Goal: Information Seeking & Learning: Learn about a topic

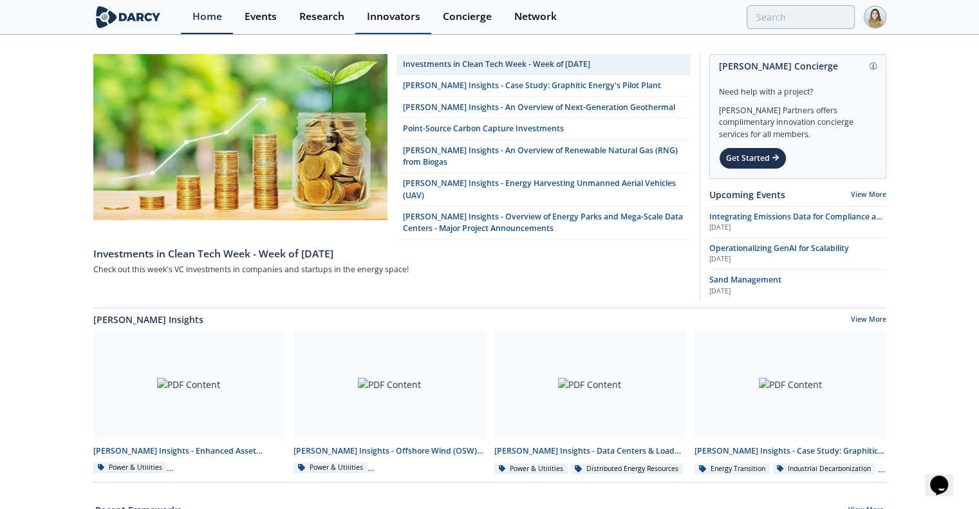
click at [394, 12] on div "Innovators" at bounding box center [393, 17] width 53 height 10
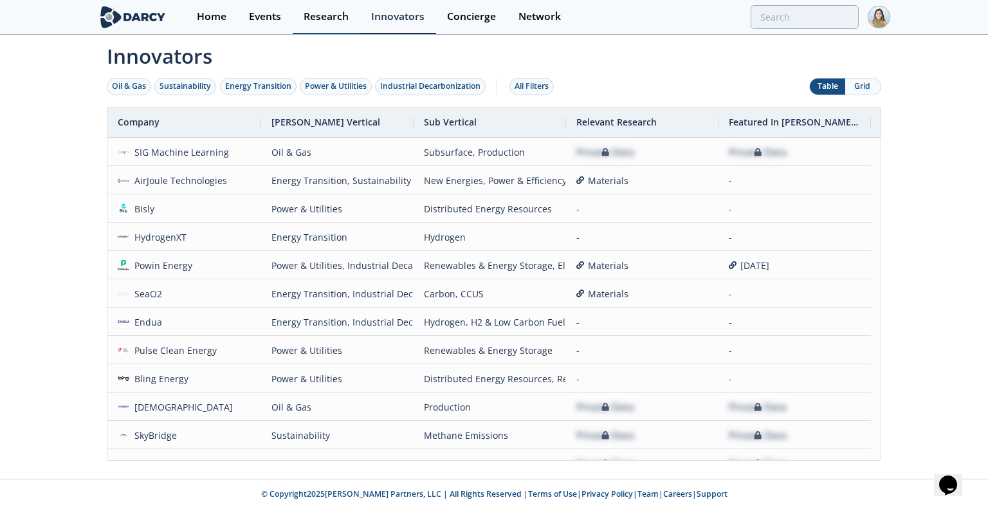
click at [320, 16] on div "Research" at bounding box center [326, 17] width 45 height 10
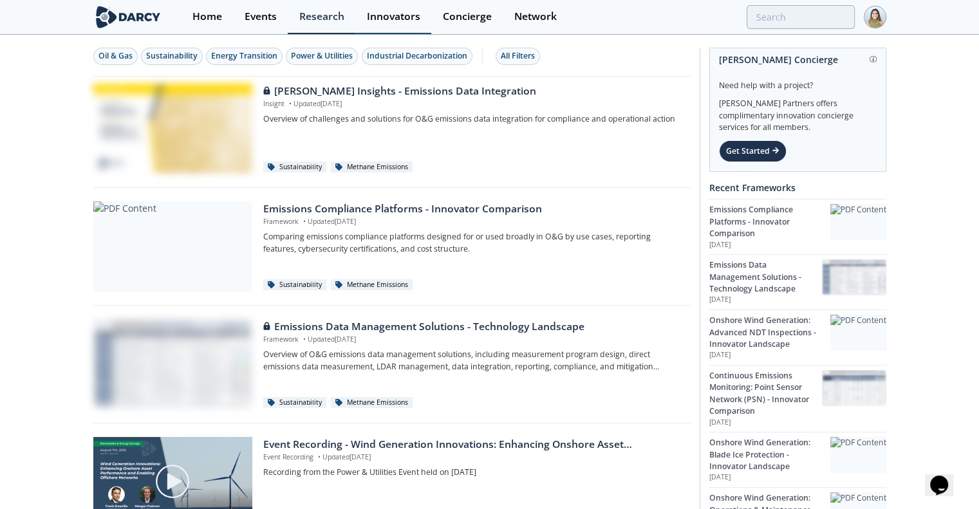
click at [376, 12] on div "Innovators" at bounding box center [393, 17] width 53 height 10
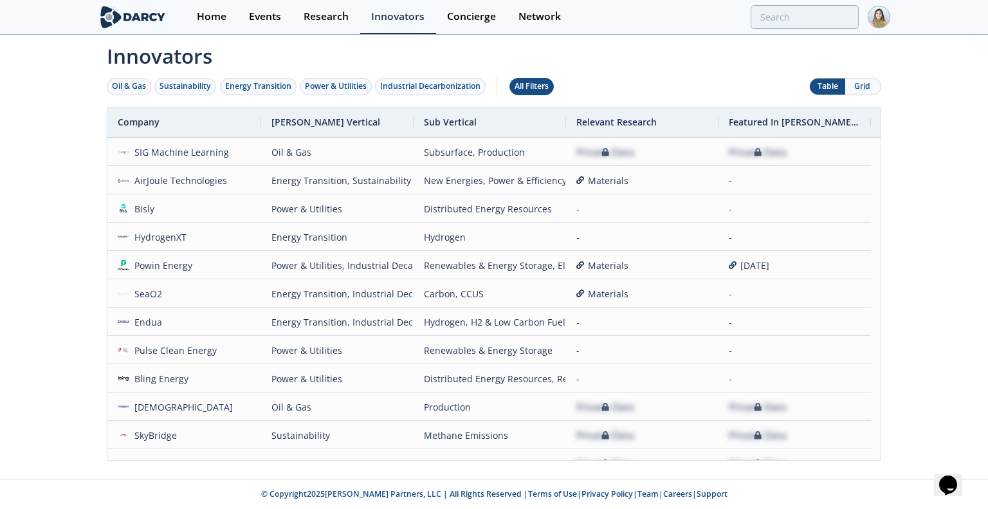
click at [532, 89] on div "All Filters" at bounding box center [532, 86] width 34 height 12
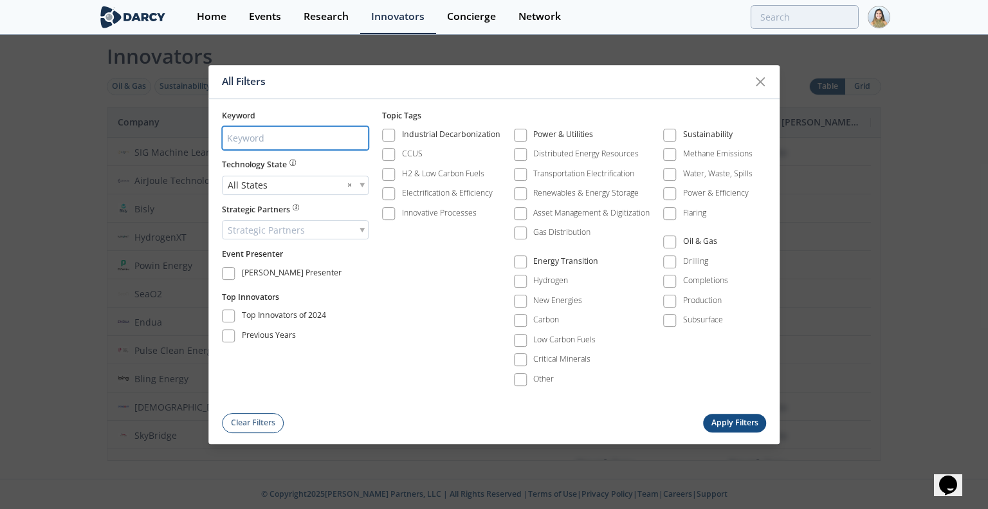
click at [284, 144] on input "search" at bounding box center [295, 139] width 147 height 24
type input "LFP battery"
click at [716, 417] on button "Apply Filters" at bounding box center [734, 423] width 63 height 19
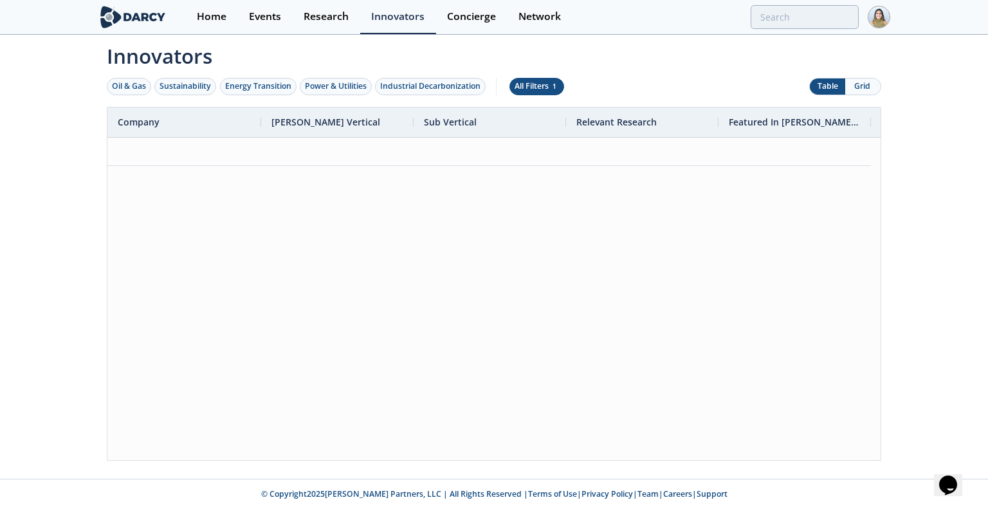
click at [555, 82] on span "1" at bounding box center [555, 86] width 8 height 9
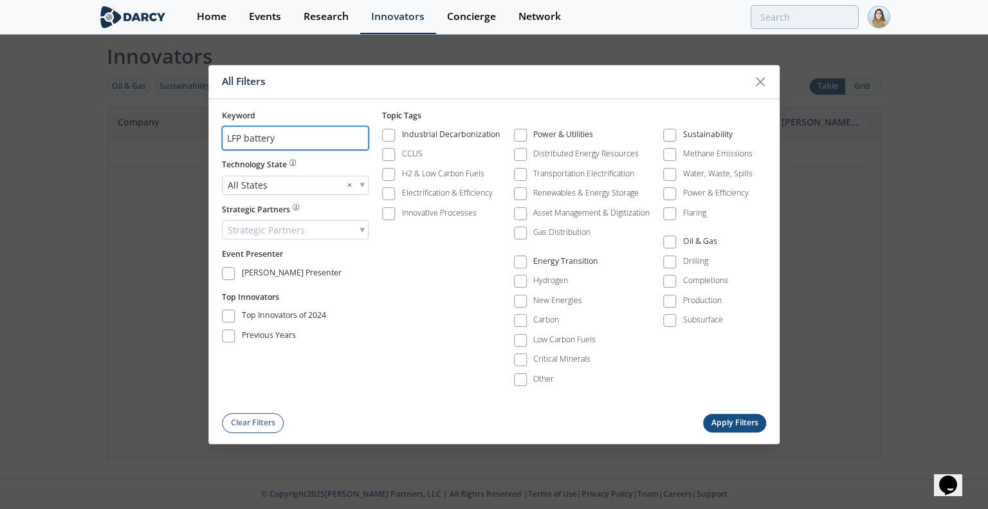
click at [239, 139] on input "LFP battery" at bounding box center [295, 139] width 147 height 24
type input "battery"
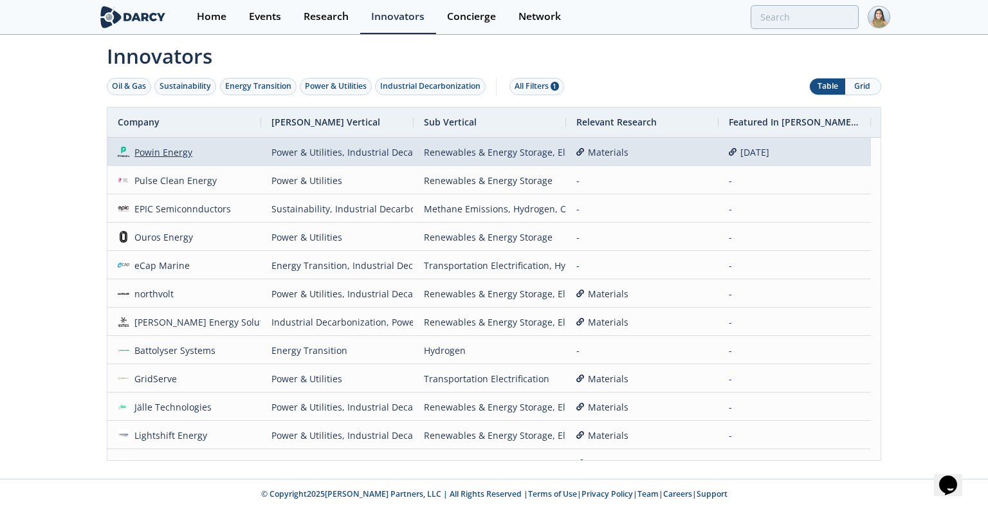
click at [173, 154] on div "Powin Energy" at bounding box center [161, 152] width 64 height 28
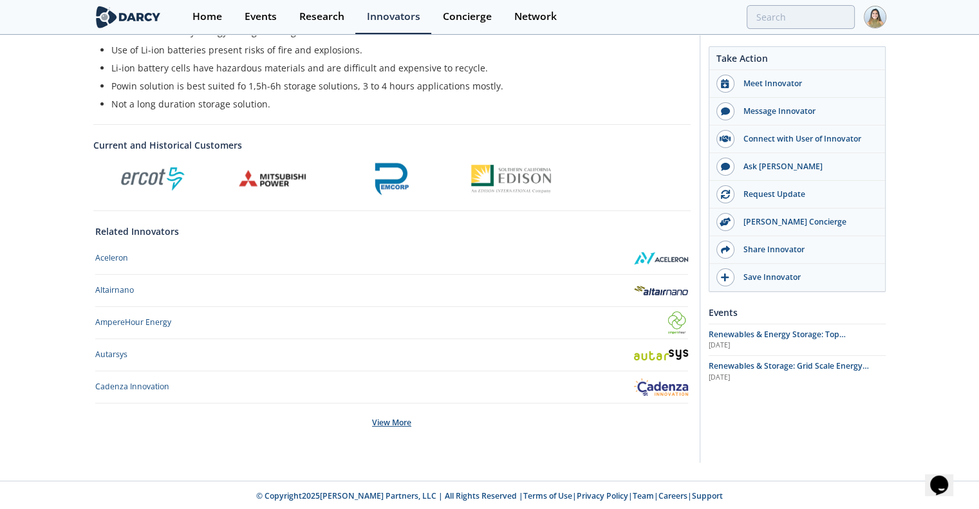
click at [387, 421] on div "View More" at bounding box center [391, 422] width 593 height 39
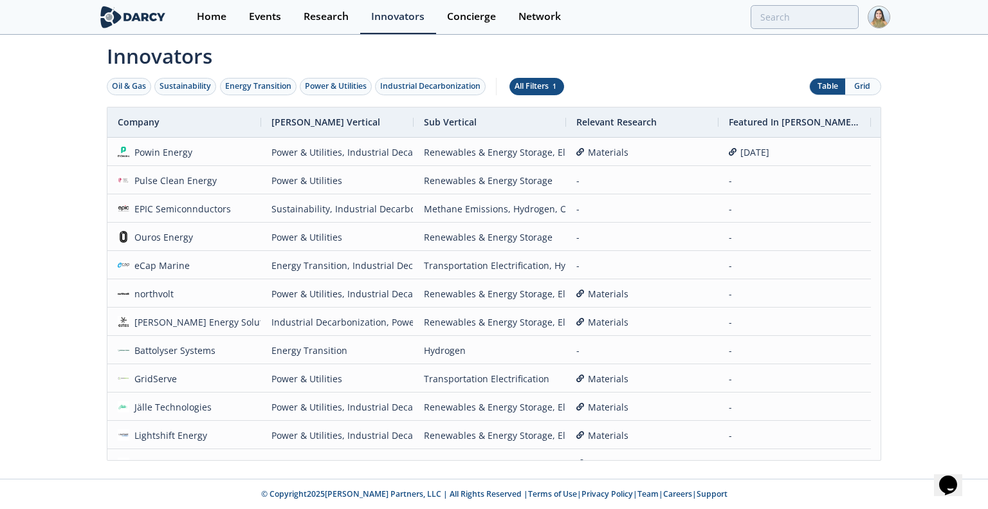
click at [530, 84] on div "All Filters 1" at bounding box center [537, 86] width 44 height 12
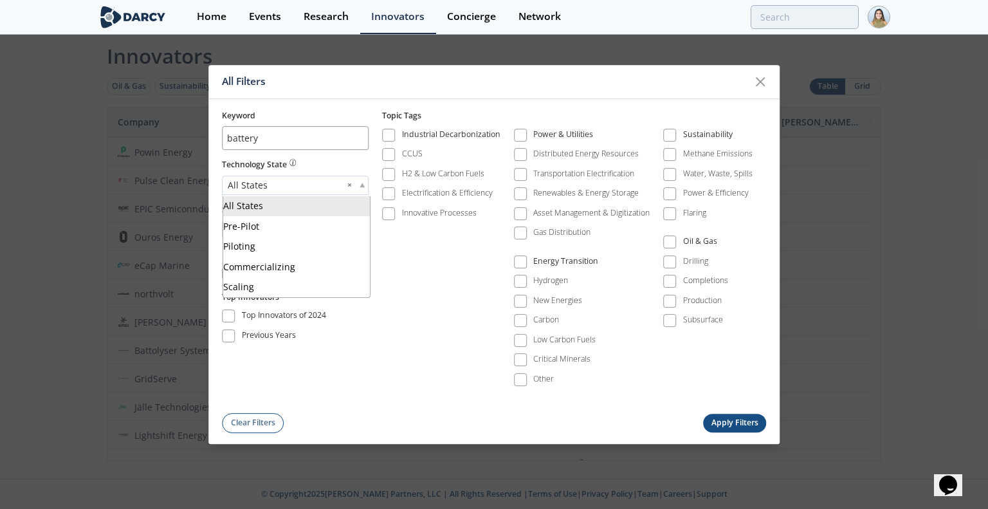
click at [363, 189] on div "All States ×" at bounding box center [295, 185] width 147 height 19
click at [396, 352] on div "Industrial Decarbonization CCUS H2 & Low Carbon Fuels Electrification & Efficie…" at bounding box center [574, 261] width 384 height 278
click at [759, 75] on div at bounding box center [760, 81] width 24 height 24
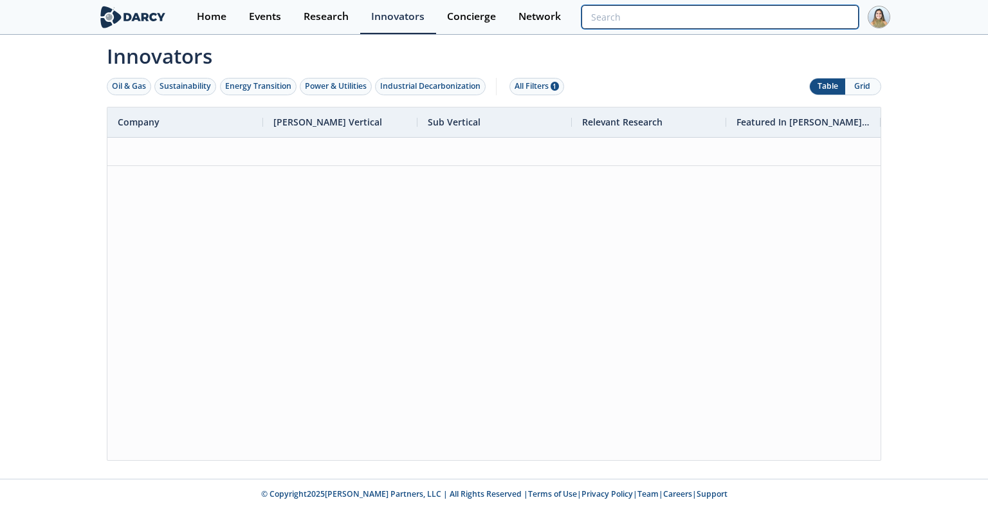
click at [780, 17] on input "search" at bounding box center [720, 17] width 277 height 24
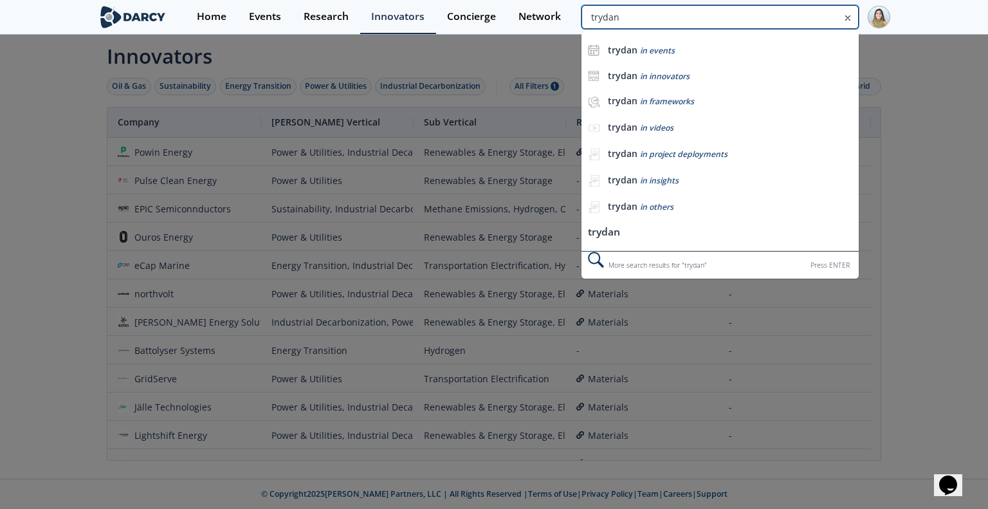
type input "trydan"
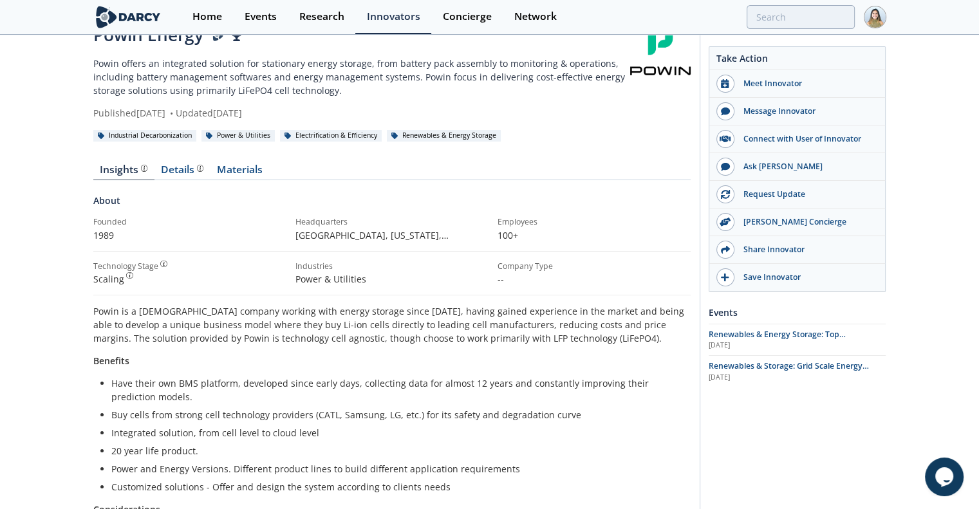
scroll to position [38, 0]
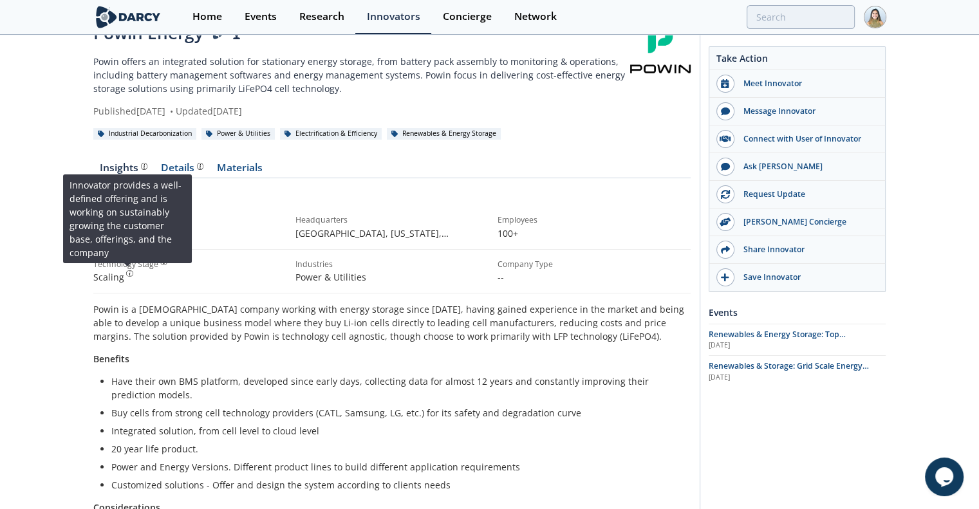
click at [126, 271] on img at bounding box center [129, 273] width 7 height 7
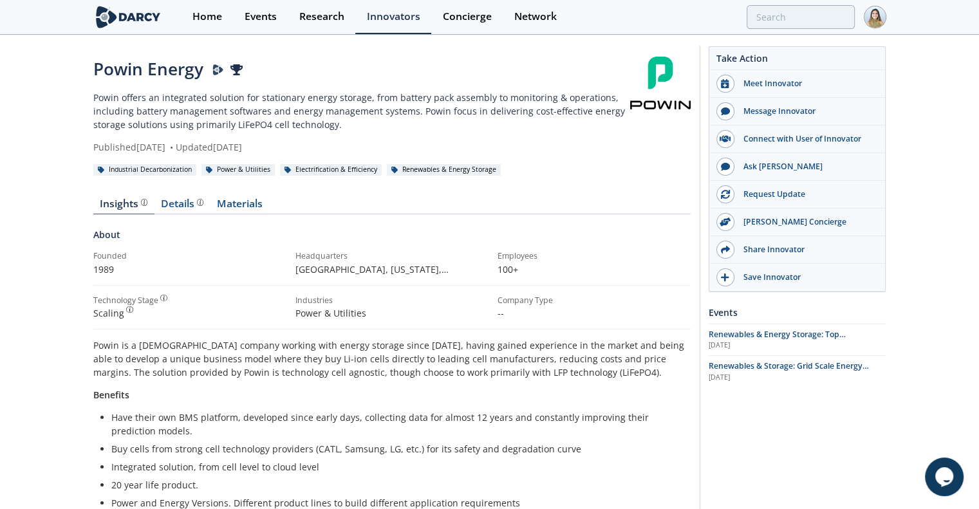
scroll to position [4, 0]
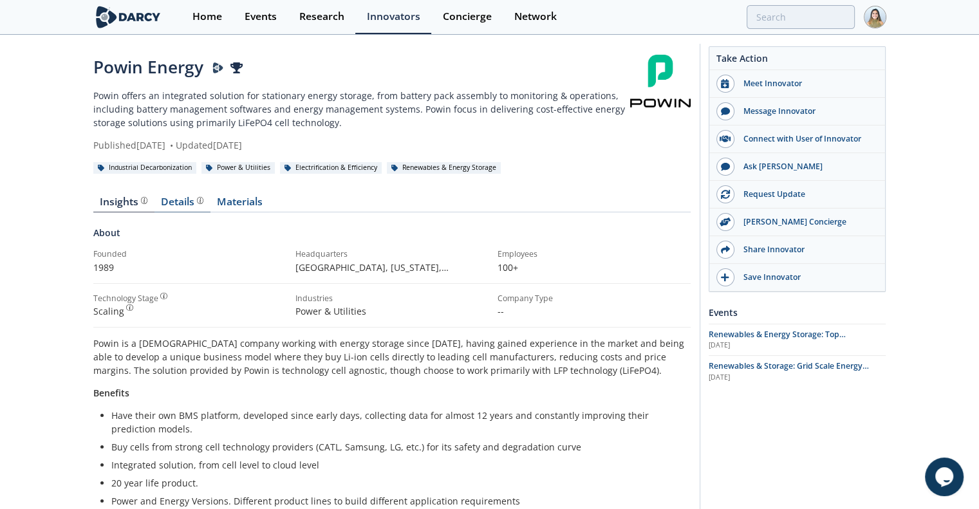
click at [179, 205] on div "Details" at bounding box center [182, 202] width 42 height 10
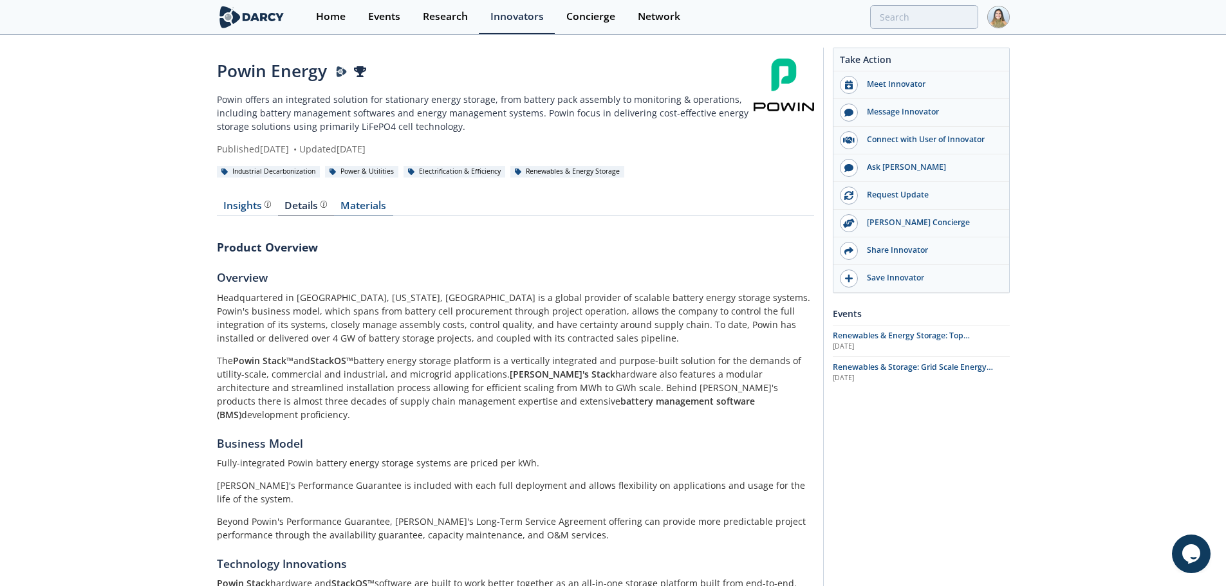
click at [389, 209] on link "Materials" at bounding box center [363, 208] width 59 height 15
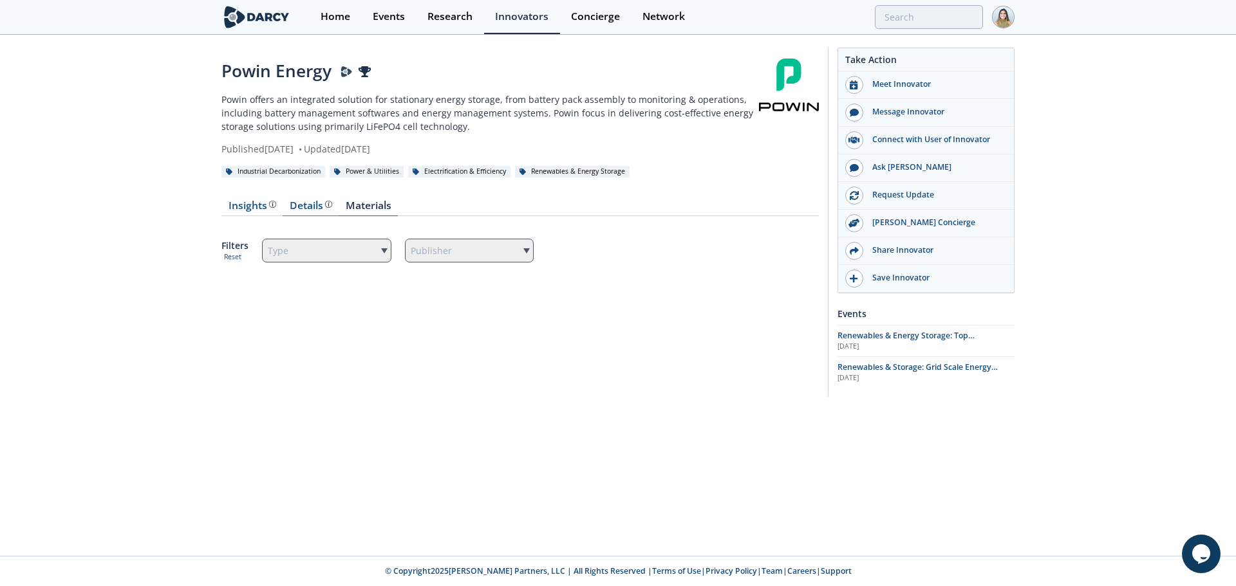
click at [290, 201] on div "Details" at bounding box center [311, 206] width 42 height 10
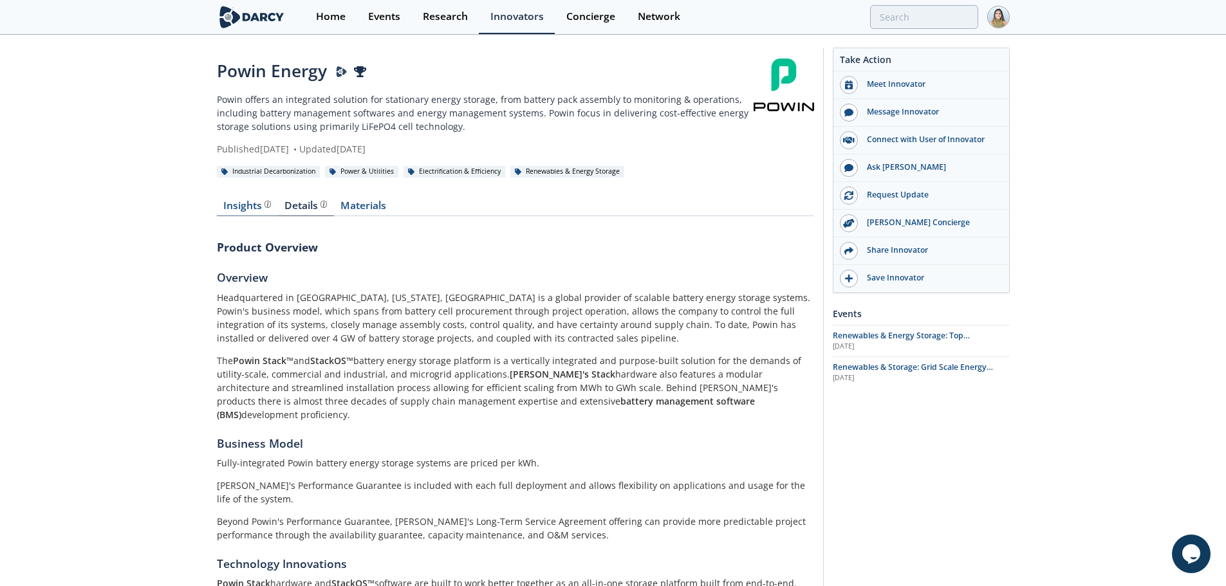
click at [255, 201] on div "Insights The Darcy Research team’s summarized opinion of the innovator, the com…" at bounding box center [247, 206] width 48 height 10
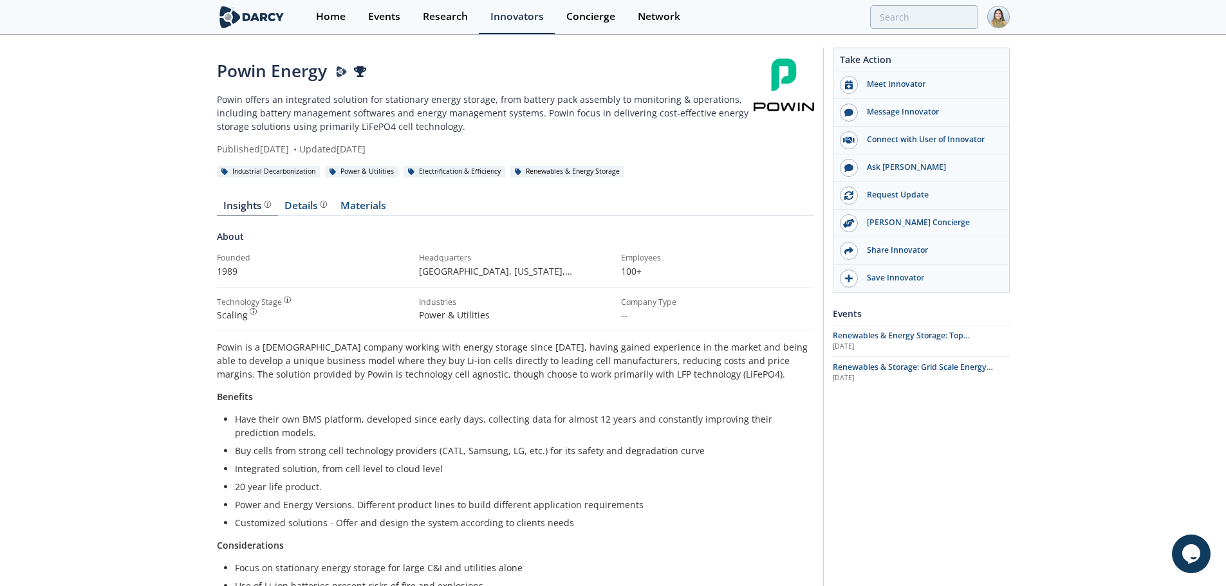
click at [978, 205] on div "Powin Energy Powin offers an integrated solution for stationary energy storage,…" at bounding box center [613, 526] width 1226 height 981
click at [306, 216] on link "Details" at bounding box center [306, 208] width 56 height 15
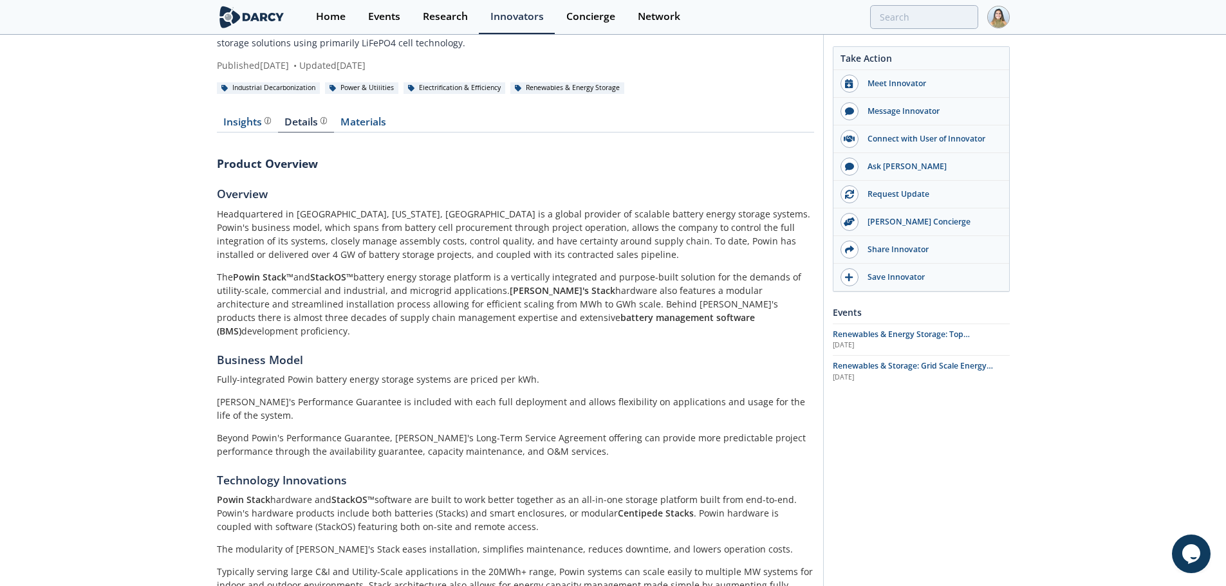
scroll to position [64, 0]
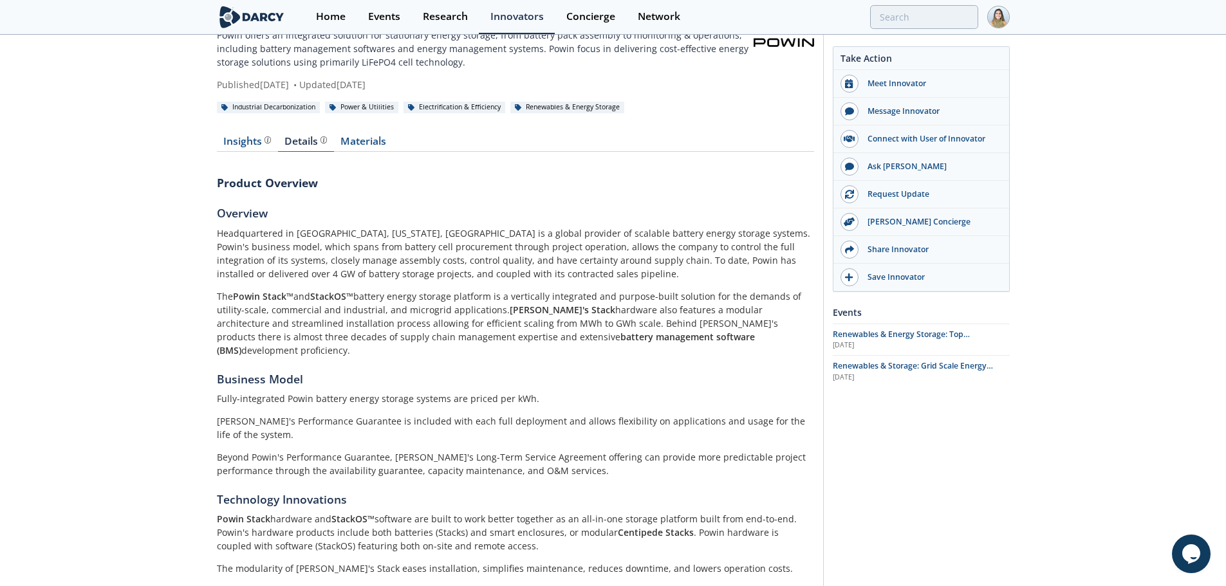
drag, startPoint x: 129, startPoint y: 401, endPoint x: 92, endPoint y: 382, distance: 41.2
click at [92, 382] on div "Powin Energy Powin offers an integrated solution for stationary energy storage,…" at bounding box center [613, 428] width 1226 height 913
click at [241, 140] on div "Insights The Darcy Research team’s summarized opinion of the innovator, the com…" at bounding box center [247, 141] width 48 height 10
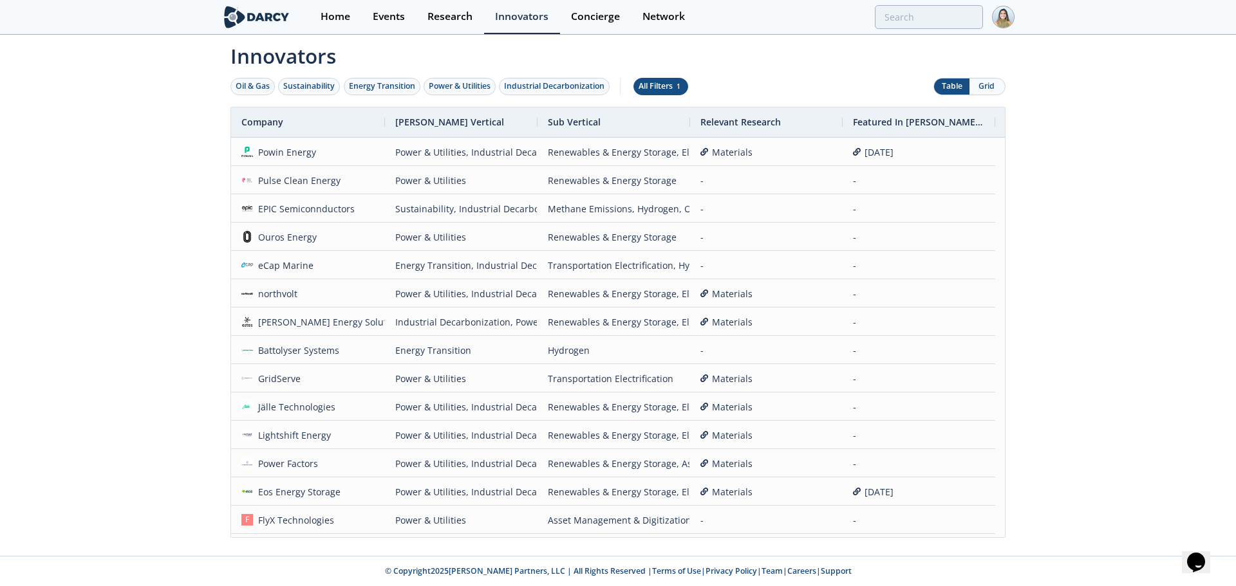
click at [660, 81] on div "All Filters 1" at bounding box center [660, 86] width 44 height 12
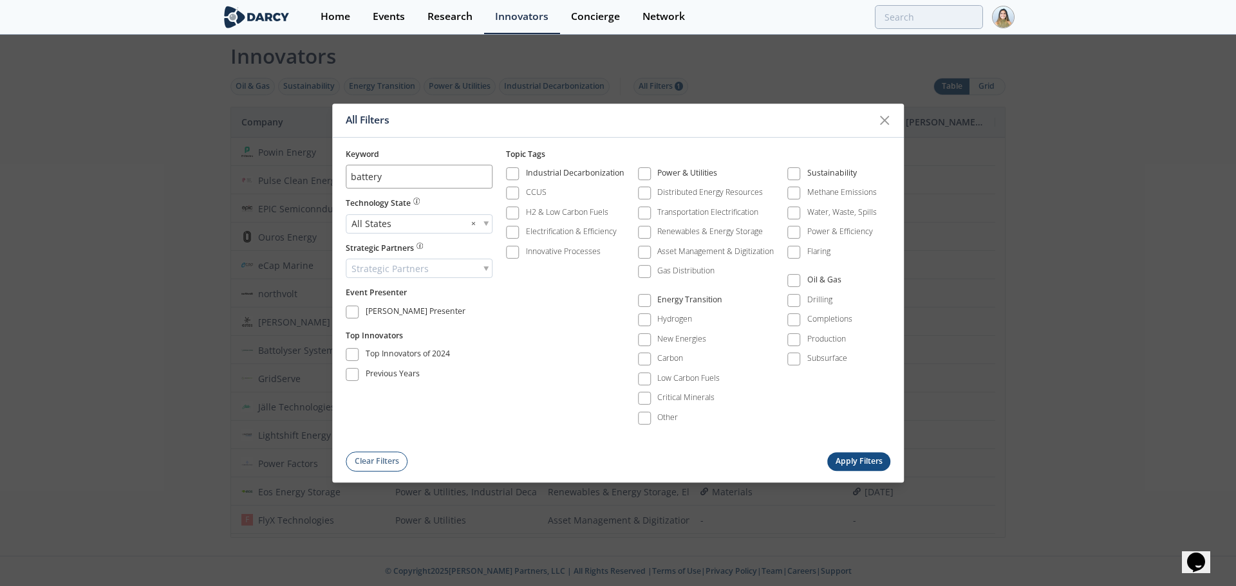
click at [450, 221] on div "All States ×" at bounding box center [419, 223] width 147 height 19
click at [426, 219] on div "Pre-Pilot ×" at bounding box center [419, 223] width 147 height 19
click at [844, 456] on button "Apply Filters" at bounding box center [858, 461] width 63 height 19
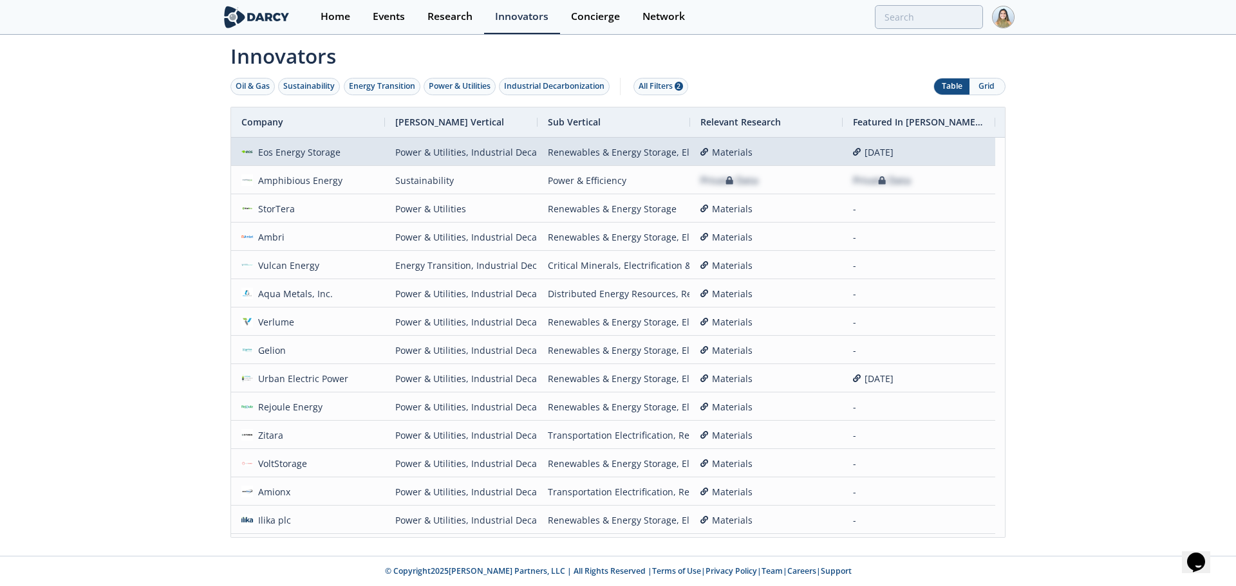
click at [481, 160] on div "Power & Utilities, Industrial Decarbonization" at bounding box center [461, 152] width 132 height 28
click at [288, 149] on div "Eos Energy Storage" at bounding box center [297, 152] width 88 height 28
drag, startPoint x: 307, startPoint y: 154, endPoint x: 184, endPoint y: 255, distance: 159.1
click at [184, 257] on div "Innovators Oil & Gas Sustainability Energy Transition Power & Utilities Industr…" at bounding box center [618, 296] width 1236 height 520
click at [308, 156] on div "Eos Energy Storage" at bounding box center [297, 152] width 88 height 28
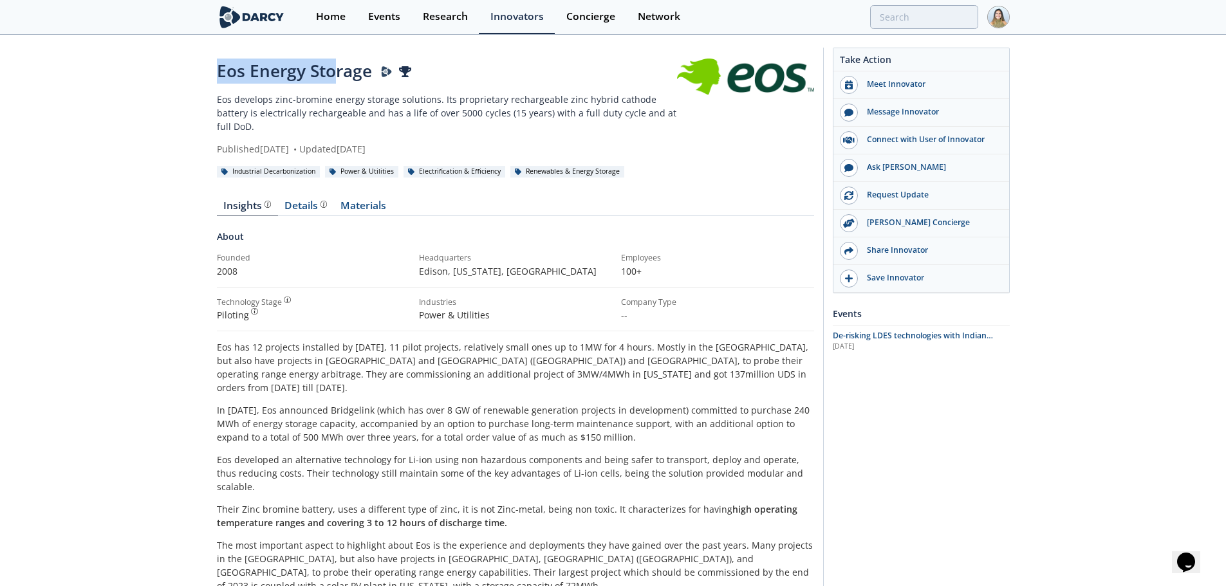
drag, startPoint x: 214, startPoint y: 72, endPoint x: 333, endPoint y: 76, distance: 119.1
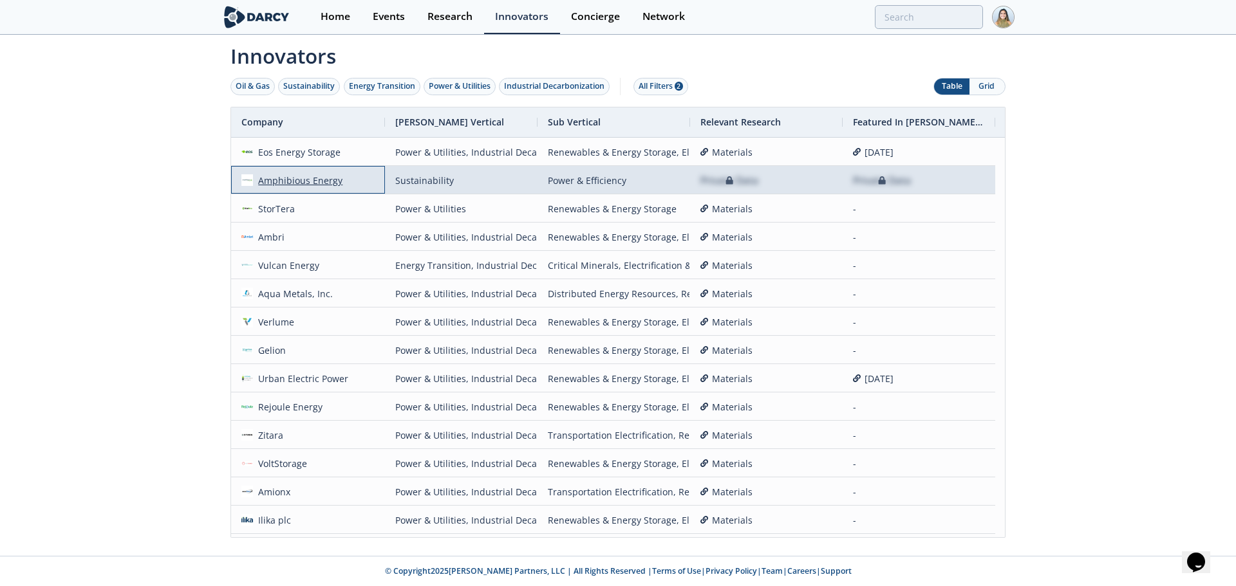
click at [286, 184] on div "Amphibious Energy" at bounding box center [298, 181] width 90 height 28
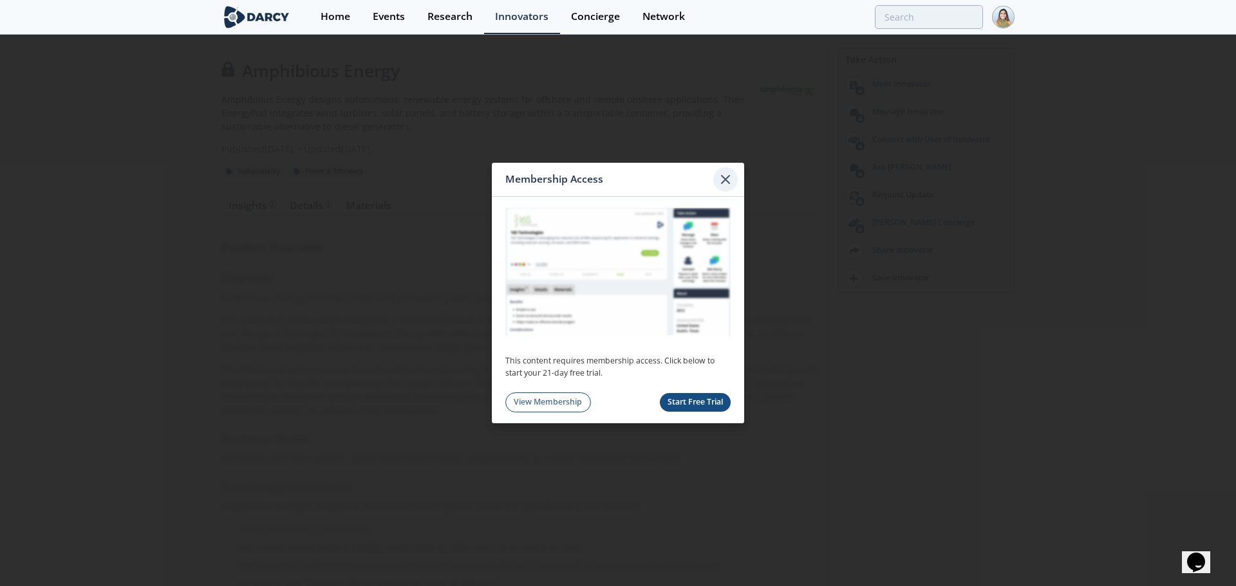
click at [724, 177] on icon at bounding box center [724, 179] width 15 height 15
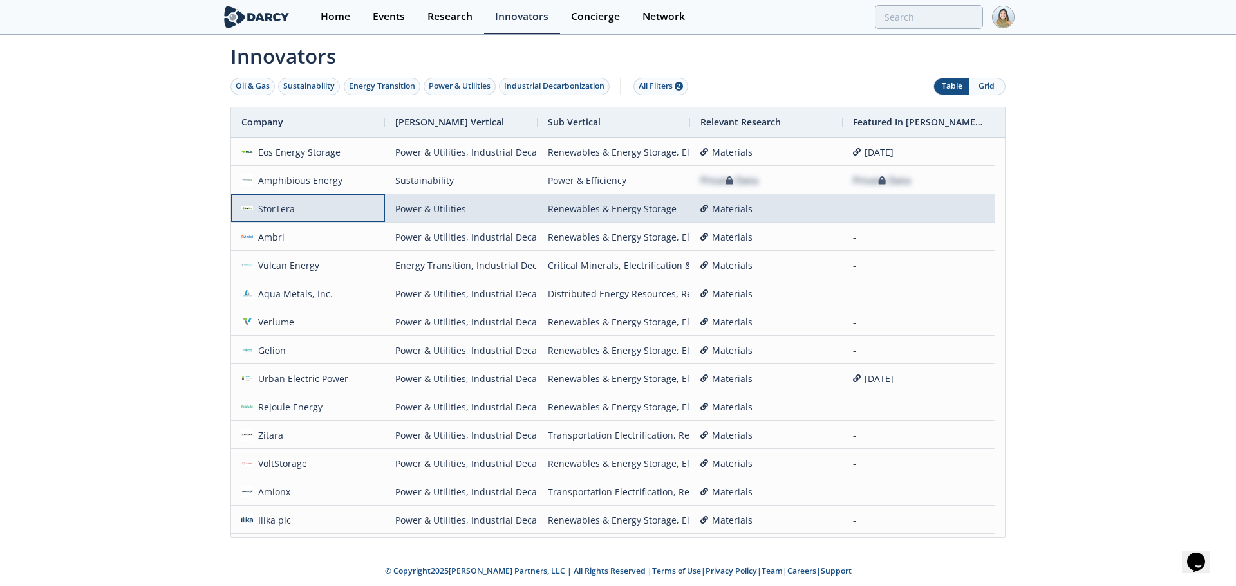
click at [296, 210] on span "StorTera" at bounding box center [307, 209] width 133 height 28
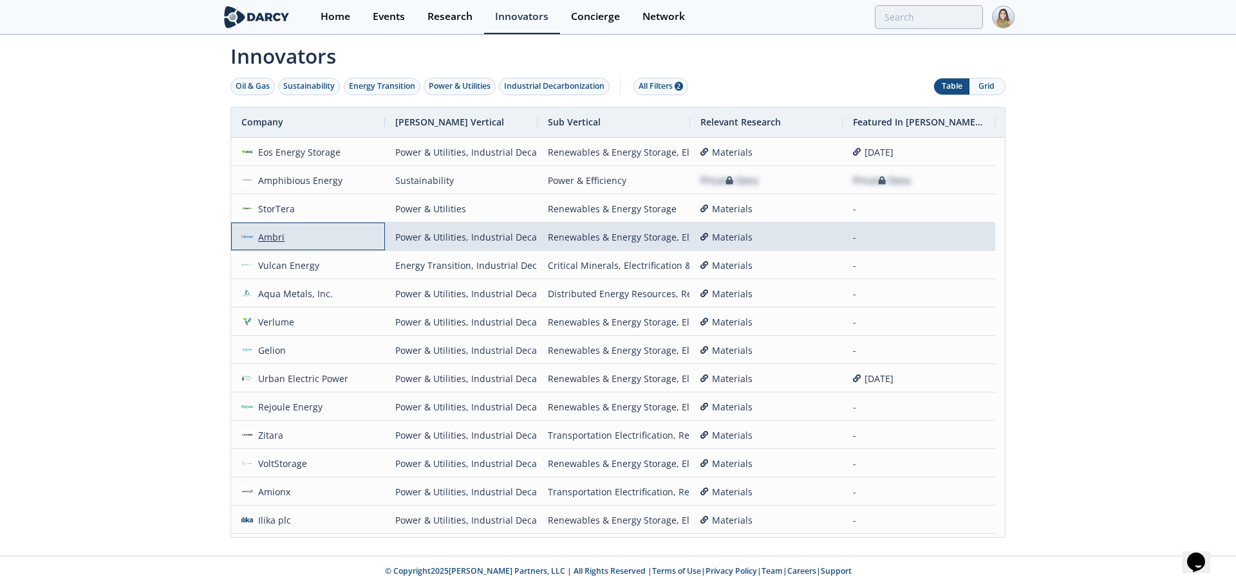
click at [266, 232] on div "Ambri" at bounding box center [269, 237] width 32 height 28
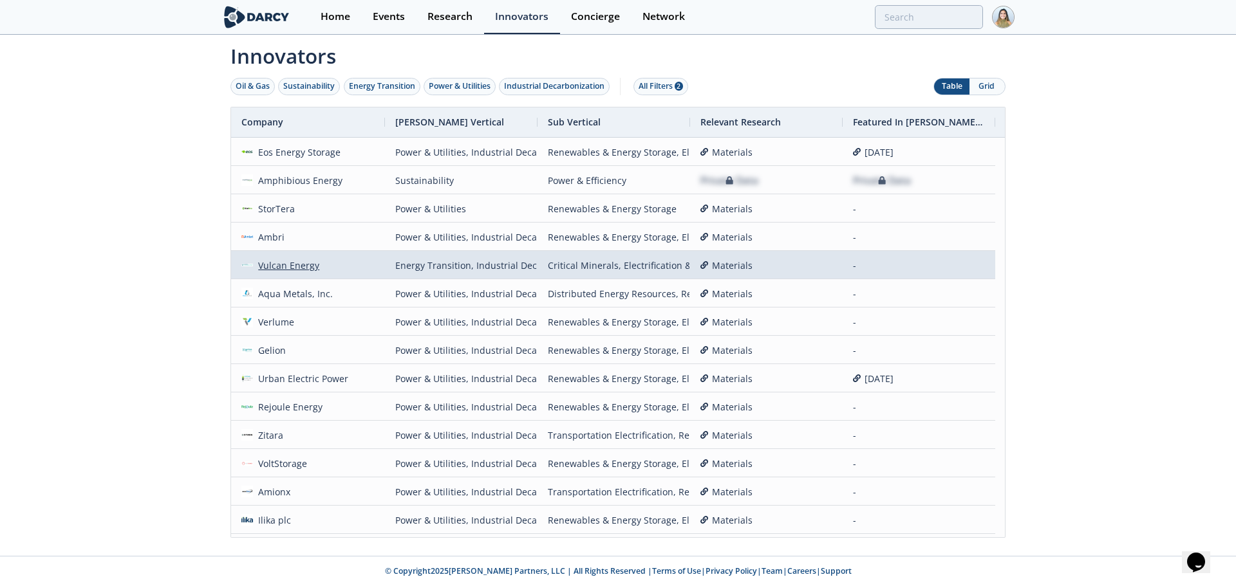
click at [284, 268] on div "Vulcan Energy" at bounding box center [286, 266] width 67 height 28
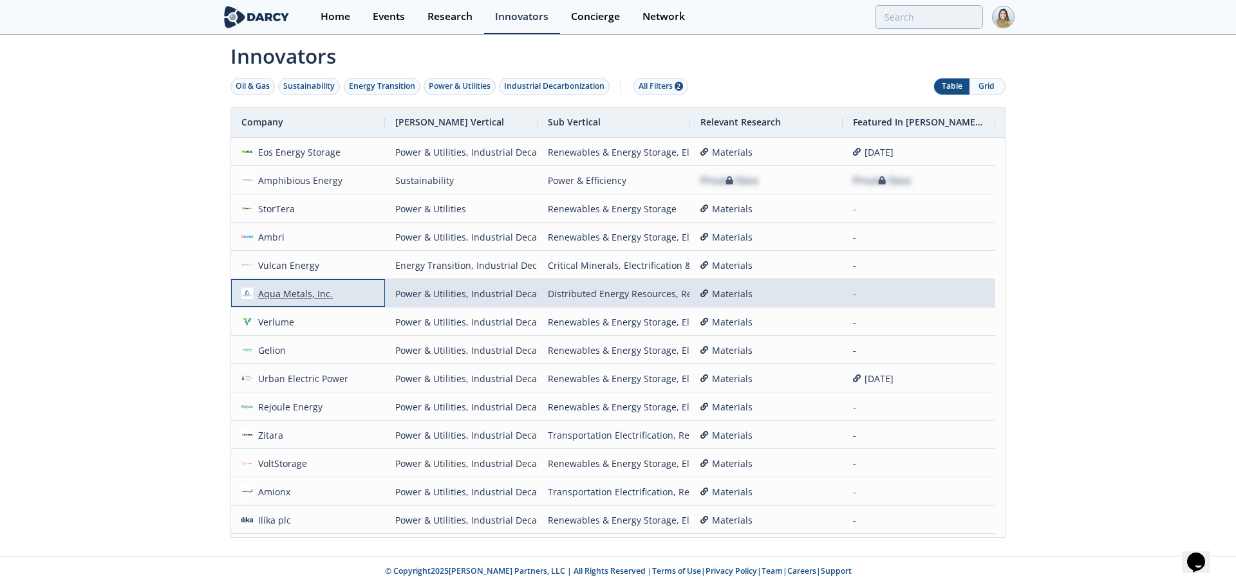
click at [279, 288] on div "Aqua Metals, Inc." at bounding box center [293, 294] width 80 height 28
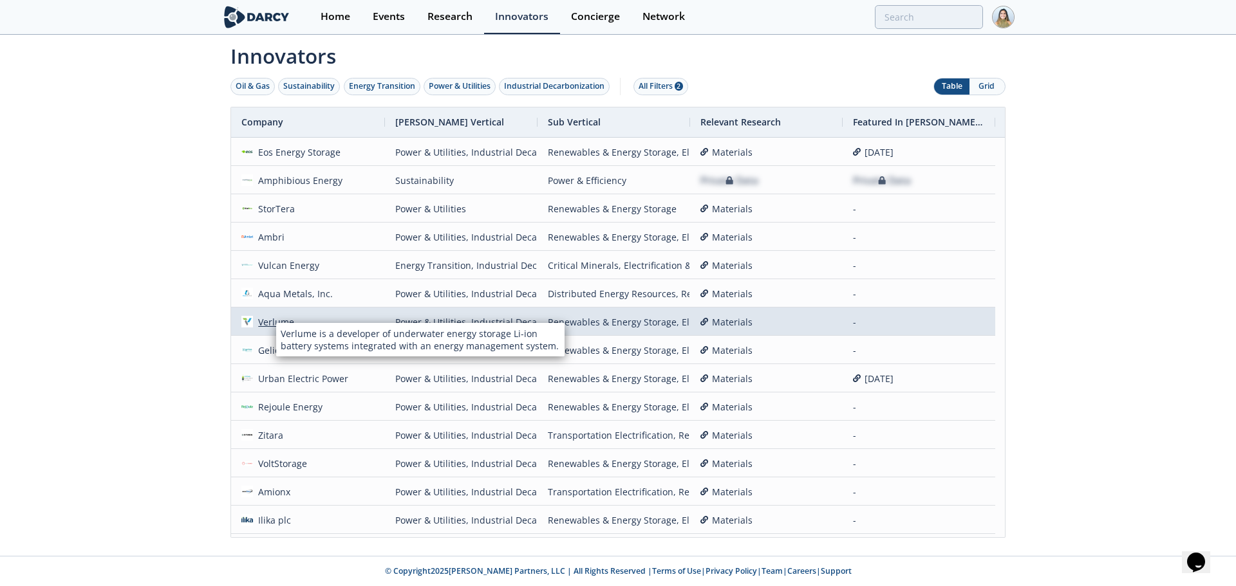
click at [273, 313] on div "Verlume" at bounding box center [274, 322] width 42 height 28
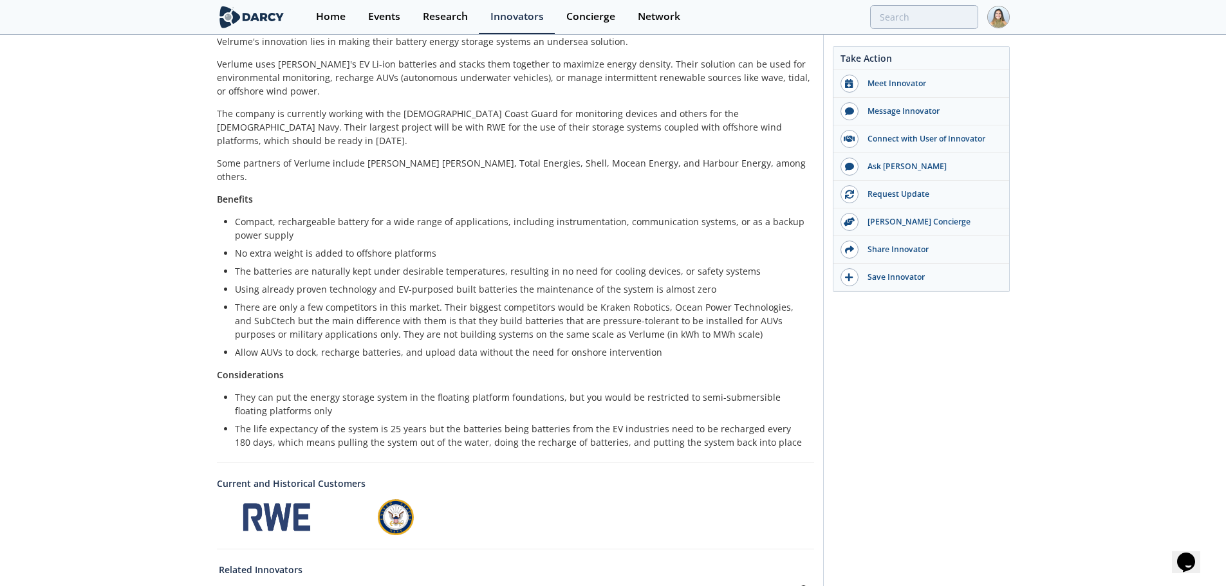
scroll to position [322, 0]
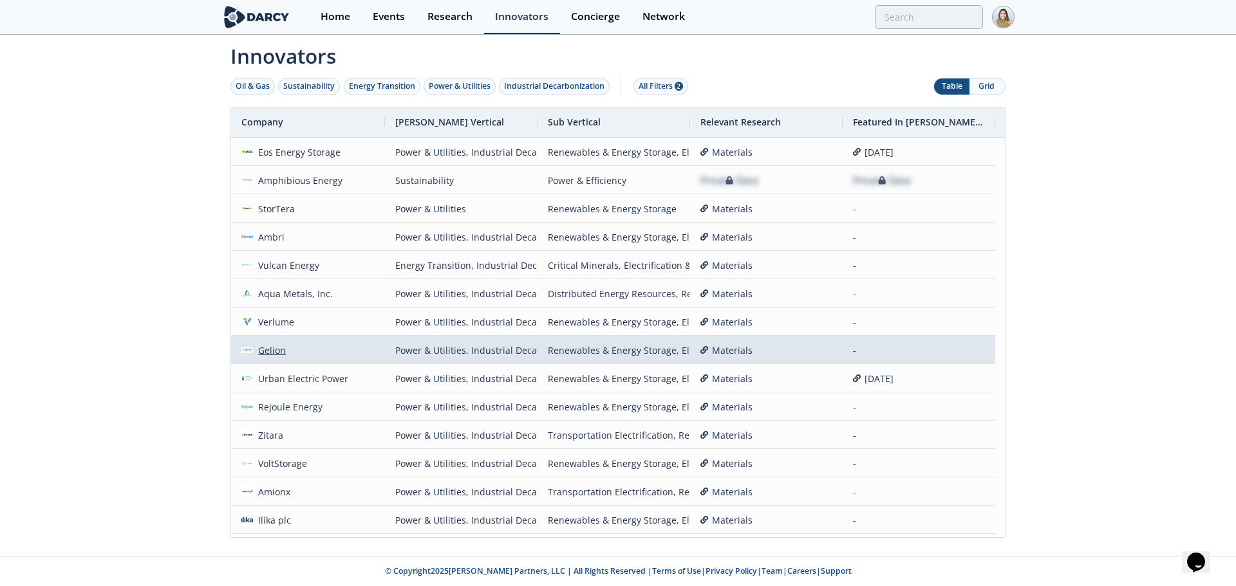
click at [278, 346] on div "Gelion" at bounding box center [269, 351] width 33 height 28
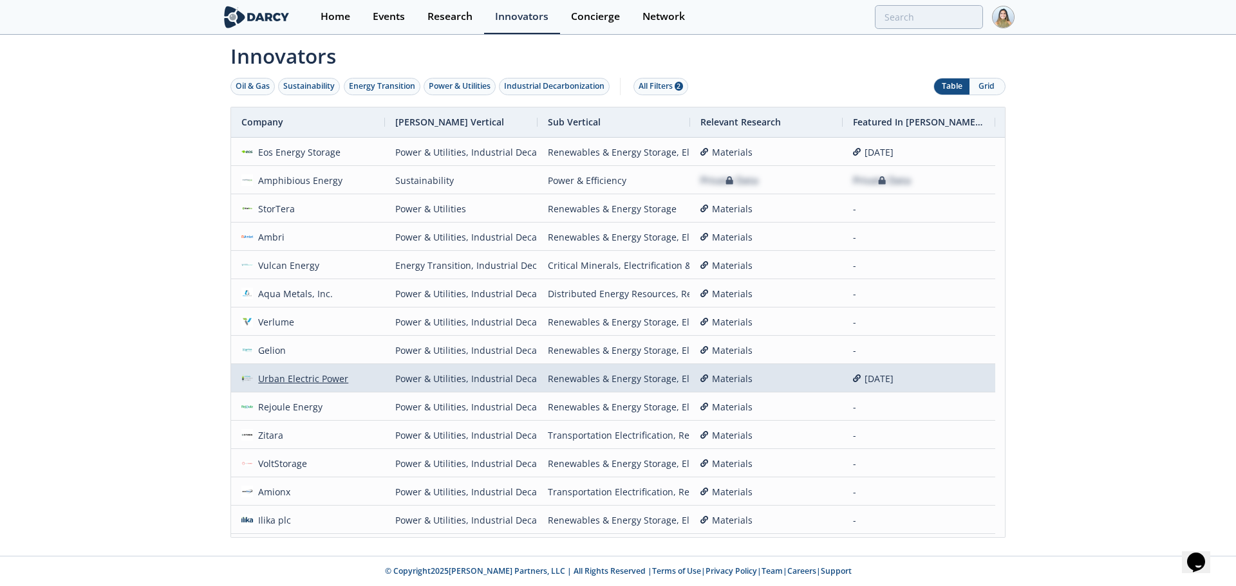
click at [313, 373] on div "Urban Electric Power" at bounding box center [301, 379] width 96 height 28
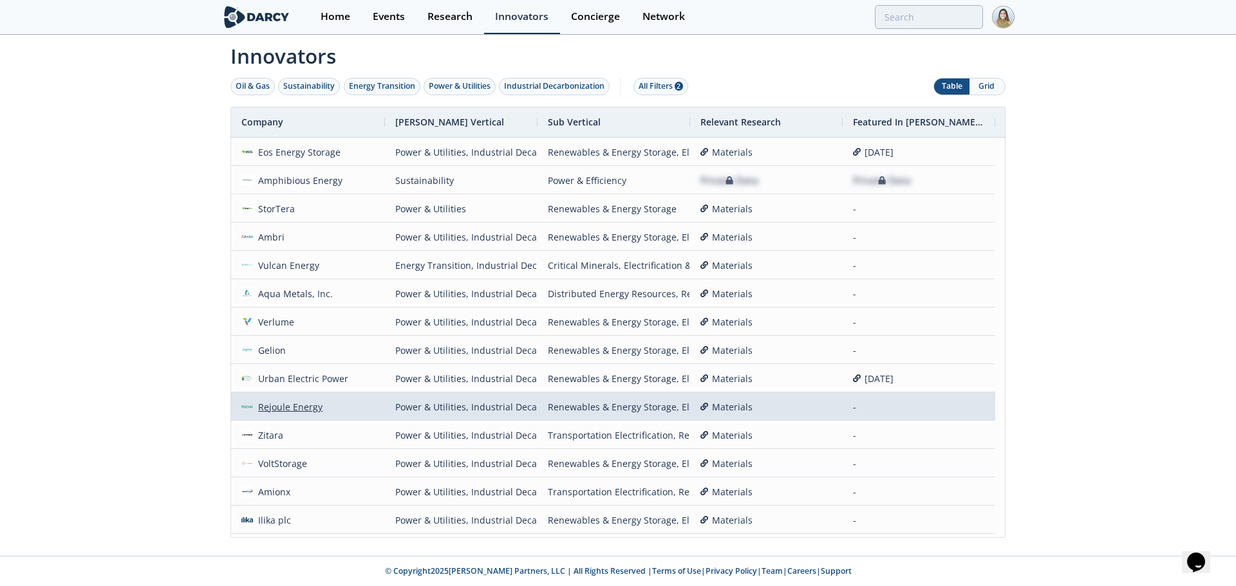
click at [307, 404] on div "Rejoule Energy" at bounding box center [288, 407] width 70 height 28
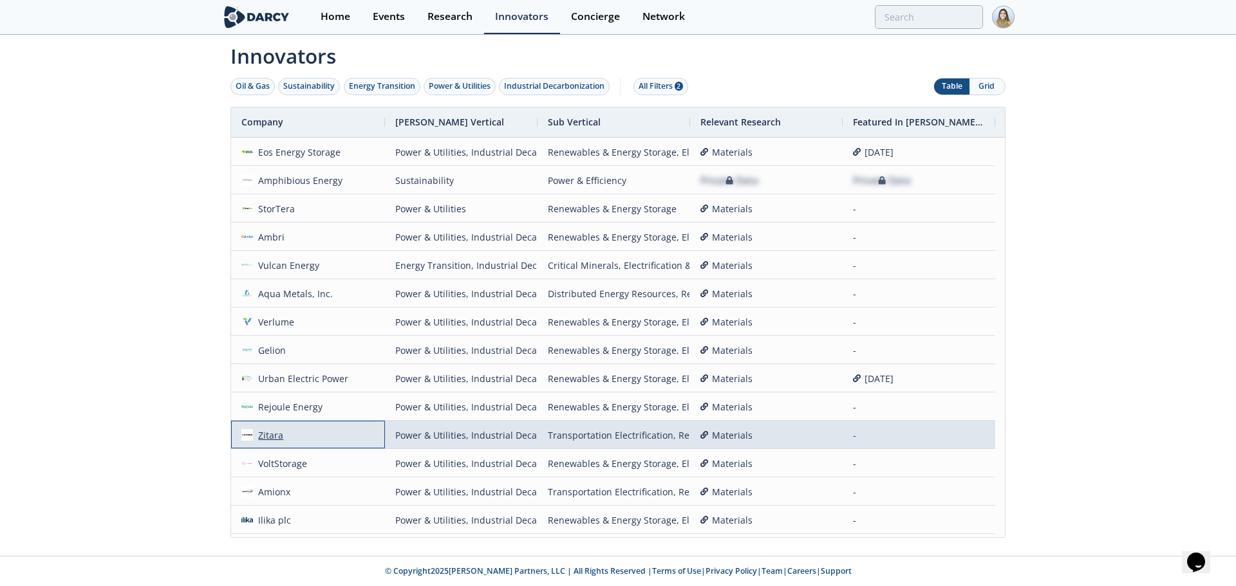
click at [275, 433] on div "Zitara" at bounding box center [268, 435] width 31 height 28
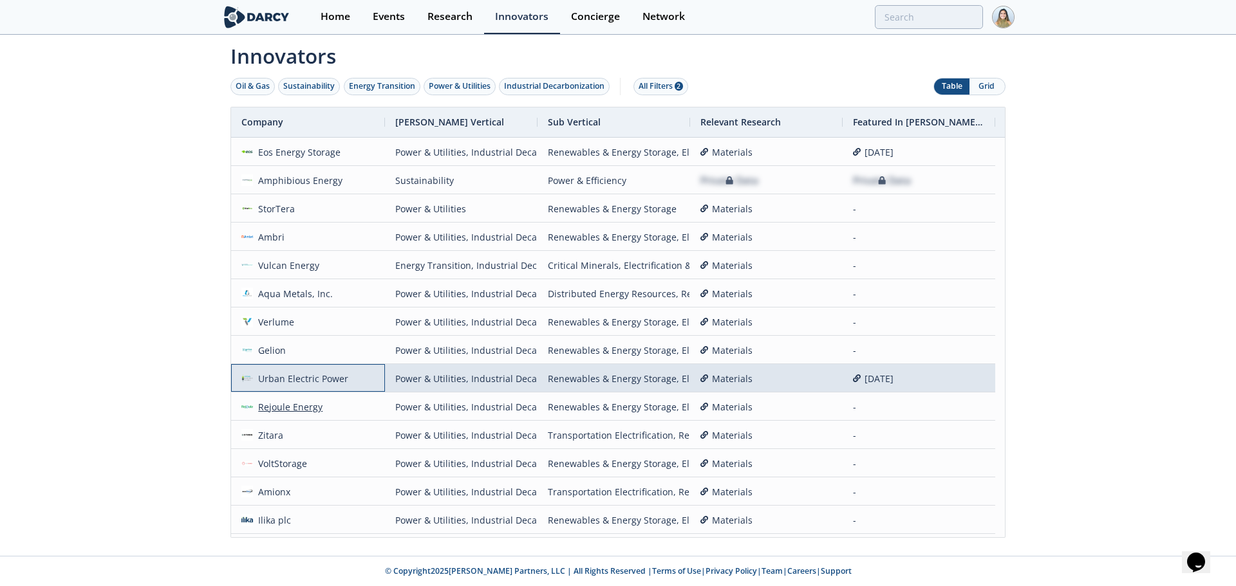
drag, startPoint x: 308, startPoint y: 391, endPoint x: 303, endPoint y: 411, distance: 20.5
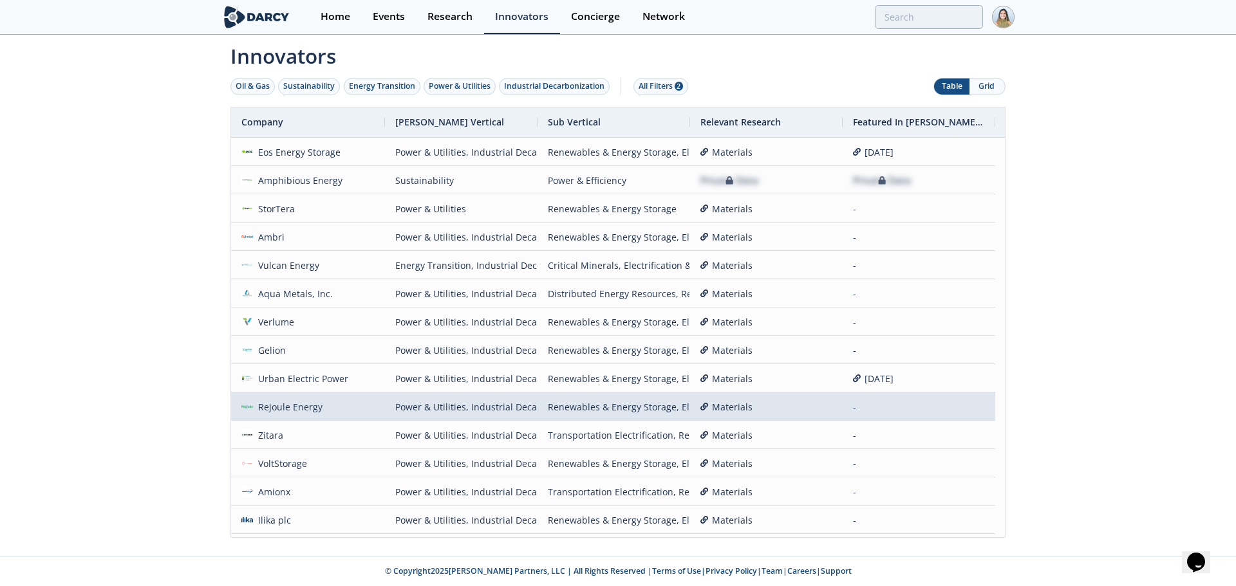
drag, startPoint x: 303, startPoint y: 411, endPoint x: 179, endPoint y: 401, distance: 124.6
click at [147, 400] on div "Innovators Oil & Gas Sustainability Energy Transition Power & Utilities Industr…" at bounding box center [618, 296] width 1236 height 520
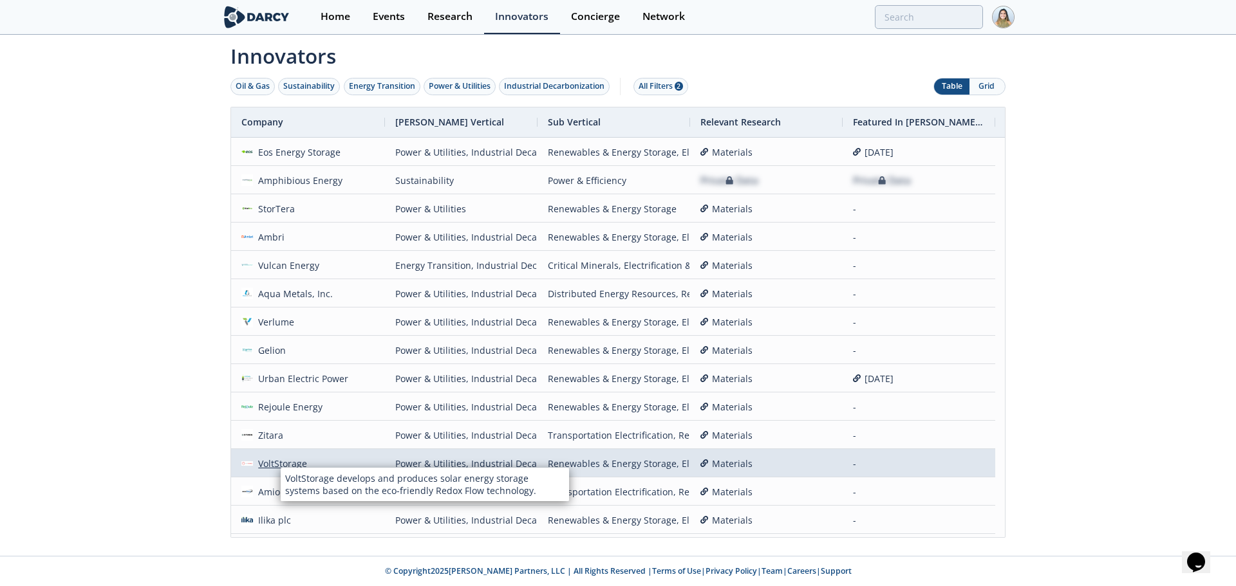
click at [281, 461] on div "VoltStorage" at bounding box center [280, 464] width 55 height 28
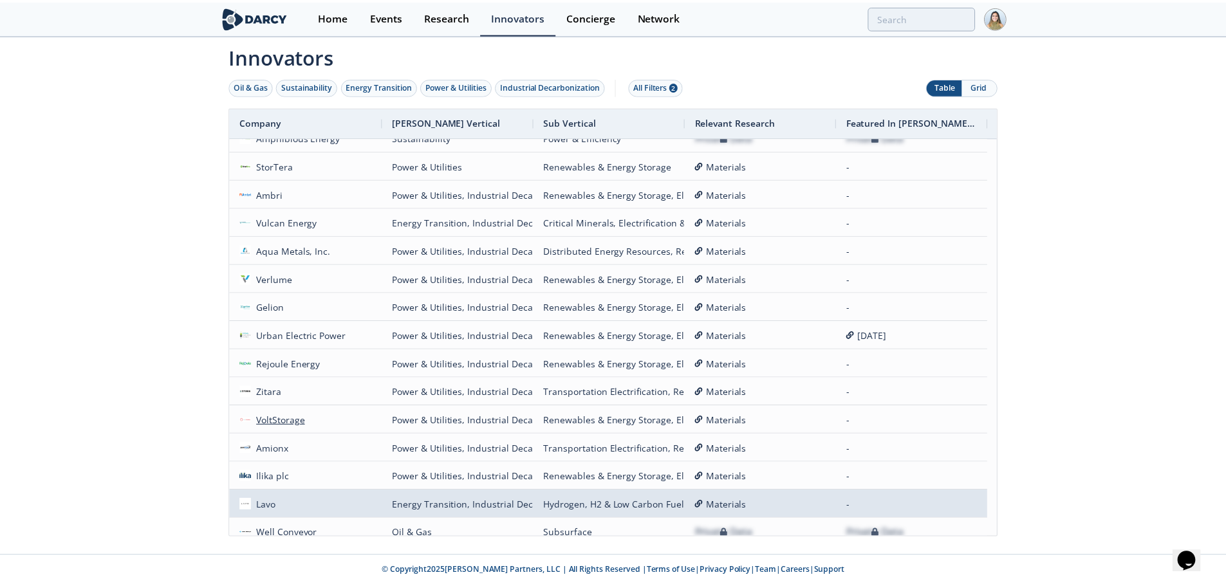
scroll to position [64, 0]
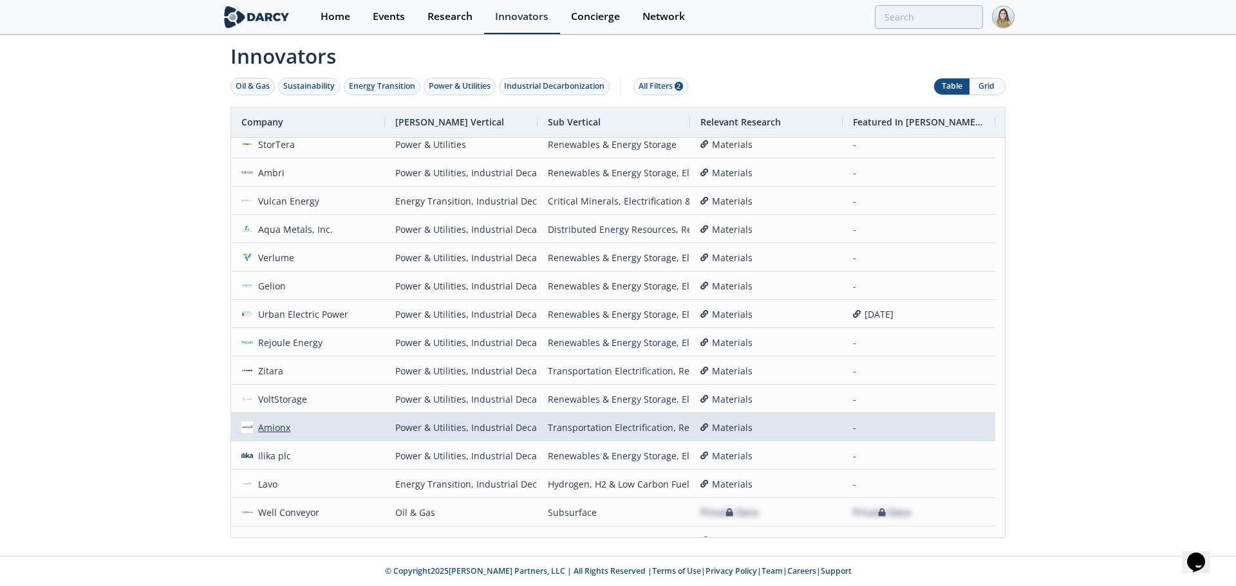
click at [279, 421] on div "Amionx" at bounding box center [272, 428] width 38 height 28
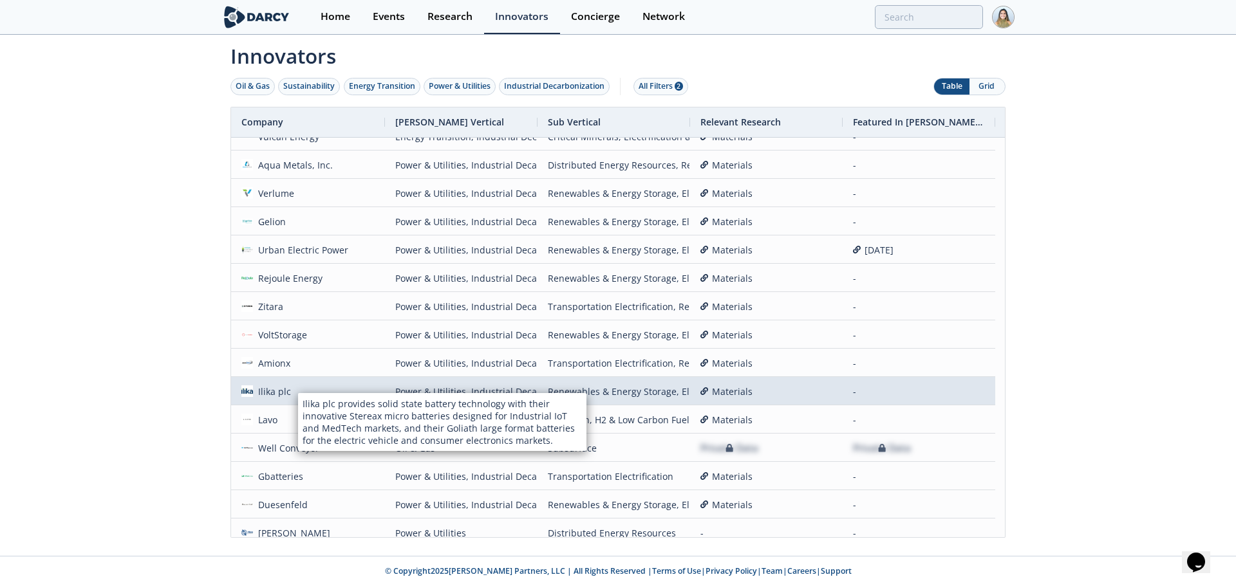
scroll to position [193, 0]
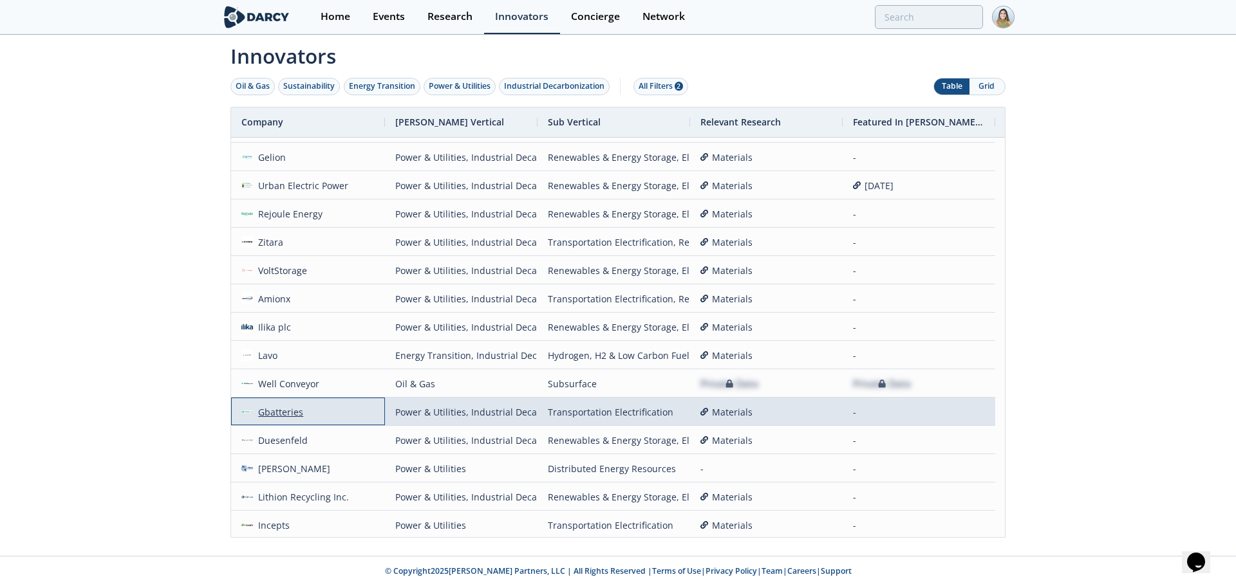
click at [290, 409] on div "Gbatteries" at bounding box center [278, 412] width 51 height 28
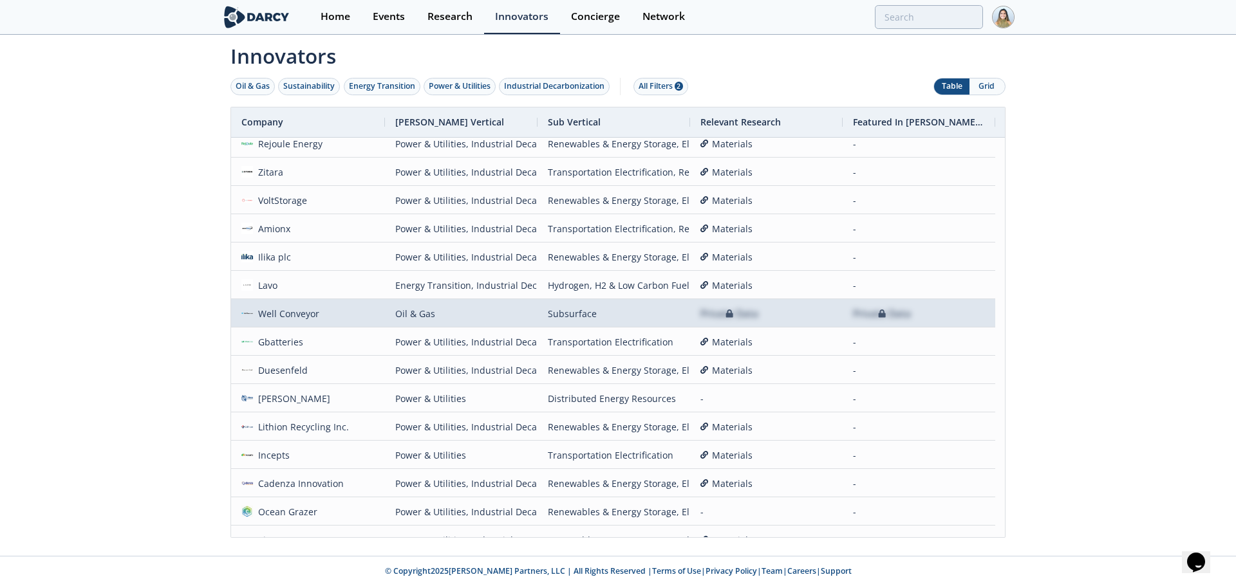
scroll to position [178, 0]
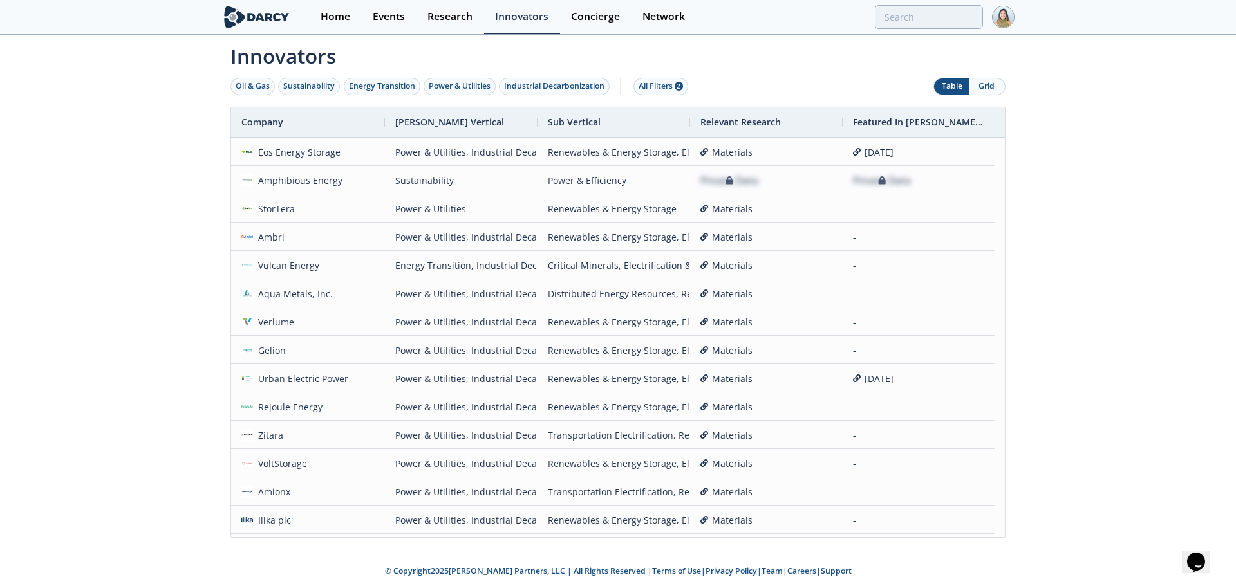
click at [982, 79] on button "Grid" at bounding box center [986, 87] width 35 height 16
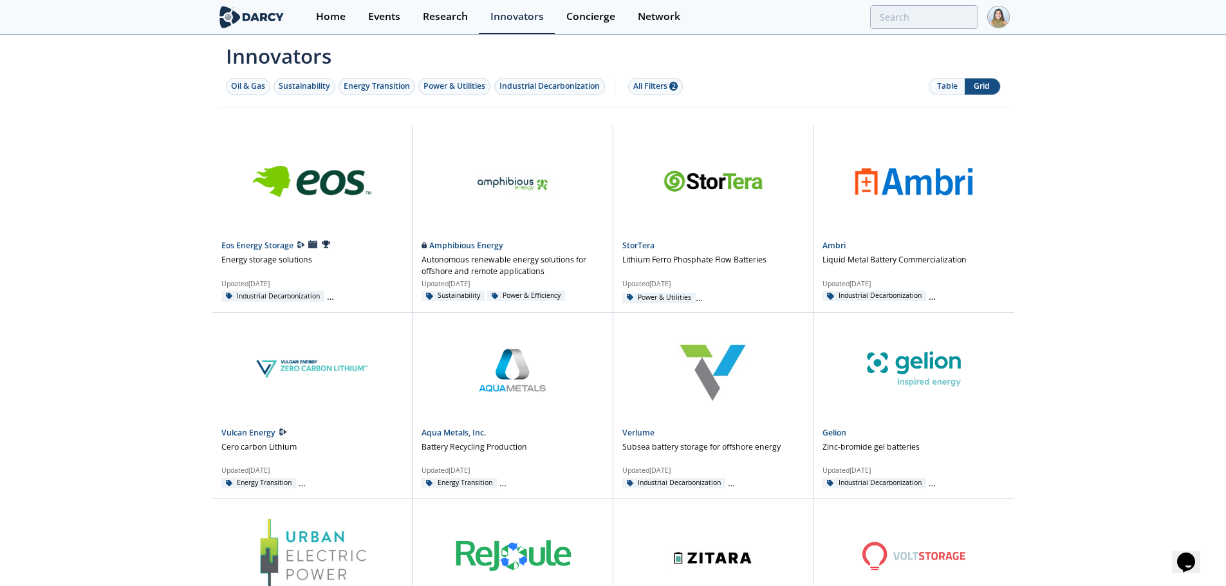
click at [953, 78] on div "Table Grid" at bounding box center [965, 86] width 72 height 17
click at [947, 84] on button "Table" at bounding box center [946, 87] width 35 height 16
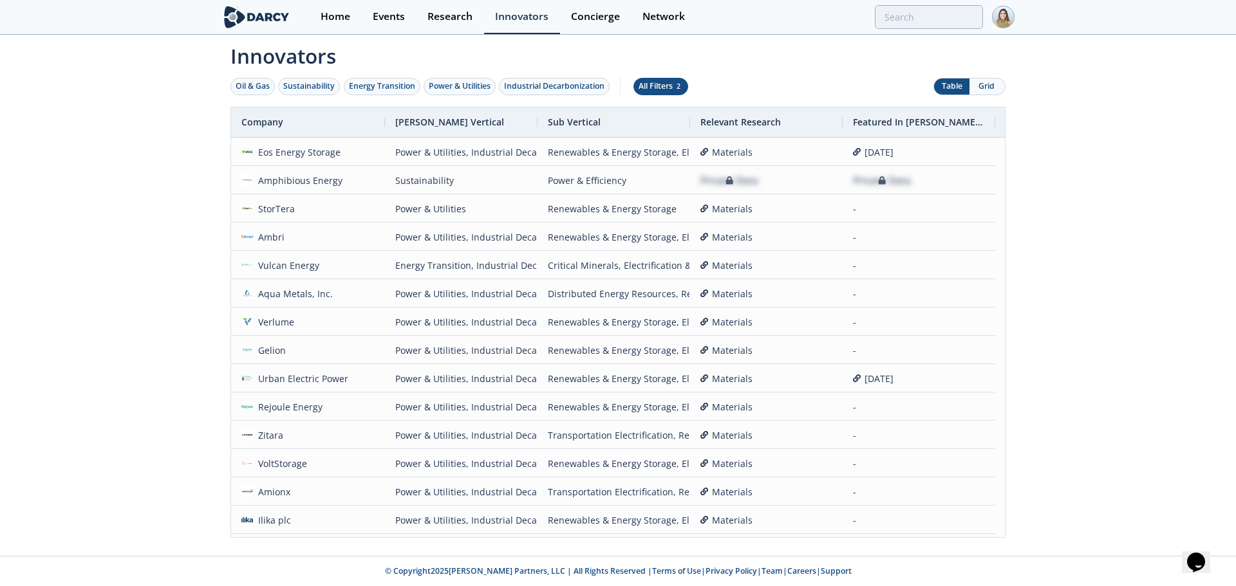
click at [670, 80] on button "All Filters 2" at bounding box center [660, 86] width 55 height 17
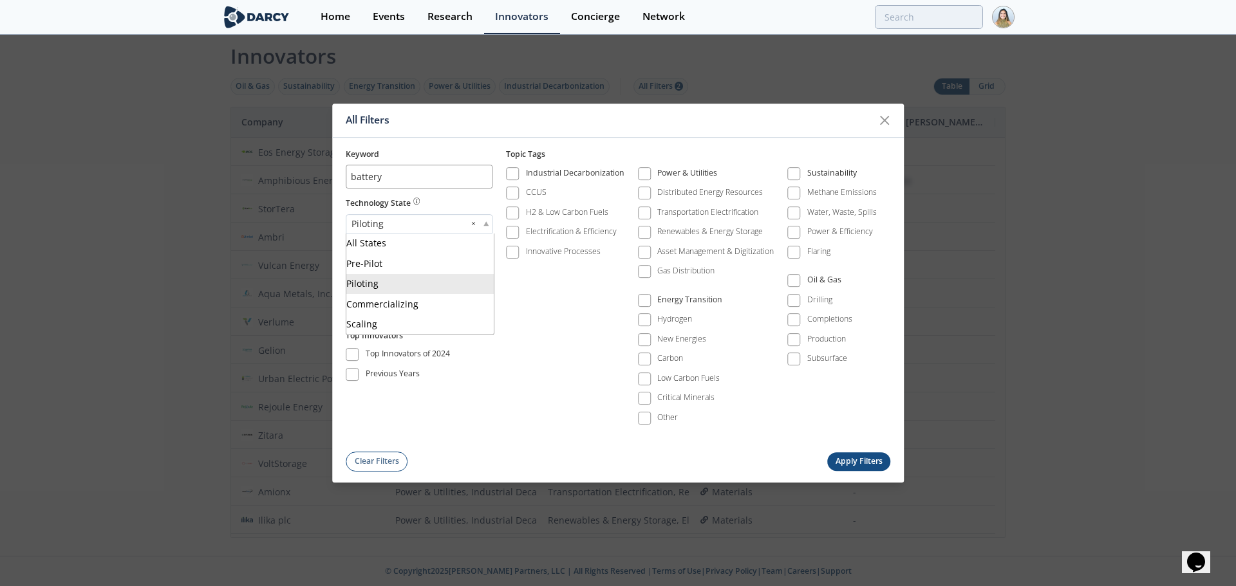
click at [438, 225] on div "Piloting ×" at bounding box center [419, 223] width 147 height 19
click at [843, 467] on button "Apply Filters" at bounding box center [858, 461] width 63 height 19
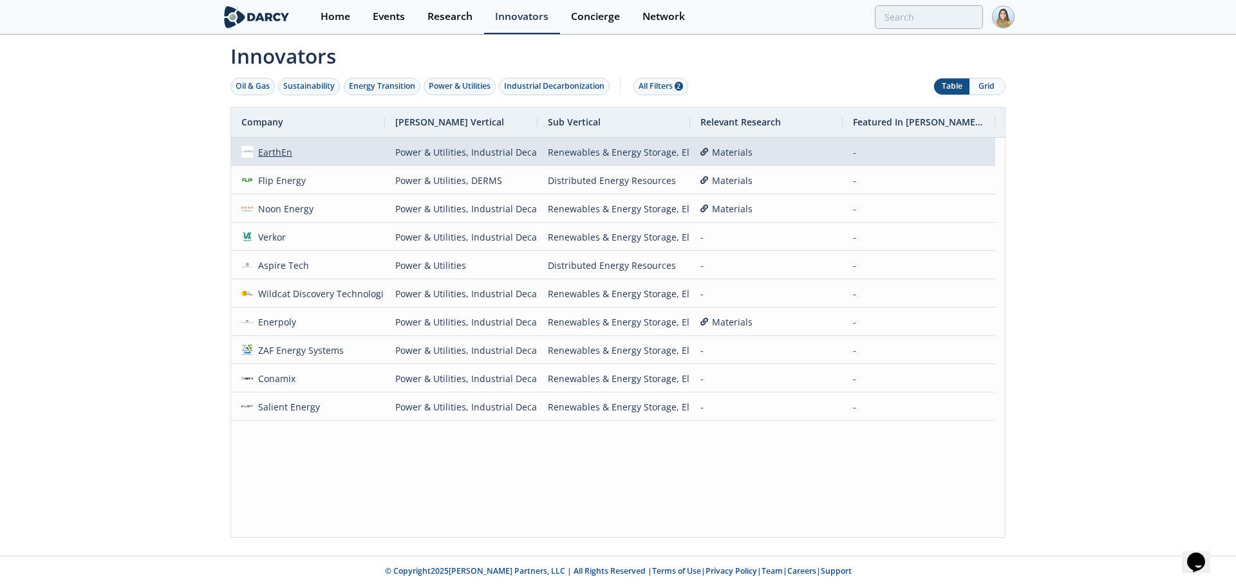
click at [275, 156] on div "EarthEn" at bounding box center [273, 152] width 40 height 28
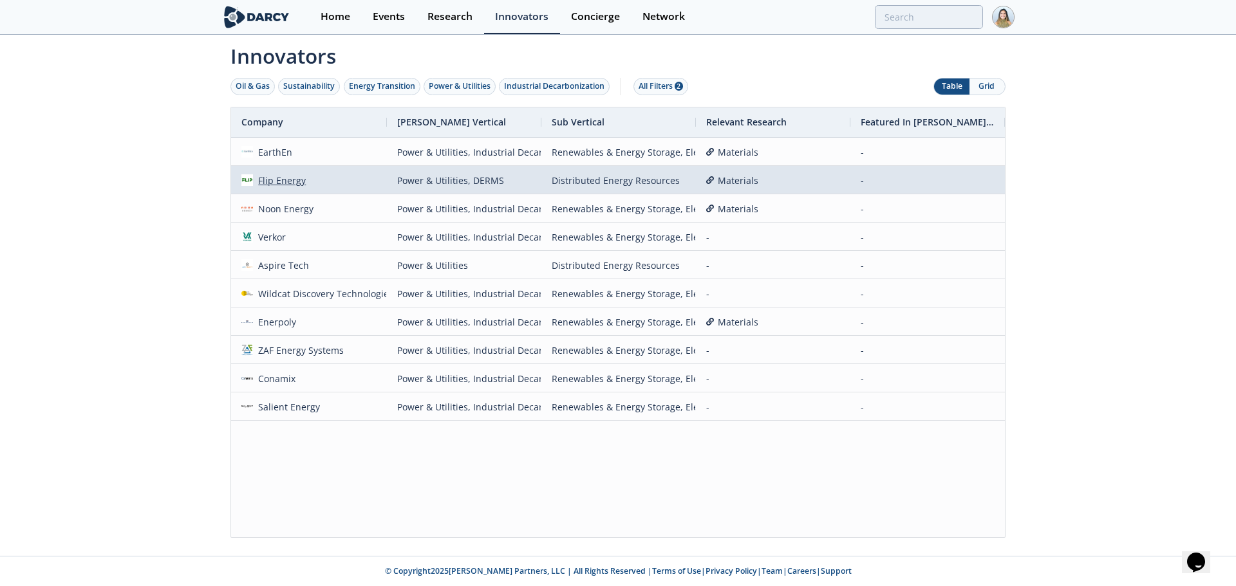
click at [275, 178] on div "Flip Energy" at bounding box center [279, 181] width 53 height 28
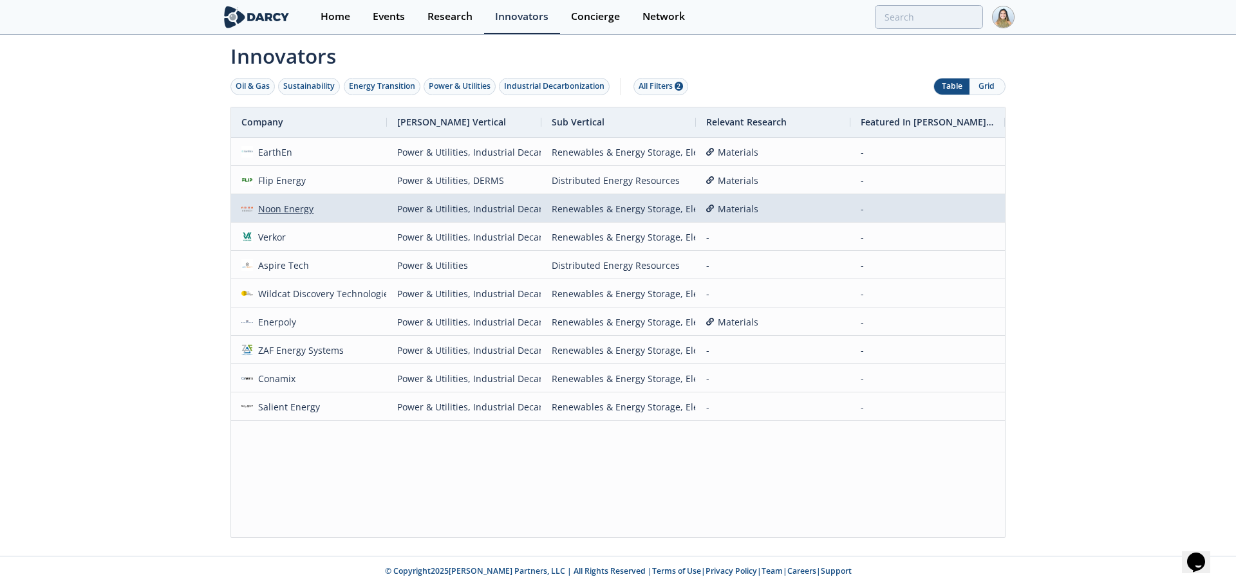
click at [291, 205] on div "Noon Energy" at bounding box center [283, 209] width 61 height 28
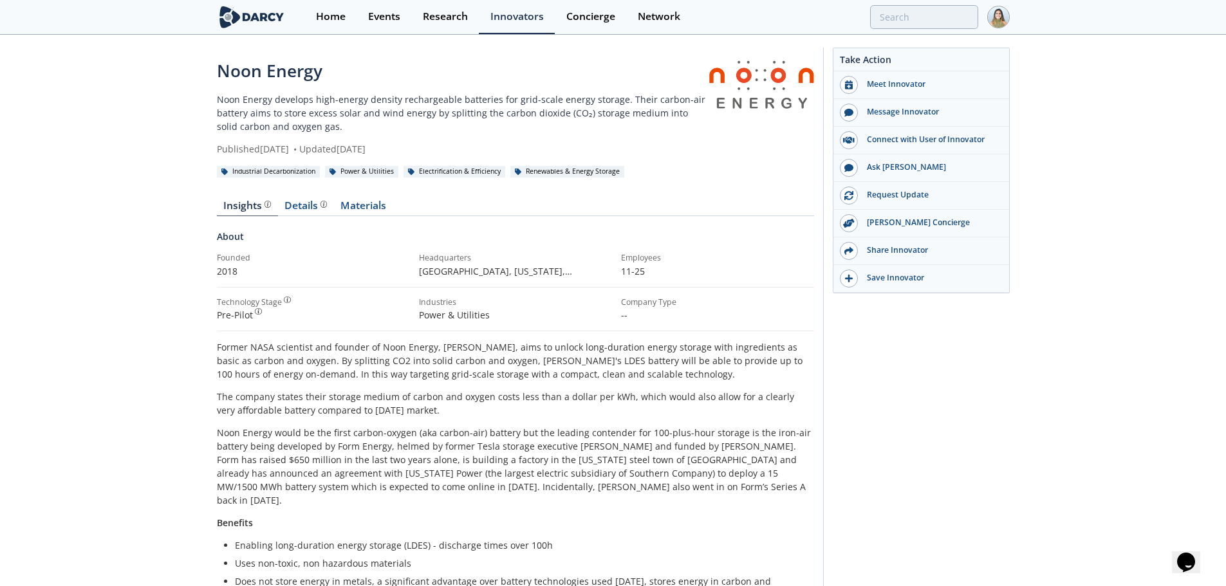
drag, startPoint x: 248, startPoint y: 194, endPoint x: 159, endPoint y: 221, distance: 93.3
click at [159, 221] on div "Noon Energy Noon Energy develops high-energy density rechargeable batteries for…" at bounding box center [613, 553] width 1226 height 1034
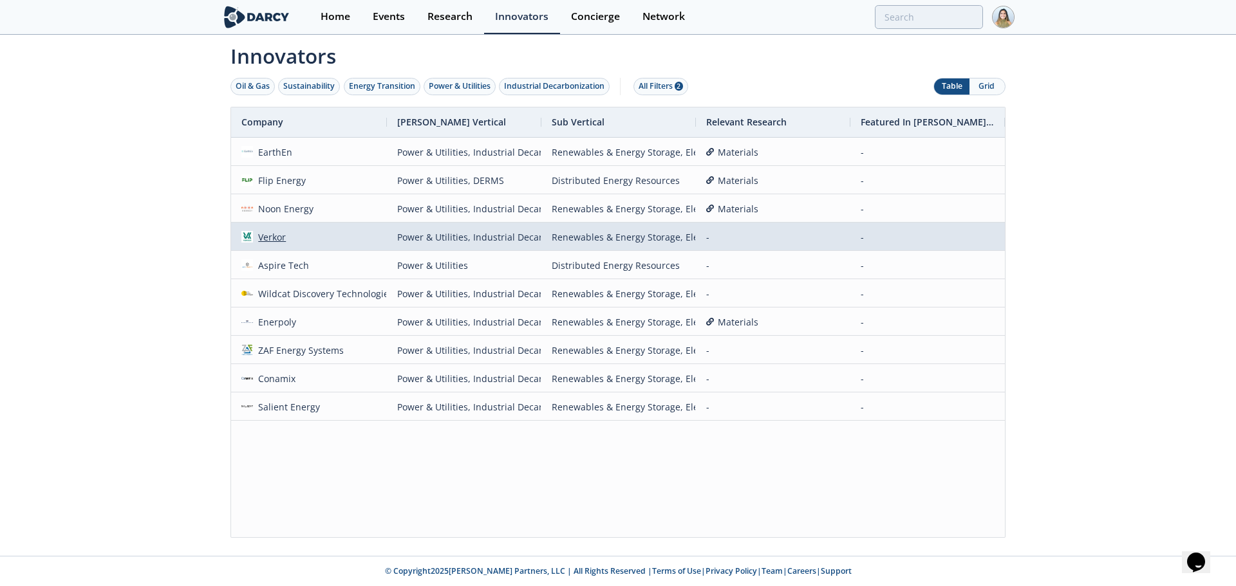
click at [280, 239] on div "Verkor" at bounding box center [269, 237] width 33 height 28
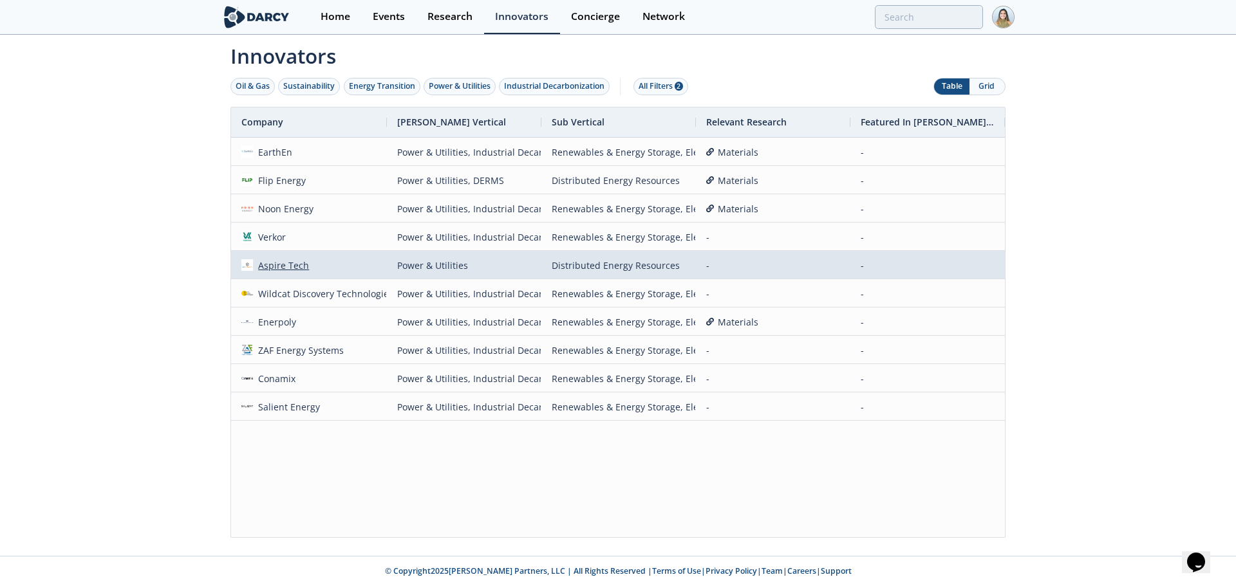
click at [285, 261] on div "Aspire Tech" at bounding box center [281, 266] width 57 height 28
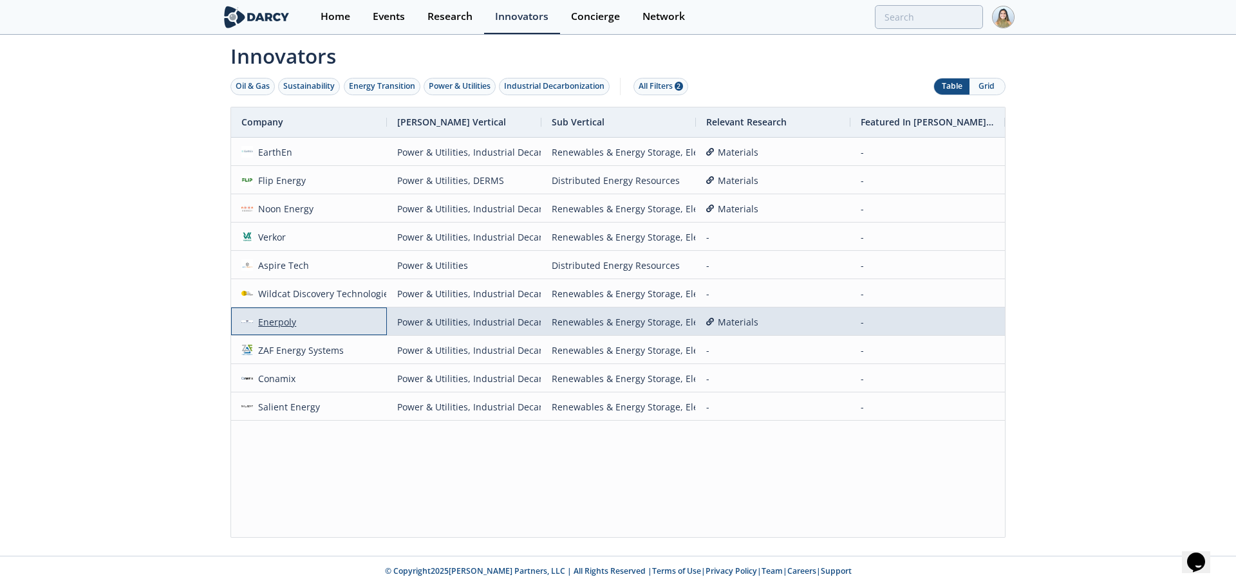
click at [275, 322] on div "Enerpoly" at bounding box center [275, 322] width 44 height 28
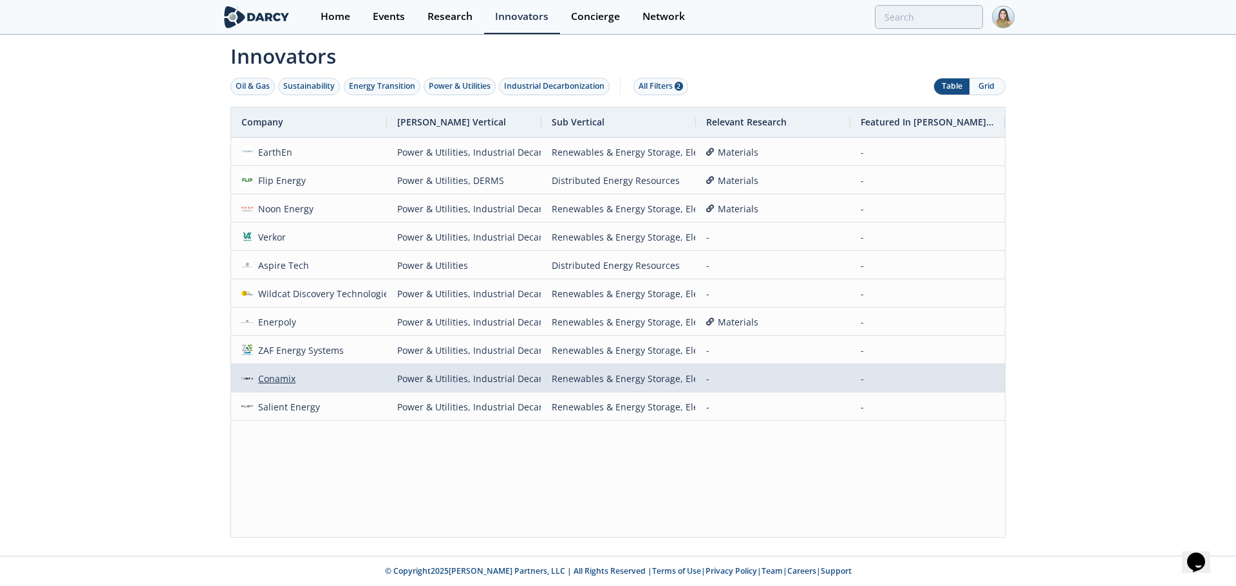
click at [293, 373] on div "Conamix" at bounding box center [274, 379] width 43 height 28
click at [283, 376] on div "Conamix" at bounding box center [274, 379] width 43 height 28
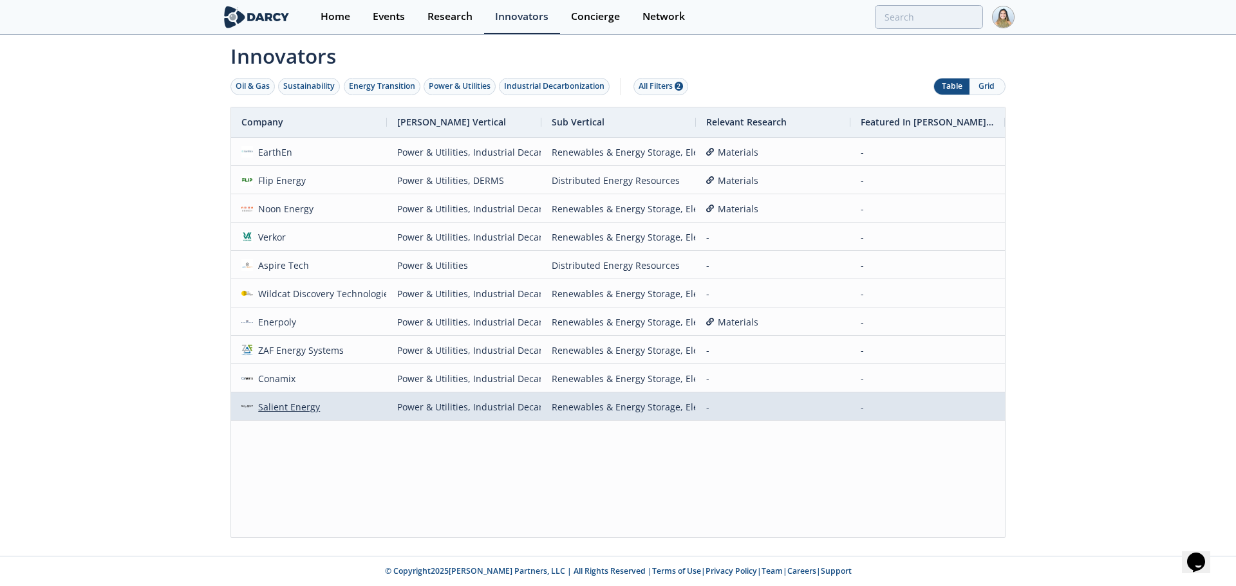
click at [303, 407] on div "Salient Energy" at bounding box center [287, 407] width 68 height 28
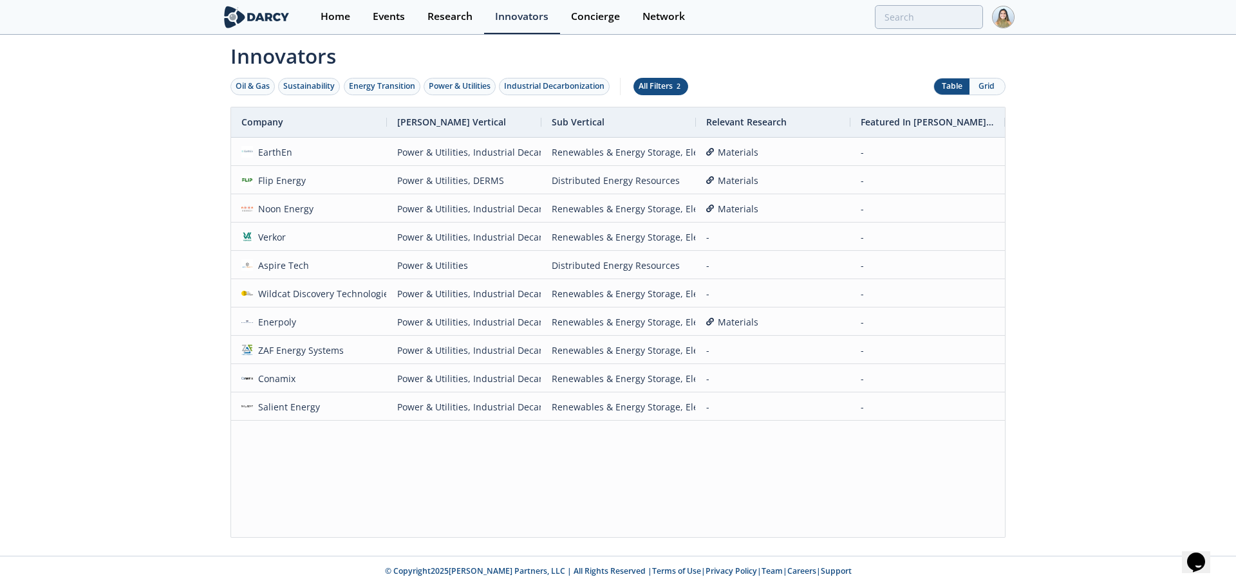
click at [648, 80] on div "All Filters 2" at bounding box center [660, 86] width 44 height 12
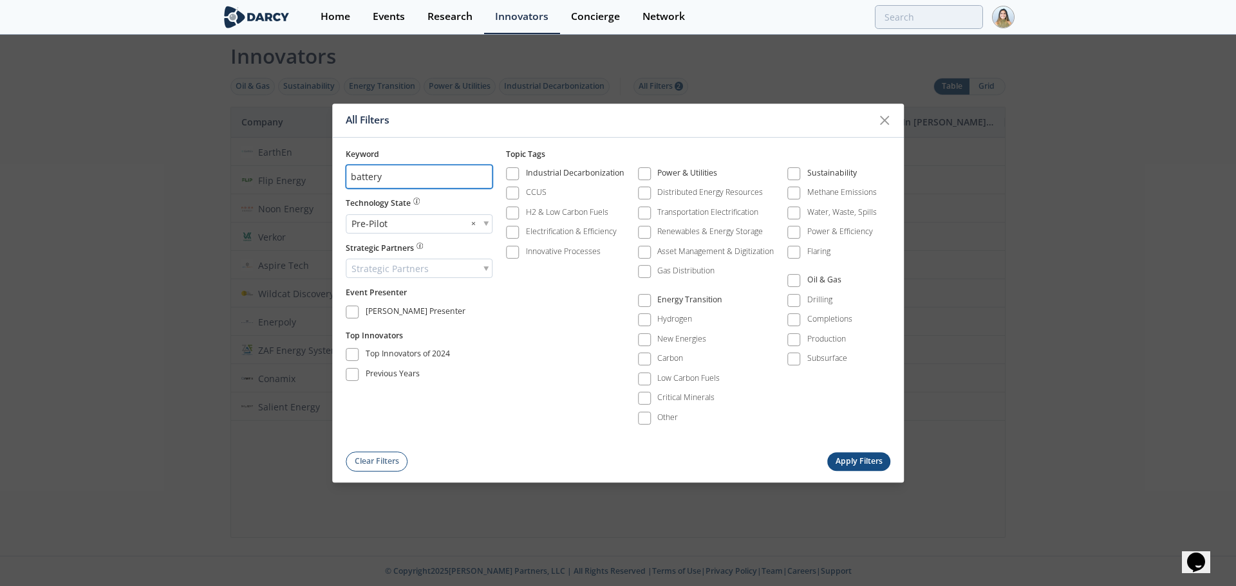
click at [366, 176] on input "battery" at bounding box center [419, 177] width 147 height 24
type input "LFP"
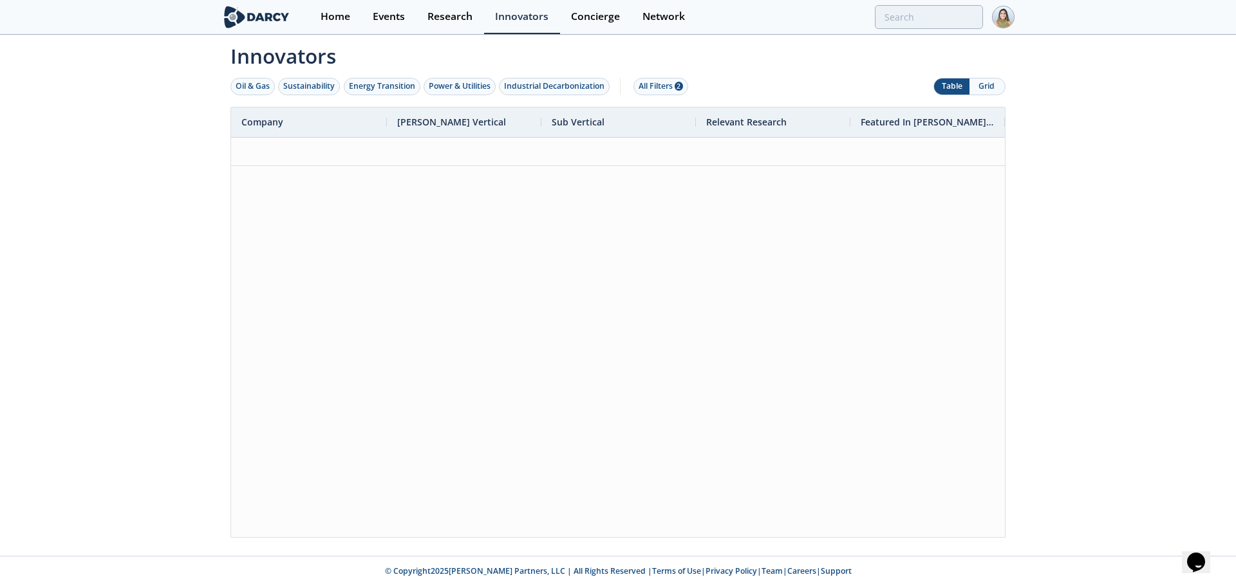
click at [692, 84] on div "Oil & Gas Sustainability Energy Transition Power & Utilities Industrial Decarbo…" at bounding box center [461, 86] width 462 height 40
click at [676, 88] on div "All Filters 2" at bounding box center [660, 86] width 44 height 12
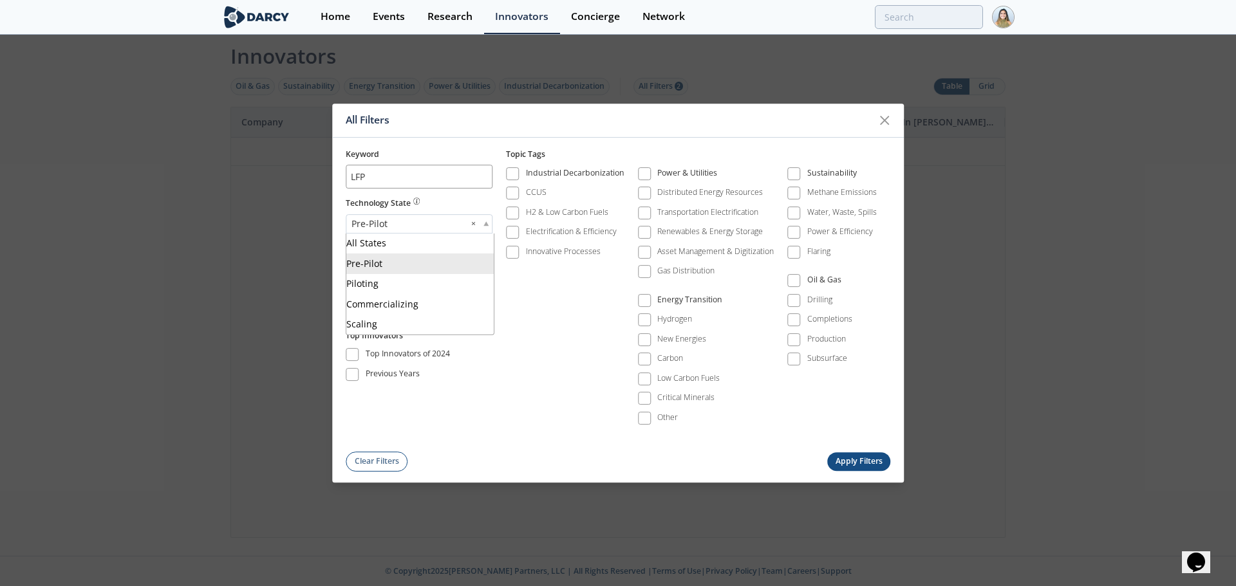
click at [450, 221] on div "Pre-Pilot ×" at bounding box center [419, 223] width 147 height 19
click at [853, 454] on button "Apply Filters" at bounding box center [858, 461] width 63 height 19
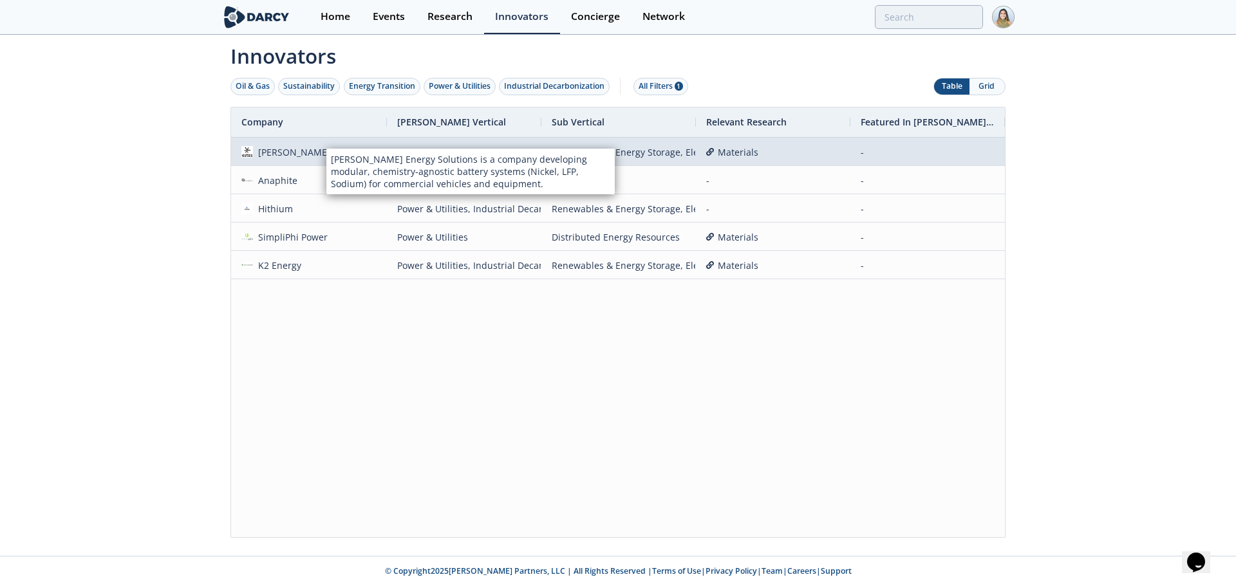
click at [326, 138] on div "Estes Energy Solutions" at bounding box center [309, 152] width 156 height 28
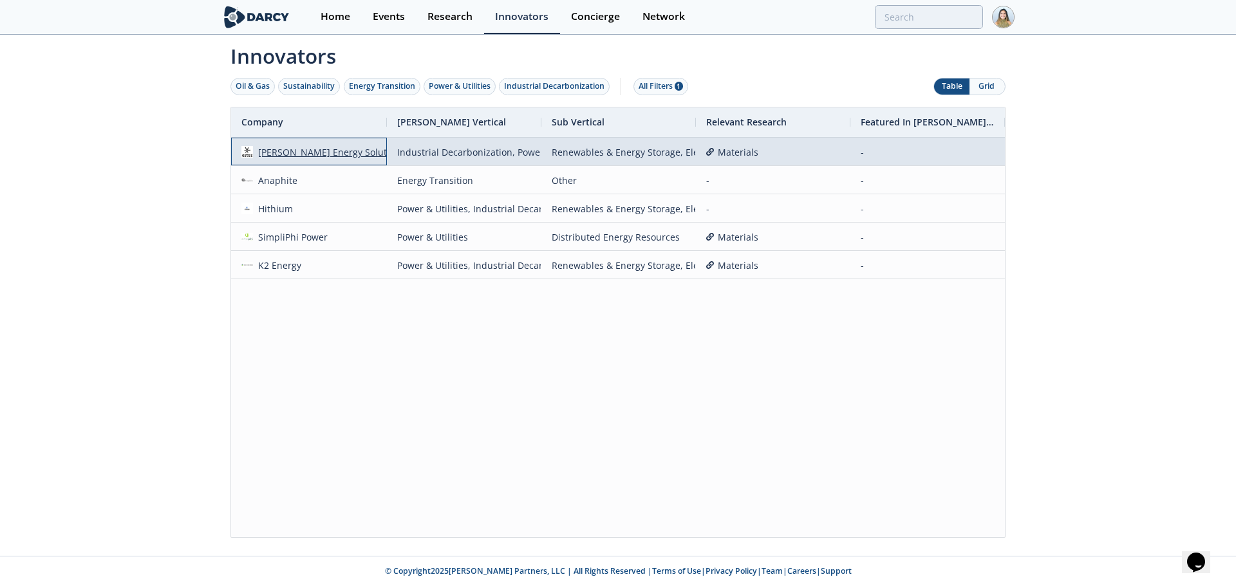
click at [324, 144] on div "Estes Energy Solutions" at bounding box center [329, 152] width 153 height 28
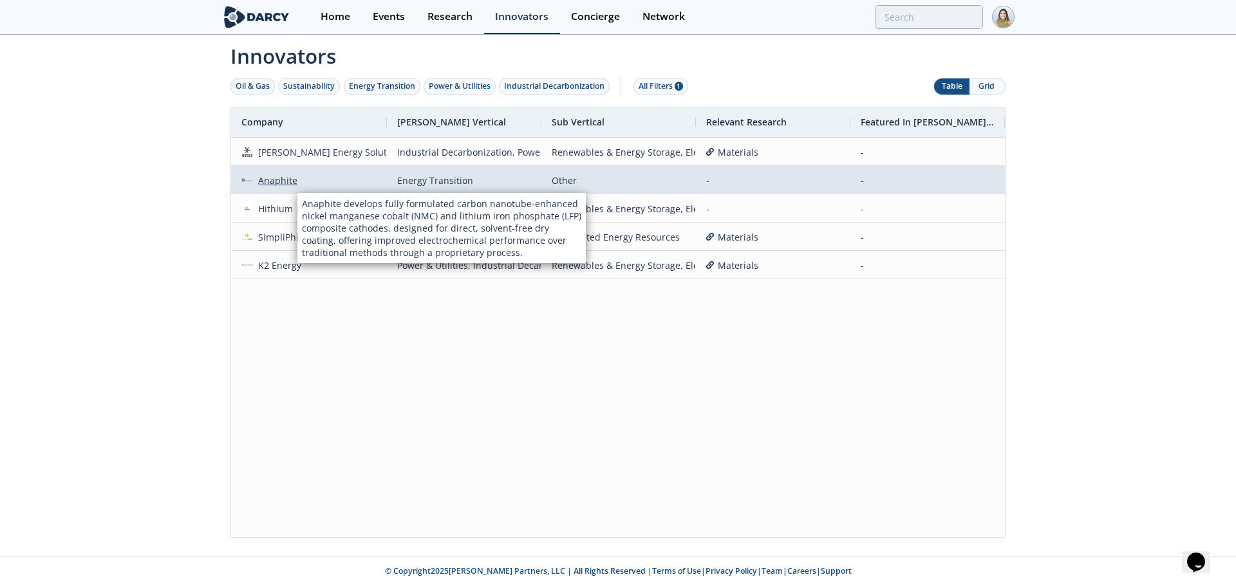
click at [296, 182] on div "Anaphite" at bounding box center [275, 181] width 45 height 28
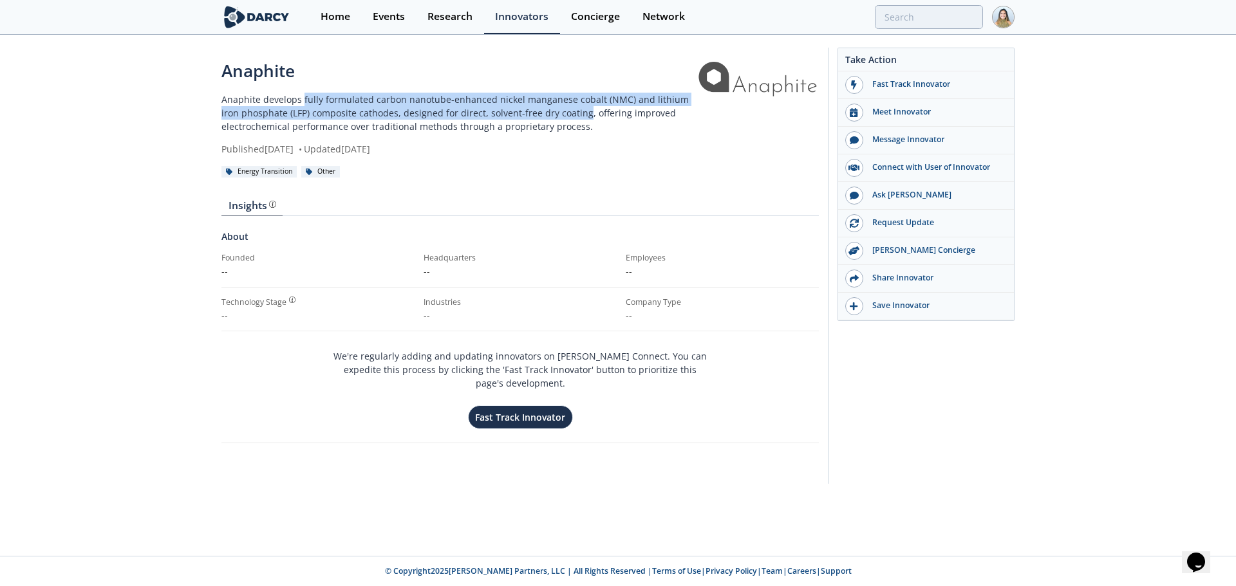
drag, startPoint x: 301, startPoint y: 99, endPoint x: 564, endPoint y: 118, distance: 263.2
click at [564, 118] on p "Anaphite develops fully formulated carbon nanotube-enhanced nickel manganese co…" at bounding box center [458, 113] width 474 height 41
copy p "fully formulated carbon nanotube-enhanced nickel manganese cobalt (NMC) and lit…"
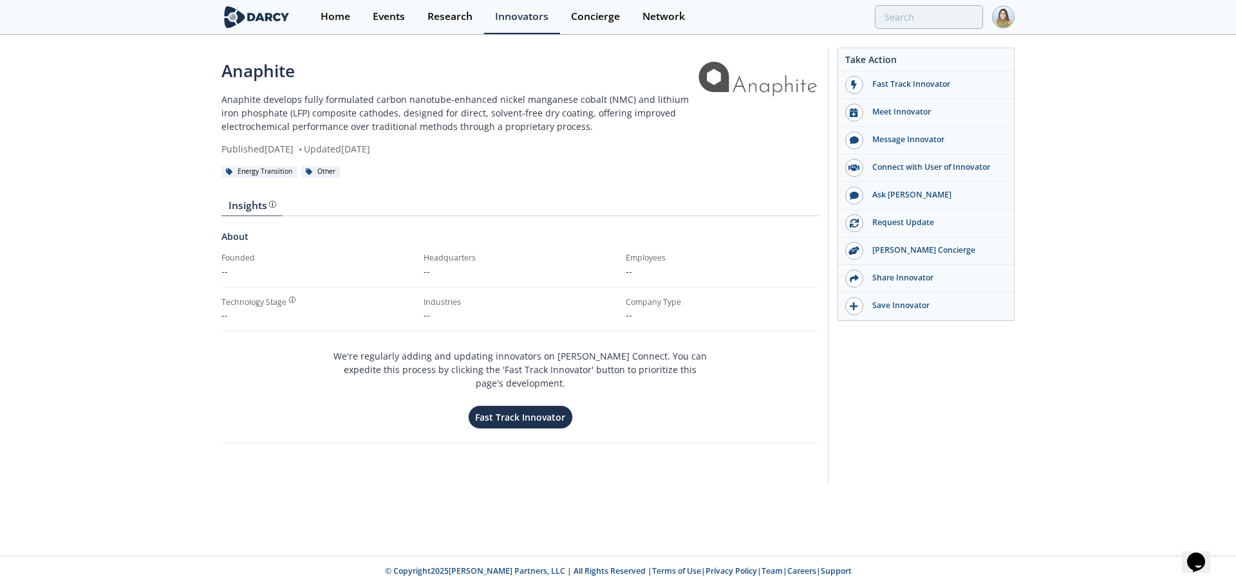
click at [100, 172] on div "Anaphite Anaphite develops fully formulated carbon nanotube-enhanced nickel man…" at bounding box center [618, 269] width 1236 height 466
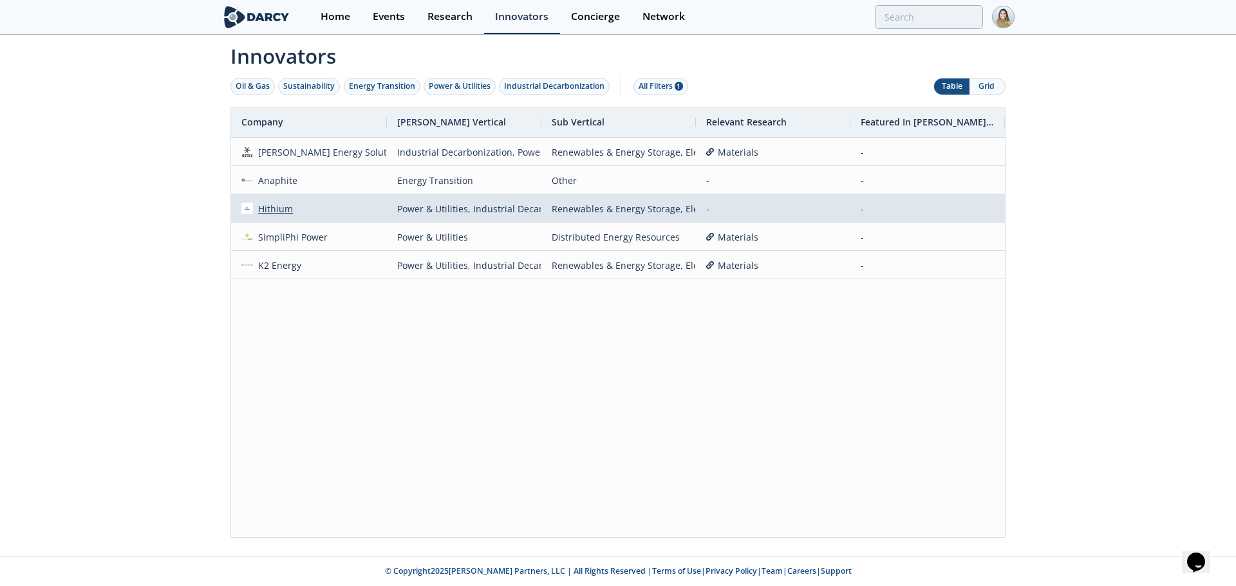
click at [284, 208] on div "Hithium" at bounding box center [273, 209] width 41 height 28
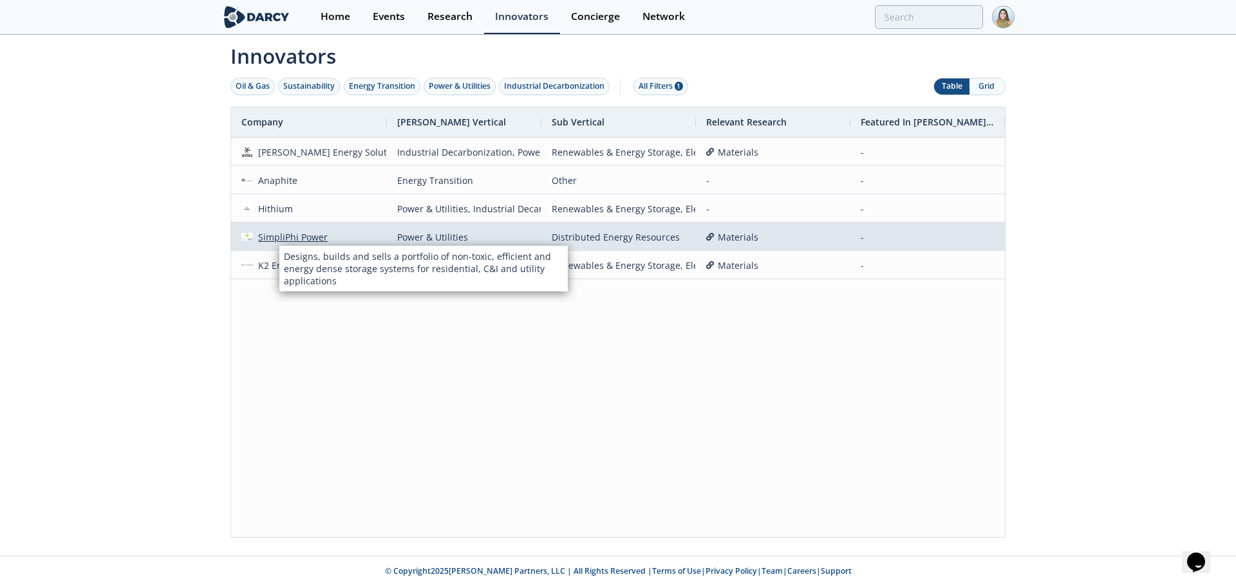
click at [286, 243] on div "SimpliPhi Power" at bounding box center [290, 237] width 75 height 28
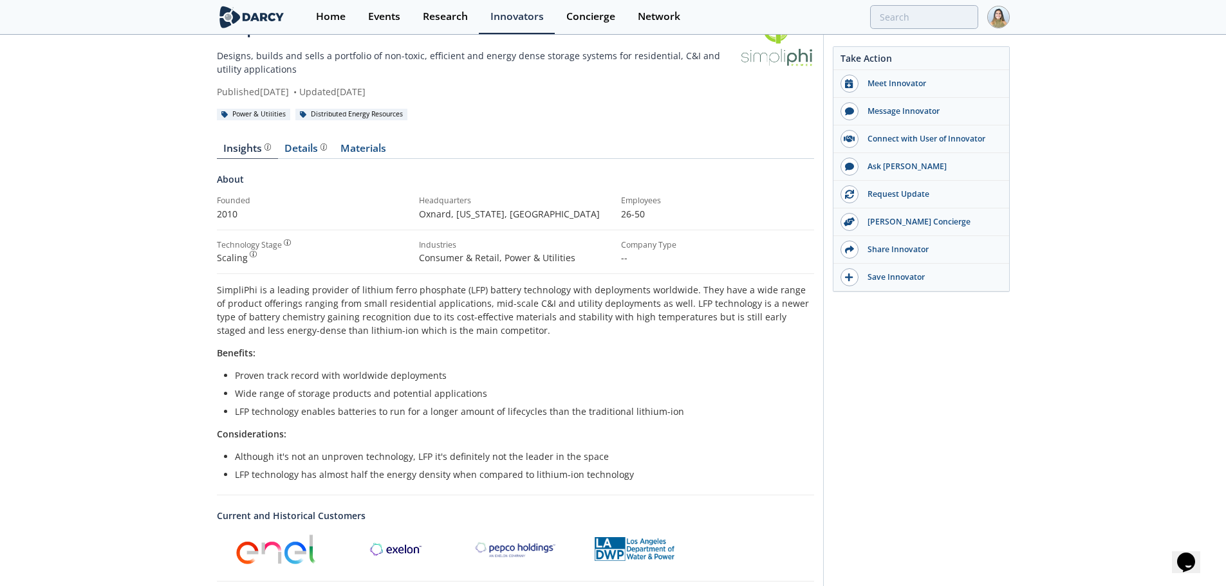
scroll to position [42, 0]
click at [304, 151] on div "Details" at bounding box center [305, 150] width 42 height 10
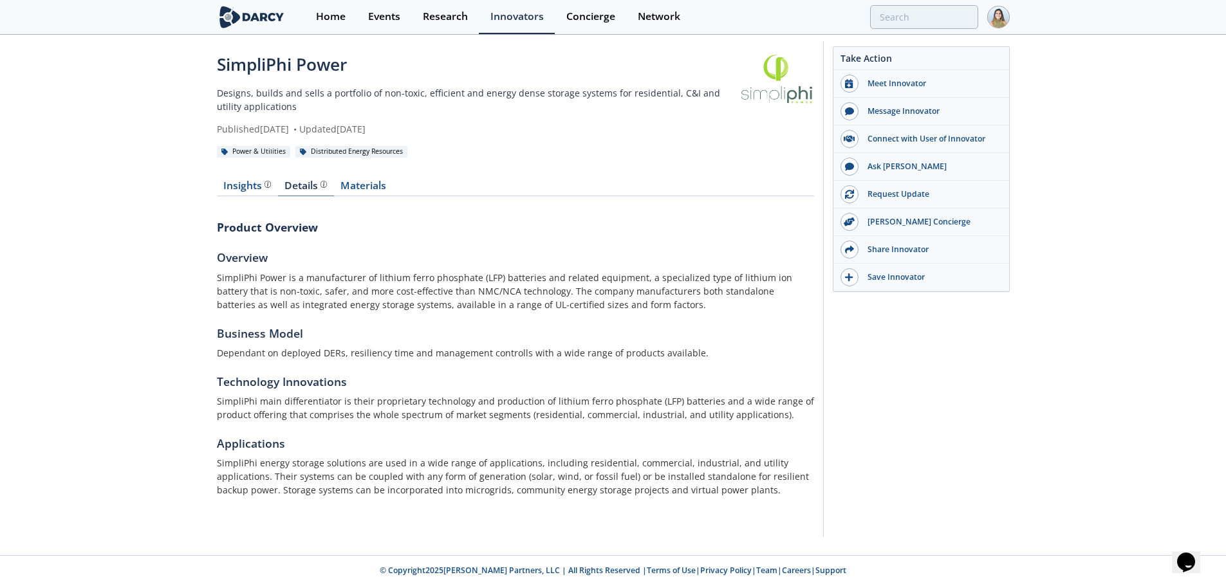
scroll to position [6, 0]
drag, startPoint x: 303, startPoint y: 277, endPoint x: 635, endPoint y: 279, distance: 332.0
click at [635, 279] on p "SimpliPhi Power is a manufacturer of lithium ferro phosphate (LFP) batteries an…" at bounding box center [515, 291] width 597 height 41
copy p "manufacturer of lithium ferro phosphate (LFP) batteries and related equipment"
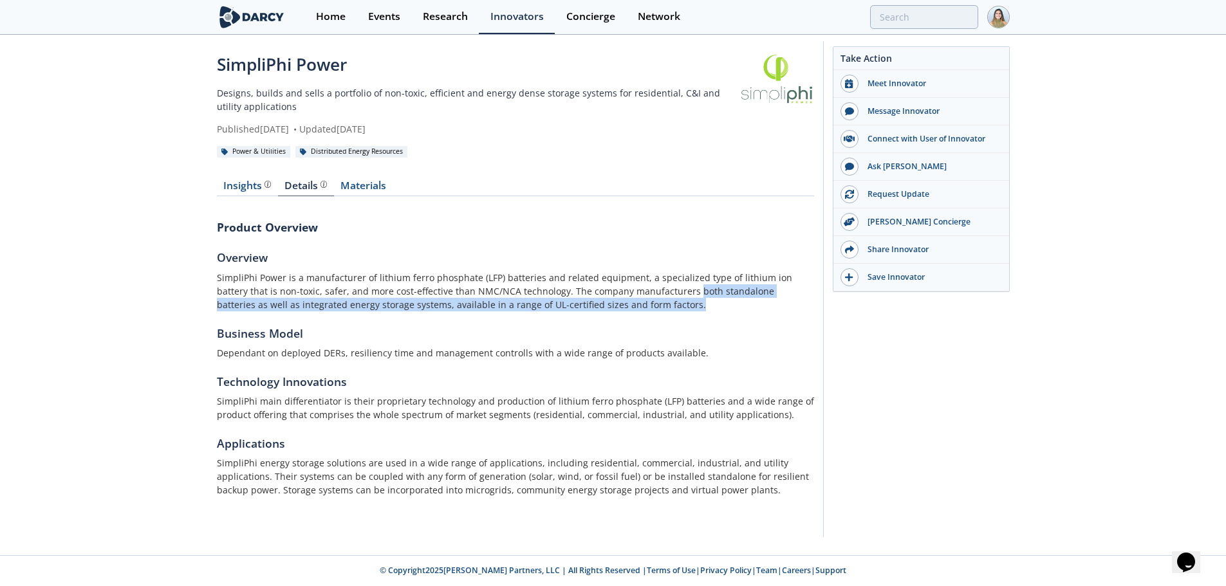
drag, startPoint x: 655, startPoint y: 293, endPoint x: 606, endPoint y: 301, distance: 49.6
click at [606, 301] on p "SimpliPhi Power is a manufacturer of lithium ferro phosphate (LFP) batteries an…" at bounding box center [515, 291] width 597 height 41
copy p "both standalone batteries as well as integrated energy storage systems, availab…"
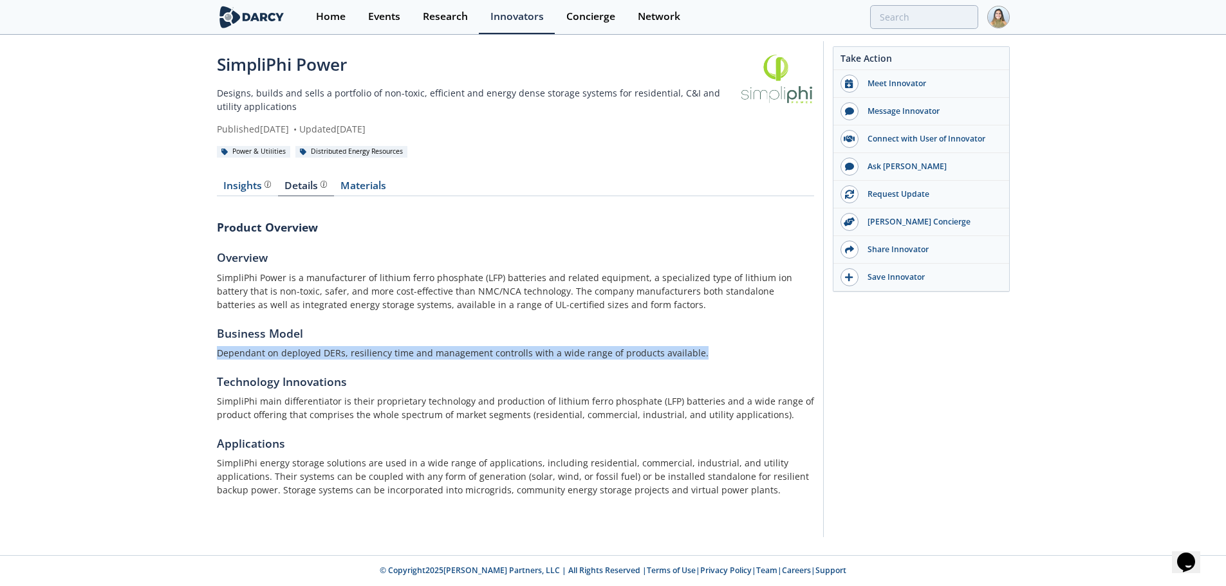
drag, startPoint x: 212, startPoint y: 352, endPoint x: 712, endPoint y: 347, distance: 500.0
click at [712, 347] on div "SimpliPhi Power Designs, builds and sells a portfolio of non-toxic, efficient a…" at bounding box center [613, 293] width 1226 height 526
copy p "Dependant on deployed DERs, resiliency time and management controlls with a wid…"
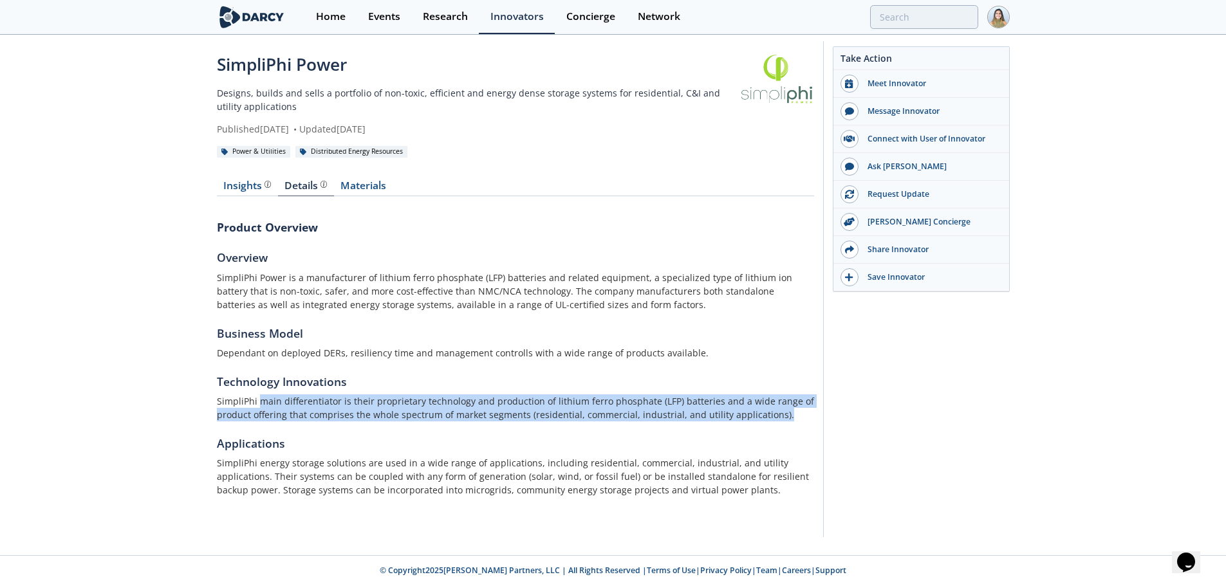
drag, startPoint x: 259, startPoint y: 401, endPoint x: 779, endPoint y: 418, distance: 520.2
click at [779, 418] on p "SimpliPhi main differentiator is their proprietary technology and production of…" at bounding box center [515, 407] width 597 height 27
copy p "main differentiator is their proprietary technology and production of lithium f…"
click at [134, 295] on div "SimpliPhi Power Designs, builds and sells a portfolio of non-toxic, efficient a…" at bounding box center [613, 293] width 1226 height 526
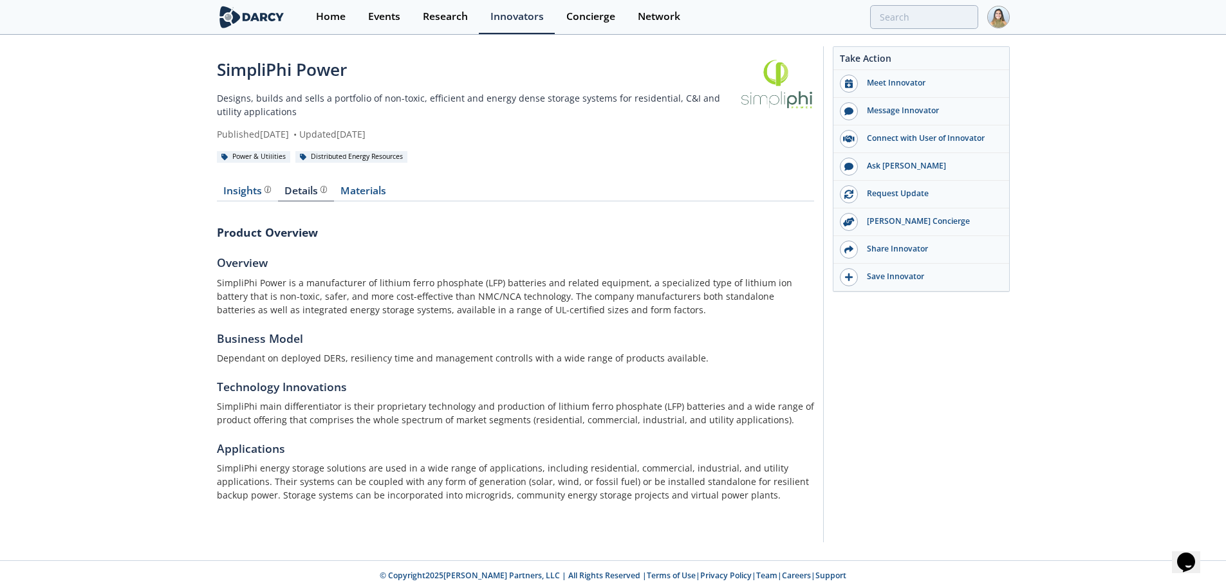
scroll to position [0, 0]
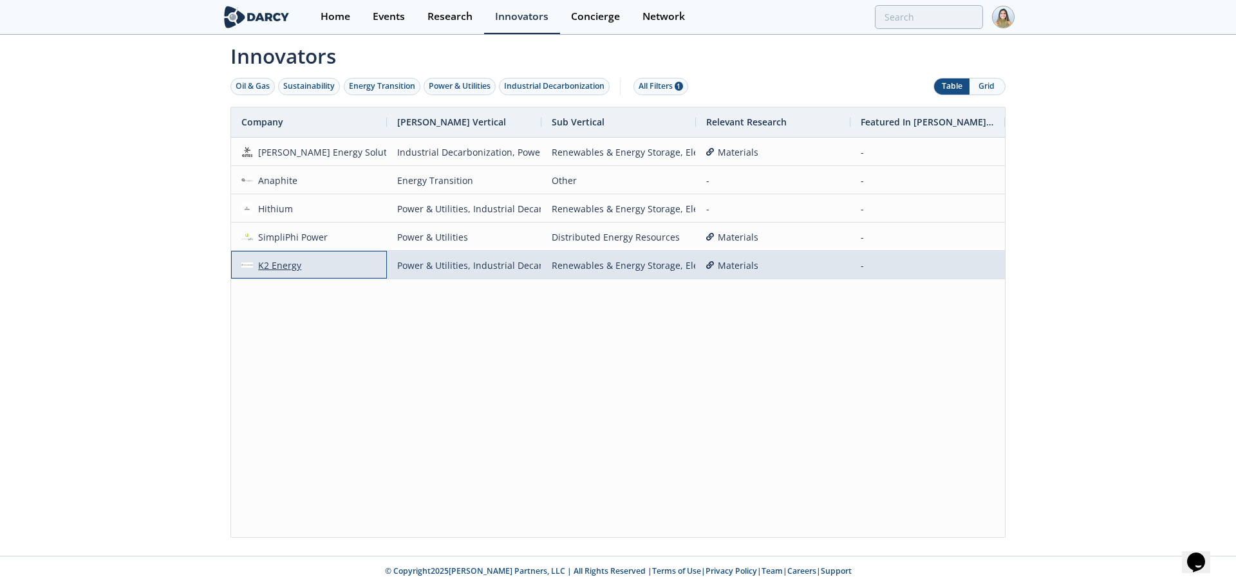
click at [255, 269] on div "K2 Energy" at bounding box center [277, 266] width 49 height 28
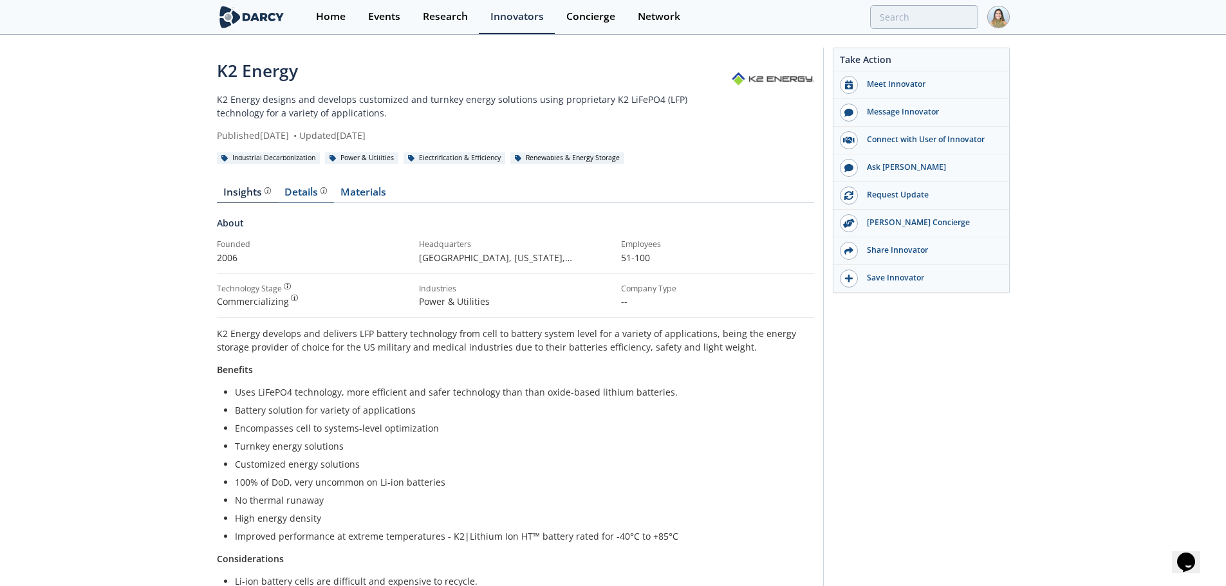
click at [316, 191] on div "Details" at bounding box center [305, 192] width 42 height 10
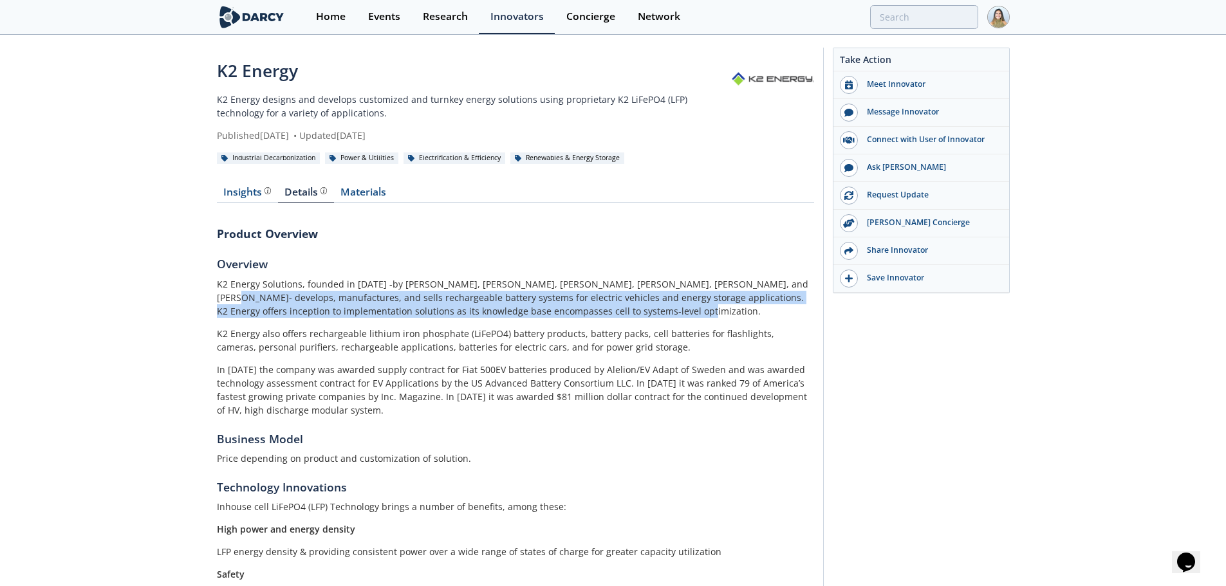
drag, startPoint x: 770, startPoint y: 286, endPoint x: 631, endPoint y: 308, distance: 140.8
click at [631, 308] on p "K2 Energy Solutions, founded in 2006 -by Johnnie Stoker, Stewart Graham, Jim Ho…" at bounding box center [515, 297] width 597 height 41
copy p "develops, manufactures, and sells rechargeable battery systems for electric veh…"
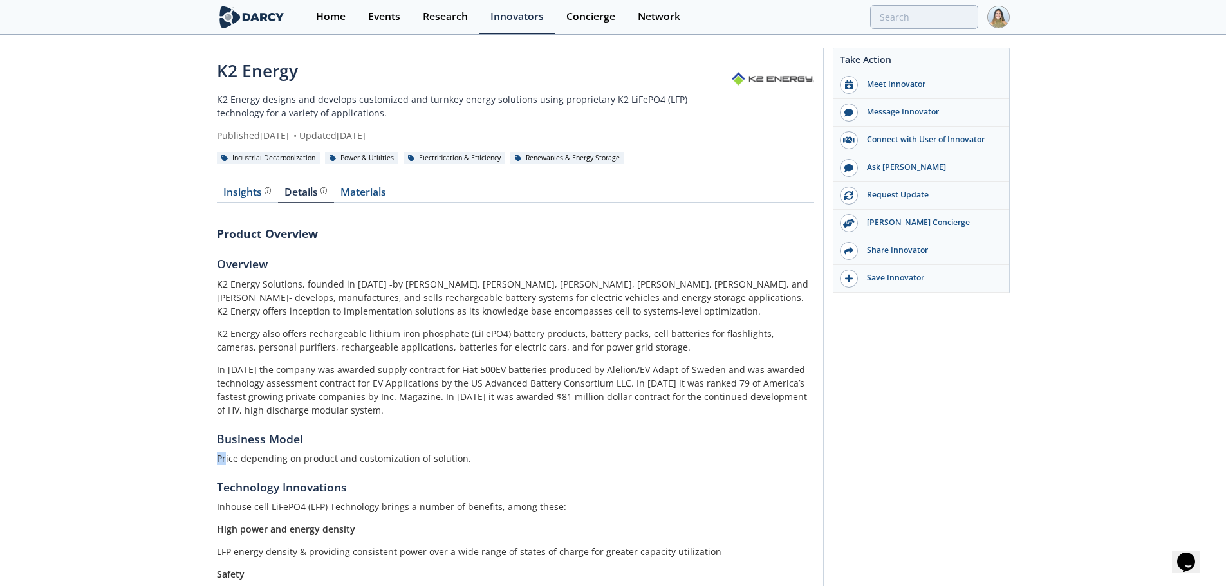
drag, startPoint x: 214, startPoint y: 457, endPoint x: 227, endPoint y: 456, distance: 12.3
click at [349, 453] on p "Price depending on product and customization of solution." at bounding box center [515, 459] width 597 height 14
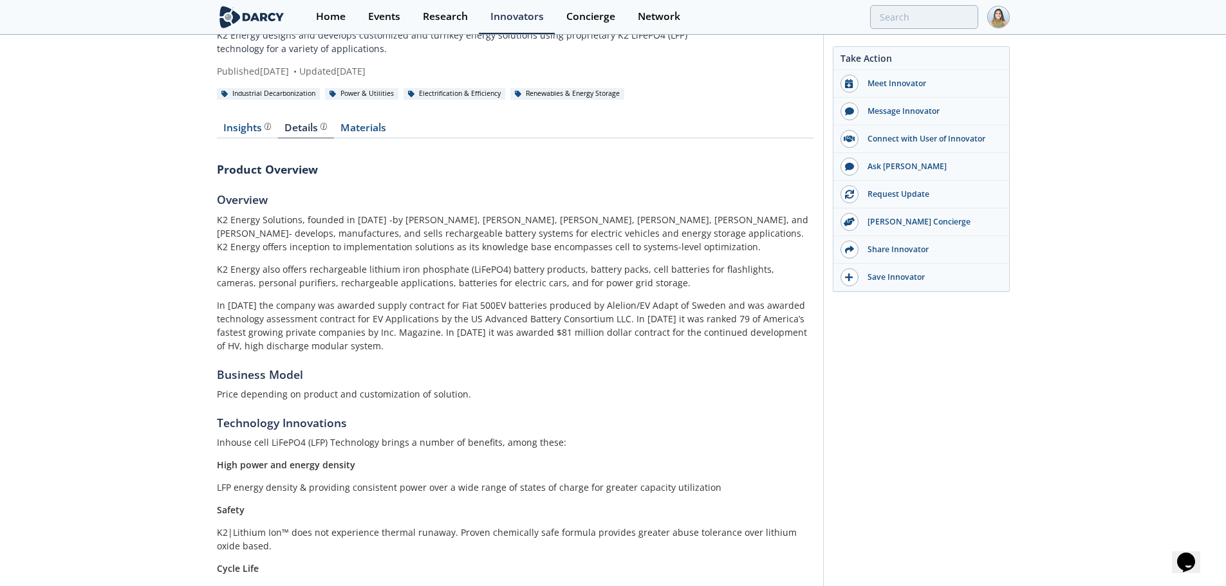
scroll to position [129, 0]
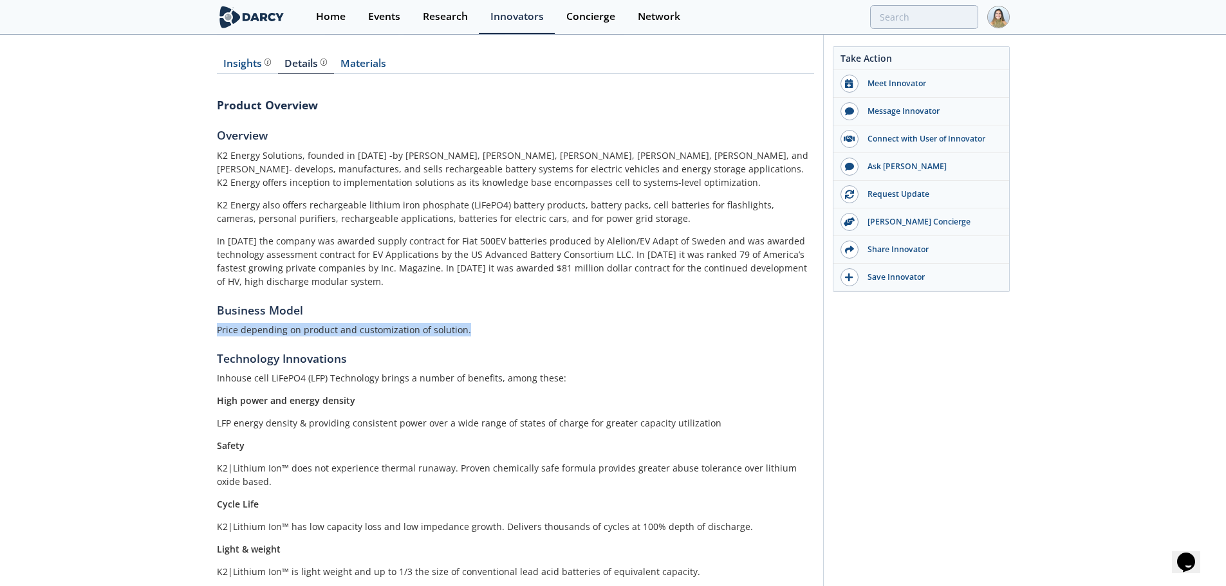
drag, startPoint x: 212, startPoint y: 331, endPoint x: 472, endPoint y: 326, distance: 260.0
click at [472, 326] on div "K2 Energy K2 Energy designs and develops customized and turnkey energy solution…" at bounding box center [613, 476] width 1226 height 1138
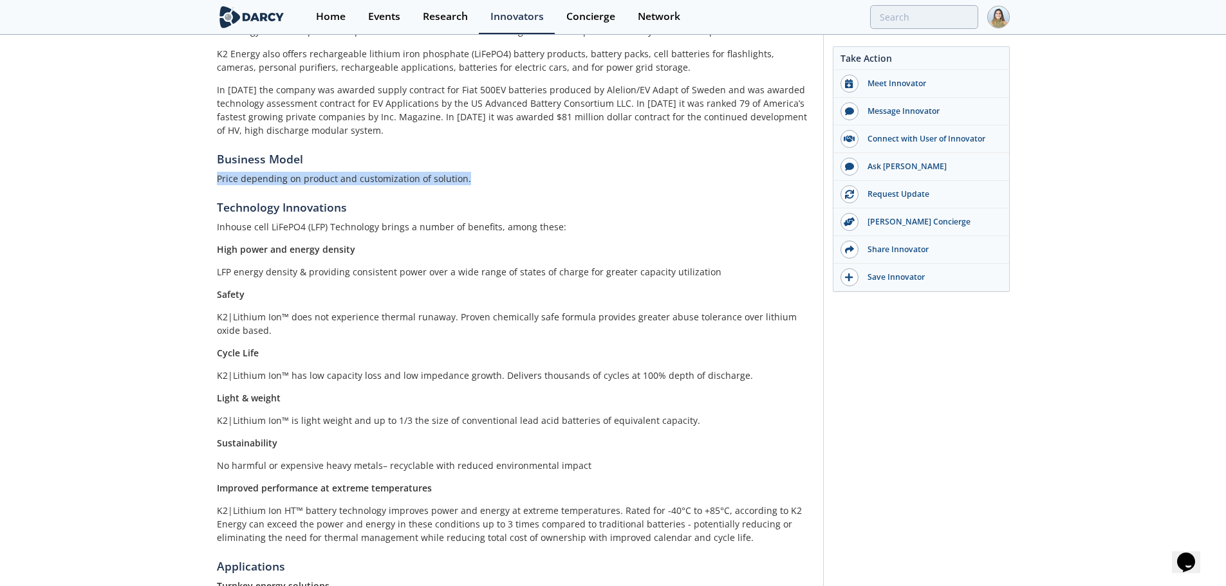
scroll to position [257, 0]
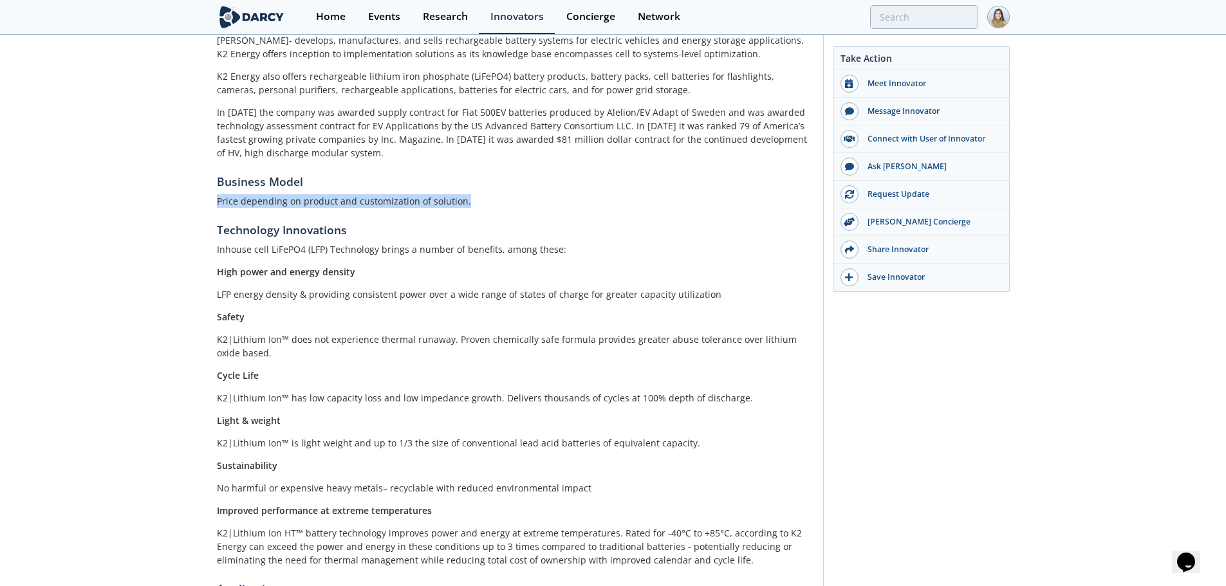
click at [534, 192] on section "Business Model Price depending on product and customization of solution." at bounding box center [515, 190] width 597 height 35
click at [221, 202] on p "Price depending on product and customization of solution." at bounding box center [515, 201] width 597 height 14
drag, startPoint x: 221, startPoint y: 202, endPoint x: 467, endPoint y: 202, distance: 245.8
click at [467, 202] on p "Price depending on product and customization of solution." at bounding box center [515, 201] width 597 height 14
copy div "Price depending on product and customization of solution."
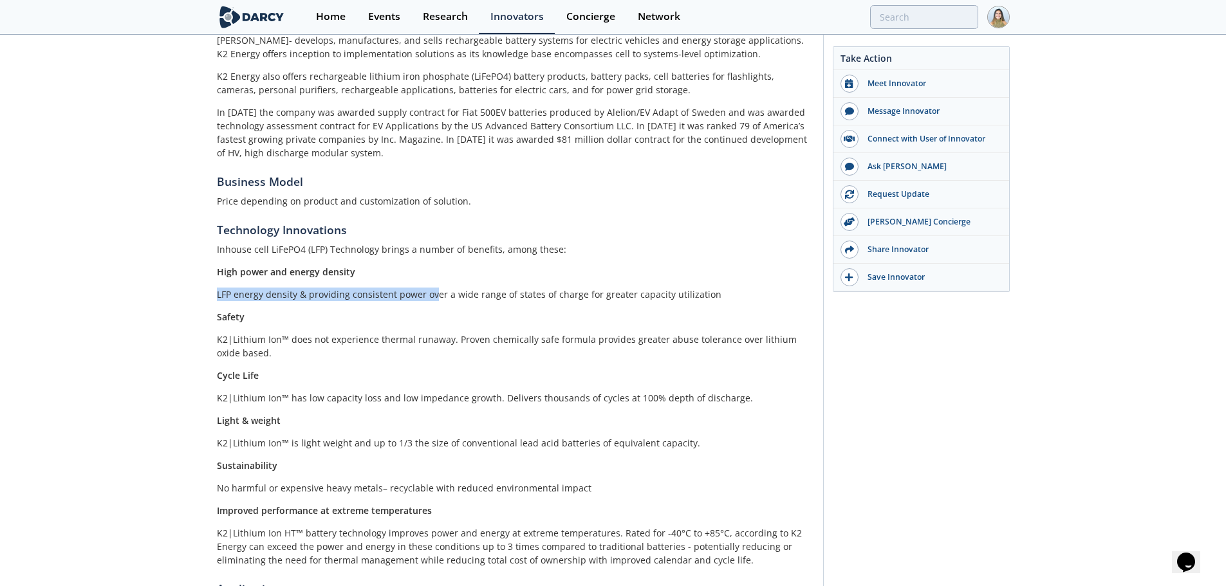
drag, startPoint x: 214, startPoint y: 297, endPoint x: 434, endPoint y: 295, distance: 220.1
click at [434, 295] on div "K2 Energy K2 Energy designs and develops customized and turnkey energy solution…" at bounding box center [613, 348] width 1226 height 1138
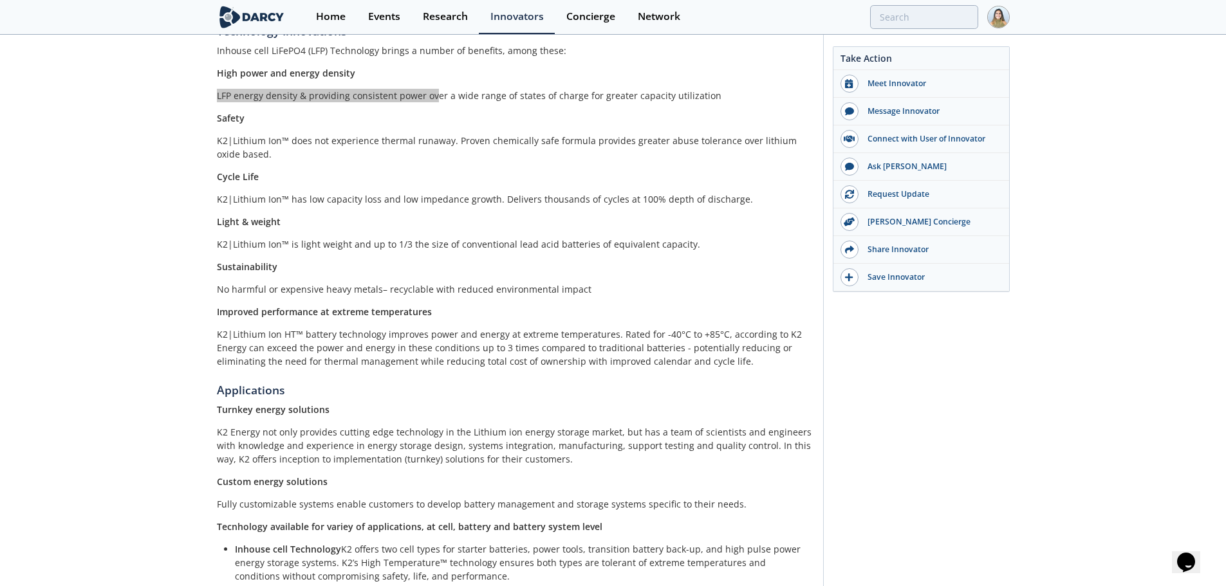
scroll to position [426, 0]
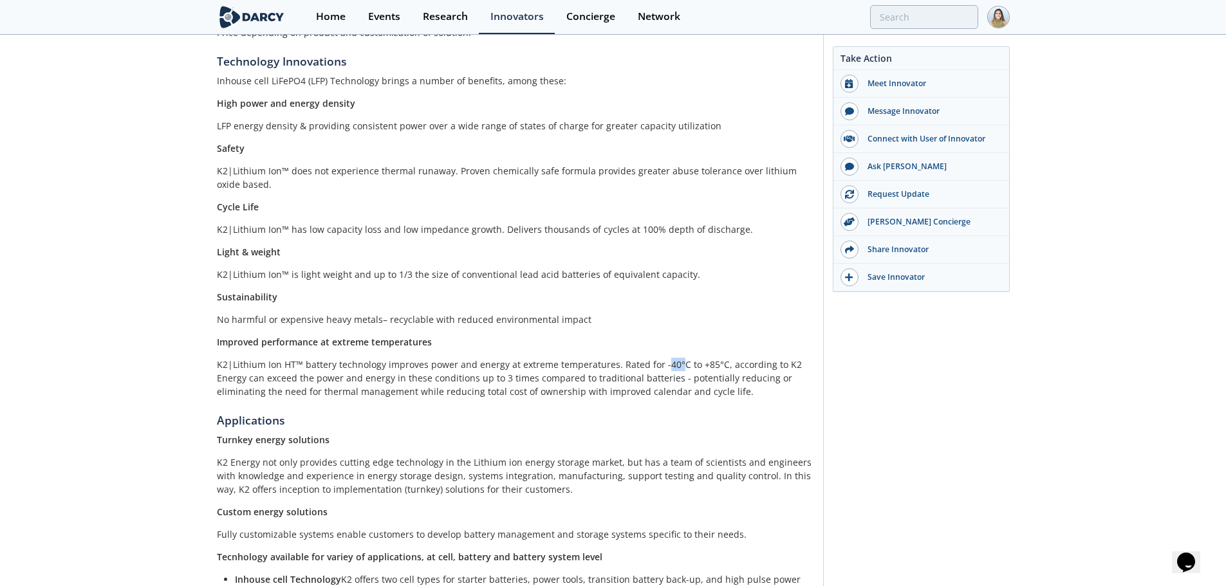
drag, startPoint x: 657, startPoint y: 366, endPoint x: 672, endPoint y: 366, distance: 15.4
click at [672, 366] on p "K2|Lithium Ion HT™ battery technology improves power and energy at extreme temp…" at bounding box center [515, 378] width 597 height 41
drag, startPoint x: 656, startPoint y: 366, endPoint x: 714, endPoint y: 366, distance: 58.6
click at [714, 366] on p "K2|Lithium Ion HT™ battery technology improves power and energy at extreme temp…" at bounding box center [515, 378] width 597 height 41
copy p "-40°C to +85°C"
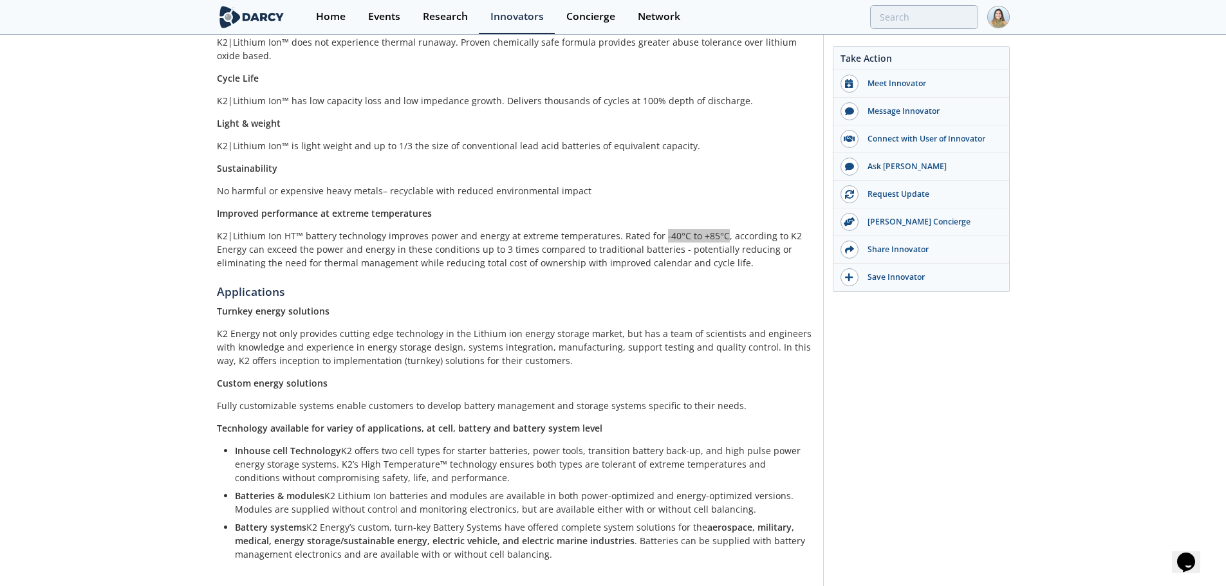
scroll to position [619, 0]
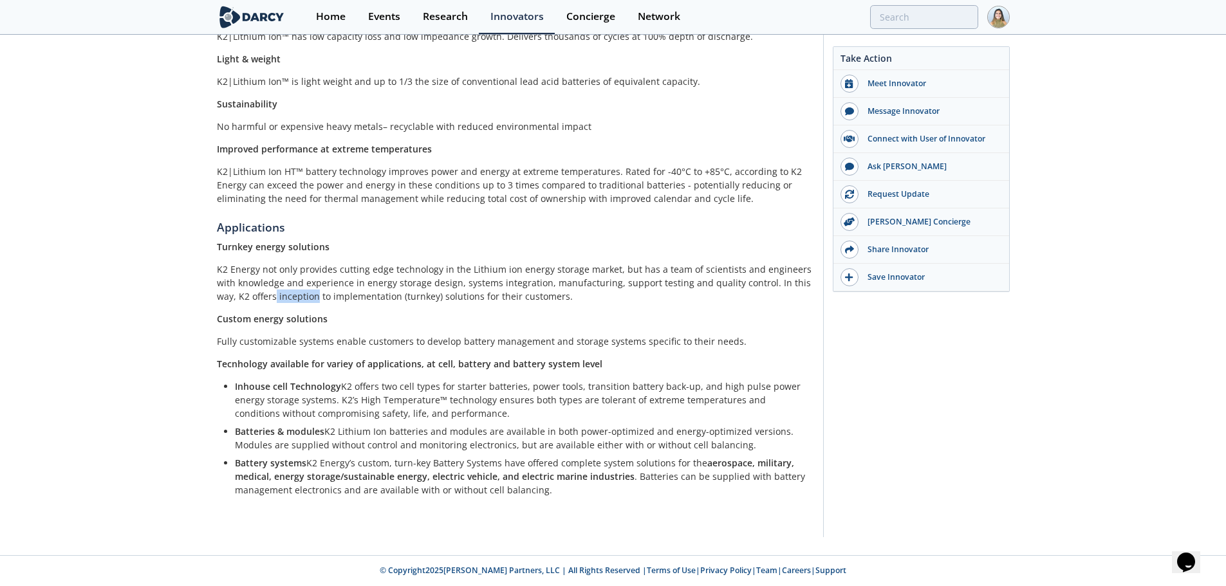
drag, startPoint x: 242, startPoint y: 296, endPoint x: 283, endPoint y: 296, distance: 41.2
click at [283, 296] on p "K2 Energy not only provides cutting edge technology in the Lithium ion energy s…" at bounding box center [515, 283] width 597 height 41
click at [264, 297] on p "K2 Energy not only provides cutting edge technology in the Lithium ion energy s…" at bounding box center [515, 283] width 597 height 41
drag, startPoint x: 264, startPoint y: 297, endPoint x: 527, endPoint y: 297, distance: 263.2
click at [527, 297] on p "K2 Energy not only provides cutting edge technology in the Lithium ion energy s…" at bounding box center [515, 283] width 597 height 41
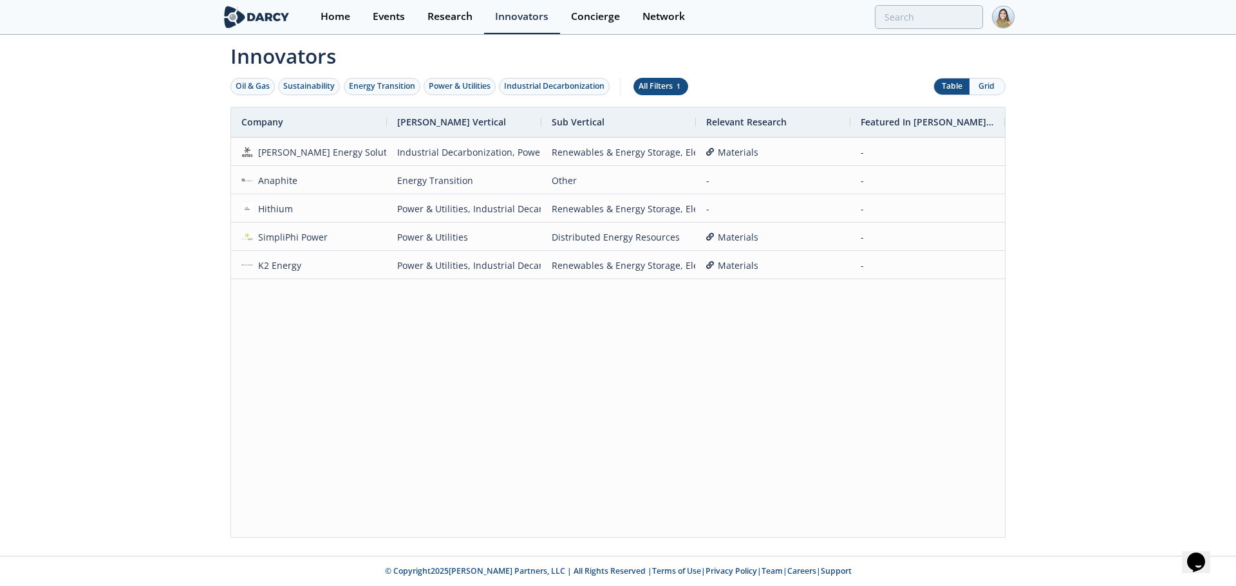
click at [661, 86] on div "All Filters 1" at bounding box center [660, 86] width 44 height 12
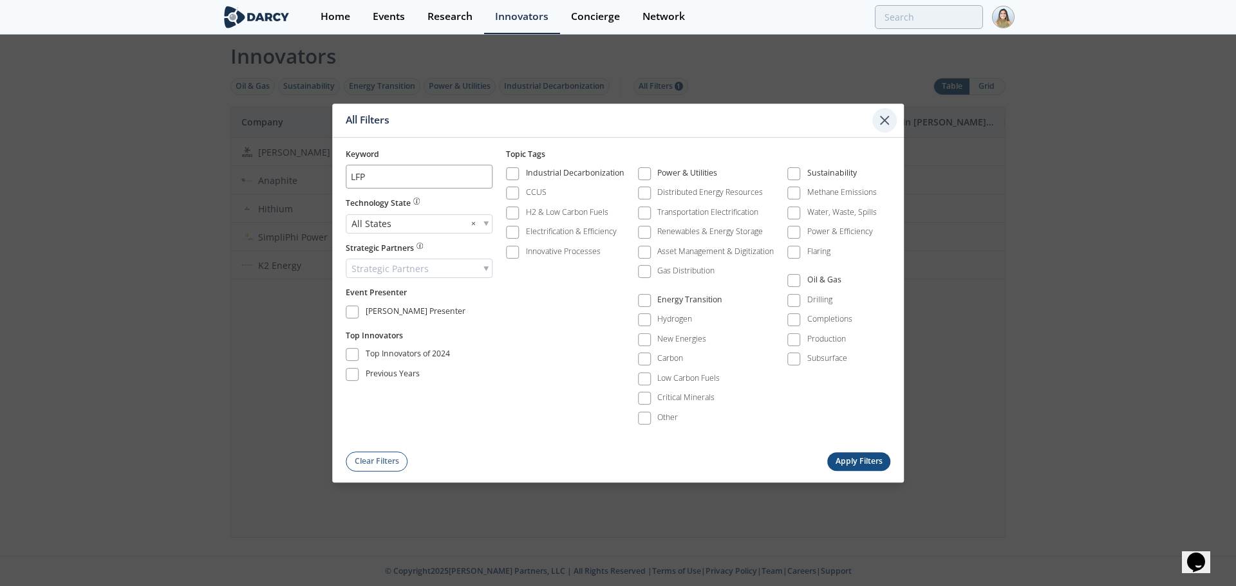
click at [889, 122] on icon at bounding box center [883, 120] width 15 height 15
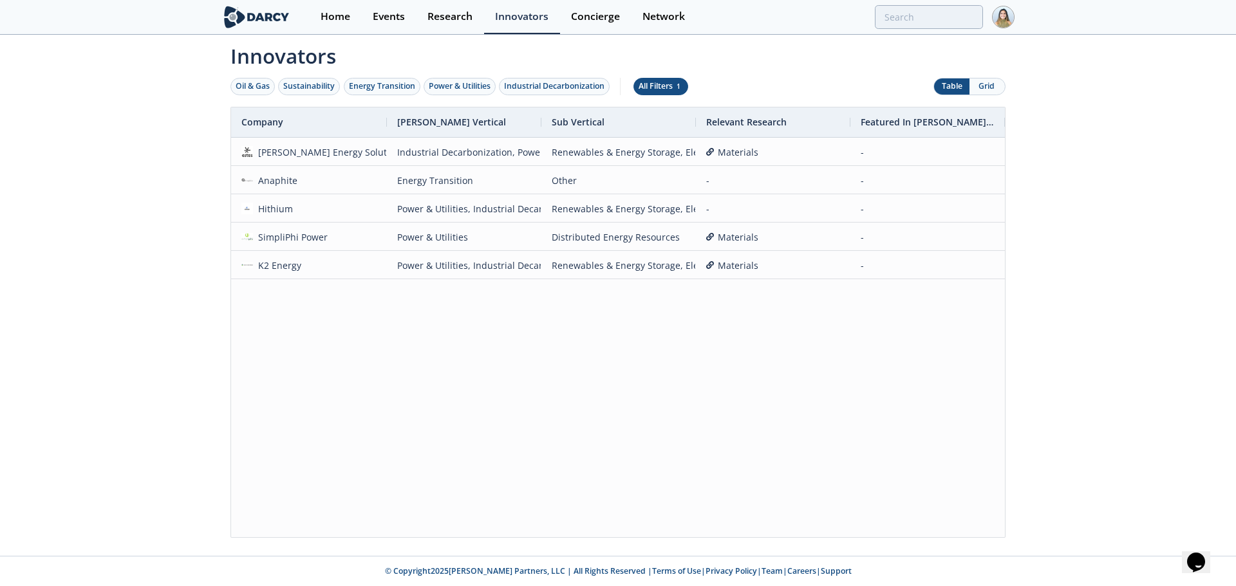
click at [676, 88] on div "All Filters 1" at bounding box center [660, 86] width 44 height 12
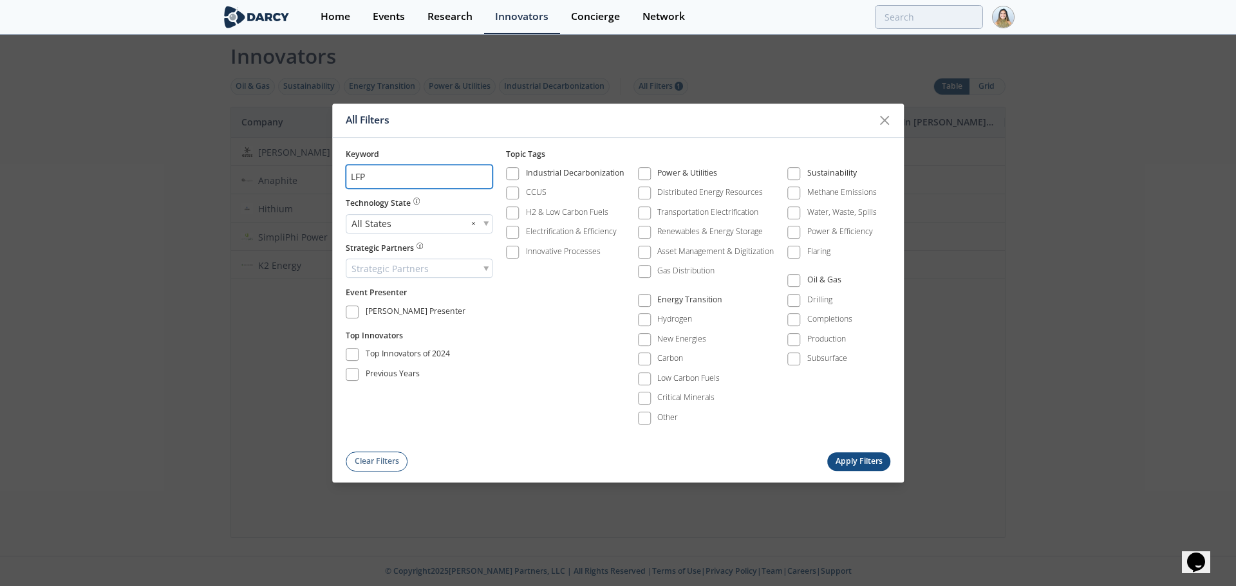
click at [484, 176] on input "LFP" at bounding box center [419, 177] width 147 height 24
type input "battery"
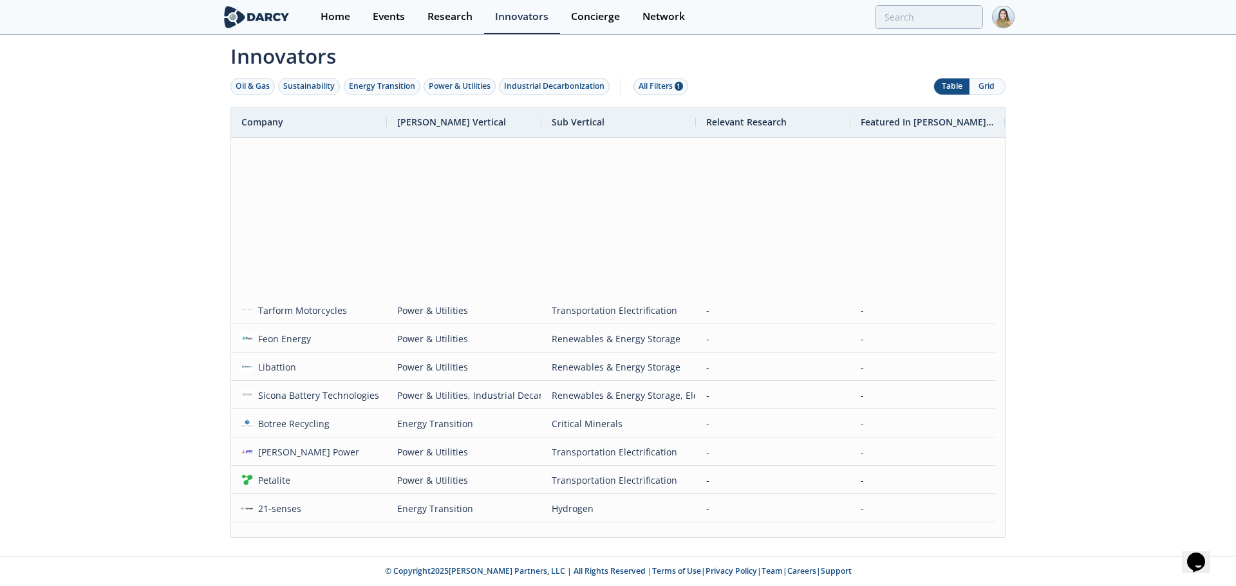
scroll to position [3880, 0]
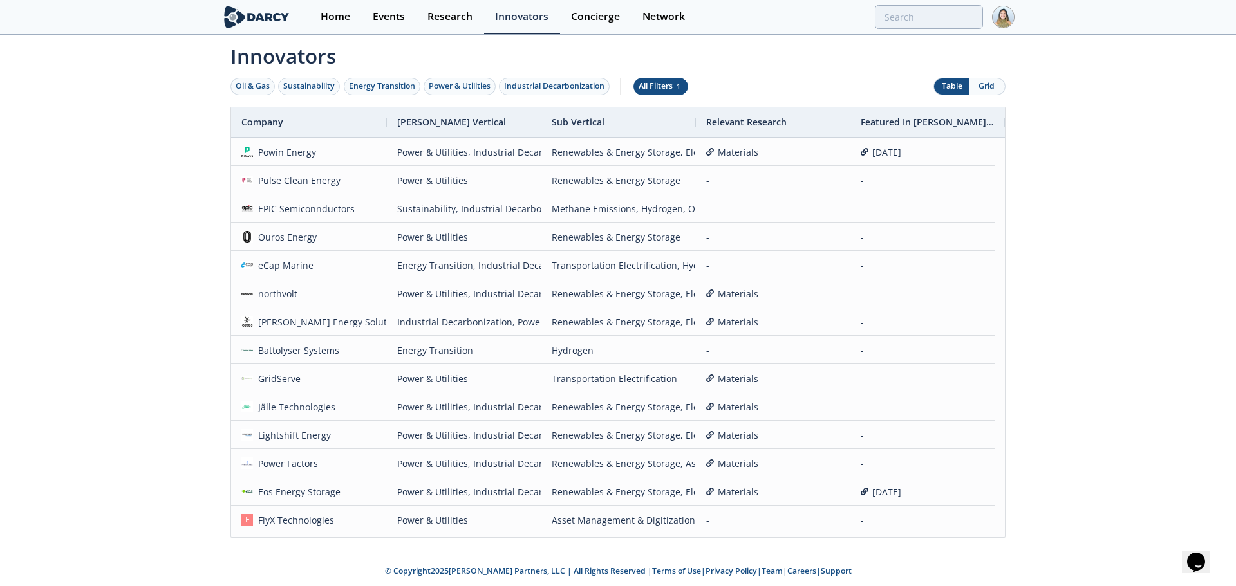
click at [681, 89] on span "1" at bounding box center [678, 86] width 8 height 9
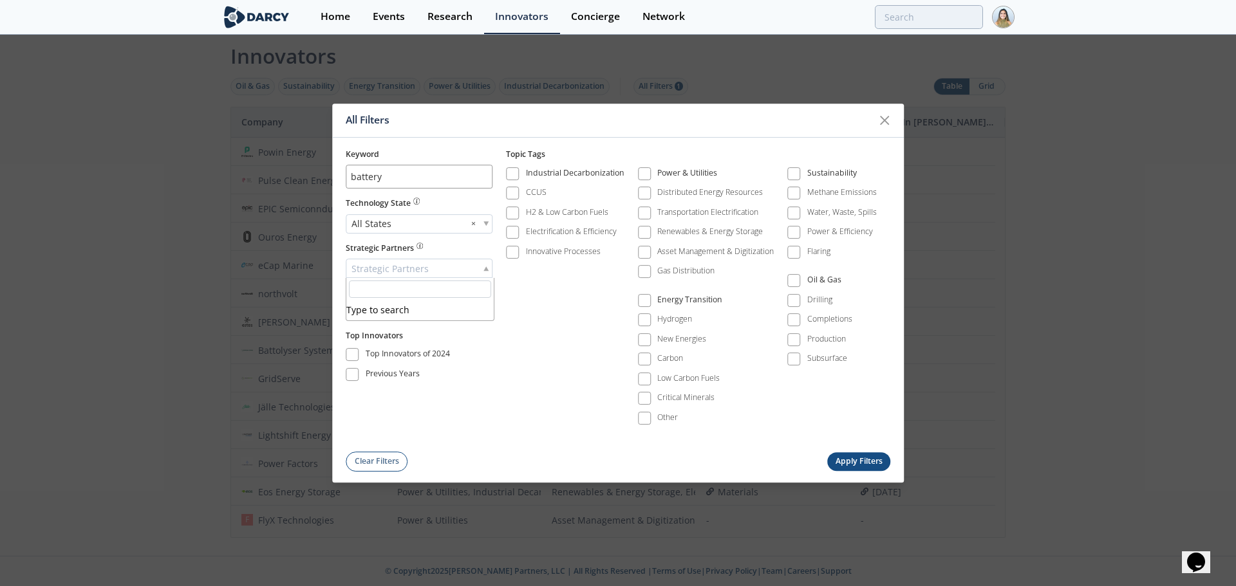
click at [484, 264] on div "Strategic Partners" at bounding box center [419, 268] width 147 height 19
click at [519, 304] on div "Industrial Decarbonization CCUS H2 & Low Carbon Fuels Electrification & Efficie…" at bounding box center [698, 300] width 384 height 278
click at [492, 224] on div "All States ×" at bounding box center [419, 223] width 147 height 19
click at [849, 459] on button "Apply Filters" at bounding box center [858, 461] width 63 height 19
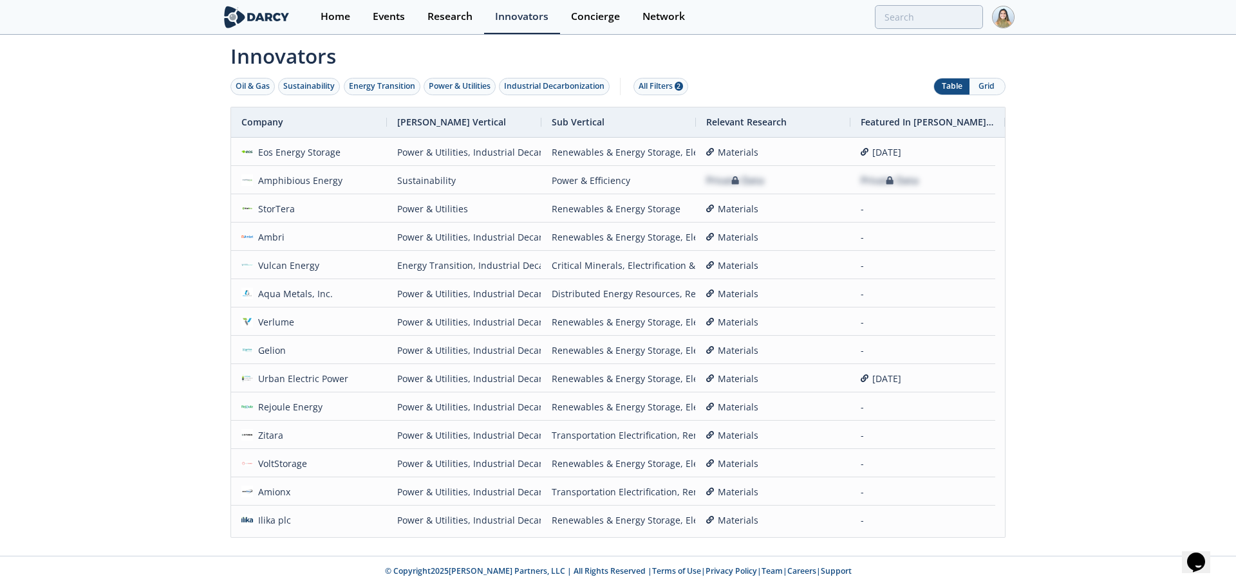
drag, startPoint x: 308, startPoint y: 152, endPoint x: 163, endPoint y: 292, distance: 201.2
click at [163, 292] on div "Innovators Oil & Gas Sustainability Energy Transition Power & Utilities Industr…" at bounding box center [618, 296] width 1236 height 520
click at [990, 91] on button "Grid" at bounding box center [986, 87] width 35 height 16
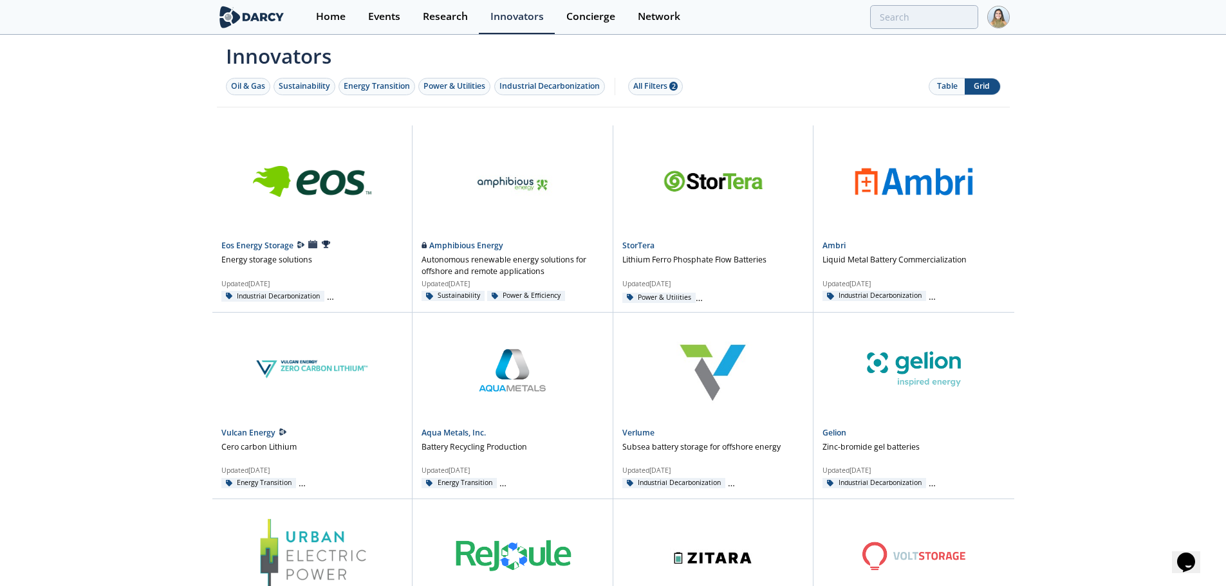
drag, startPoint x: 284, startPoint y: 240, endPoint x: 156, endPoint y: 242, distance: 128.1
click at [239, 243] on link "Eos Energy Storage" at bounding box center [258, 245] width 74 height 11
click at [456, 245] on link "Amphibious Energy" at bounding box center [462, 245] width 82 height 11
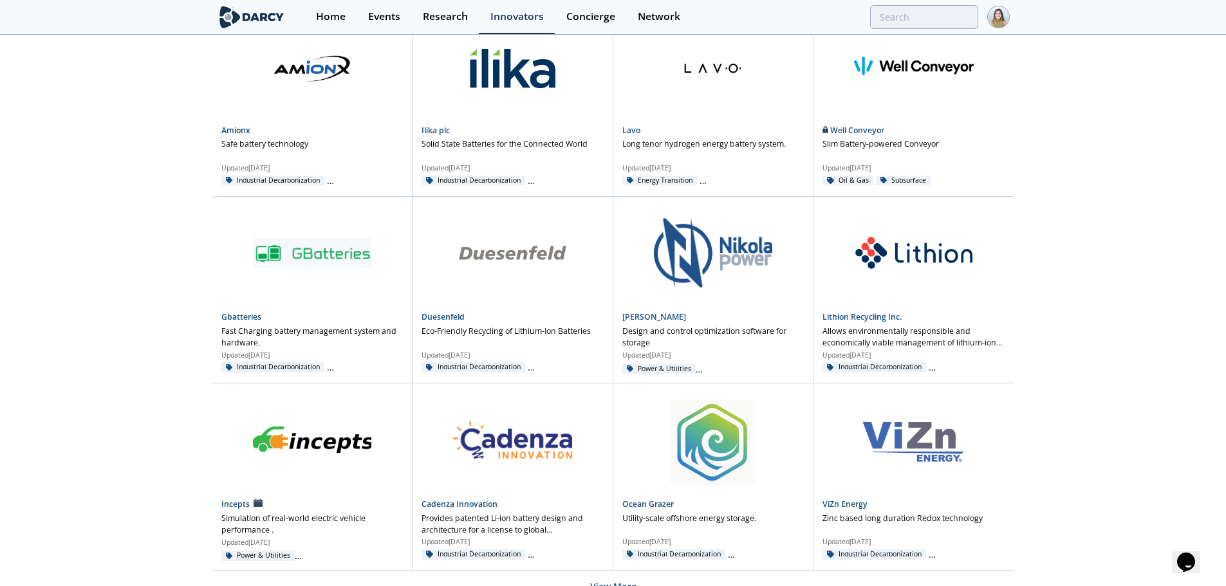
scroll to position [741, 0]
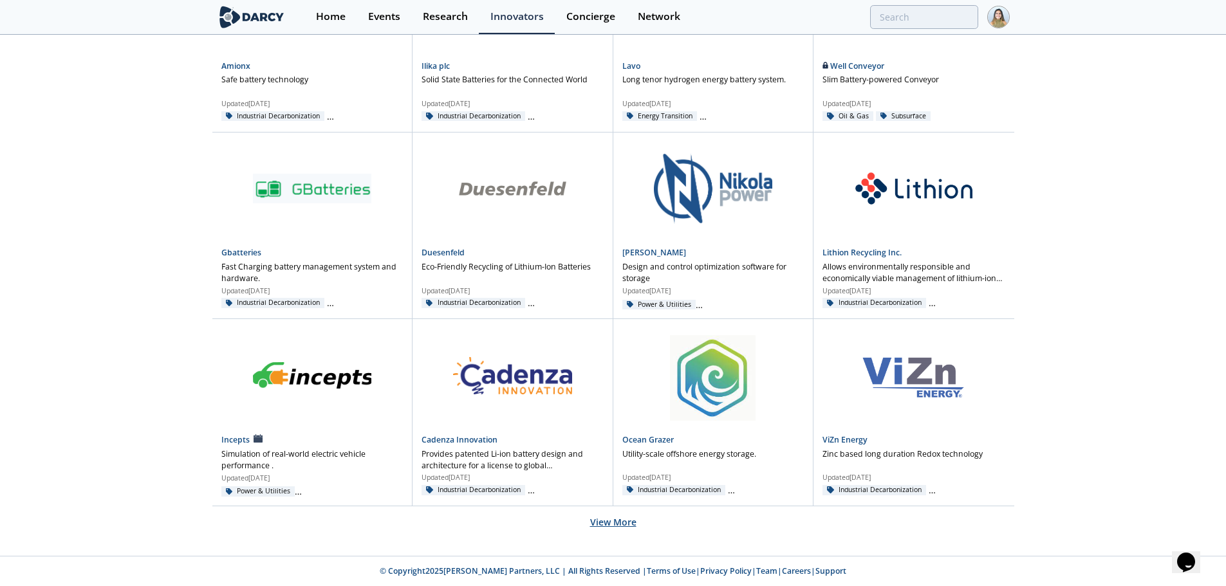
click at [611, 522] on button "View More" at bounding box center [613, 522] width 46 height 32
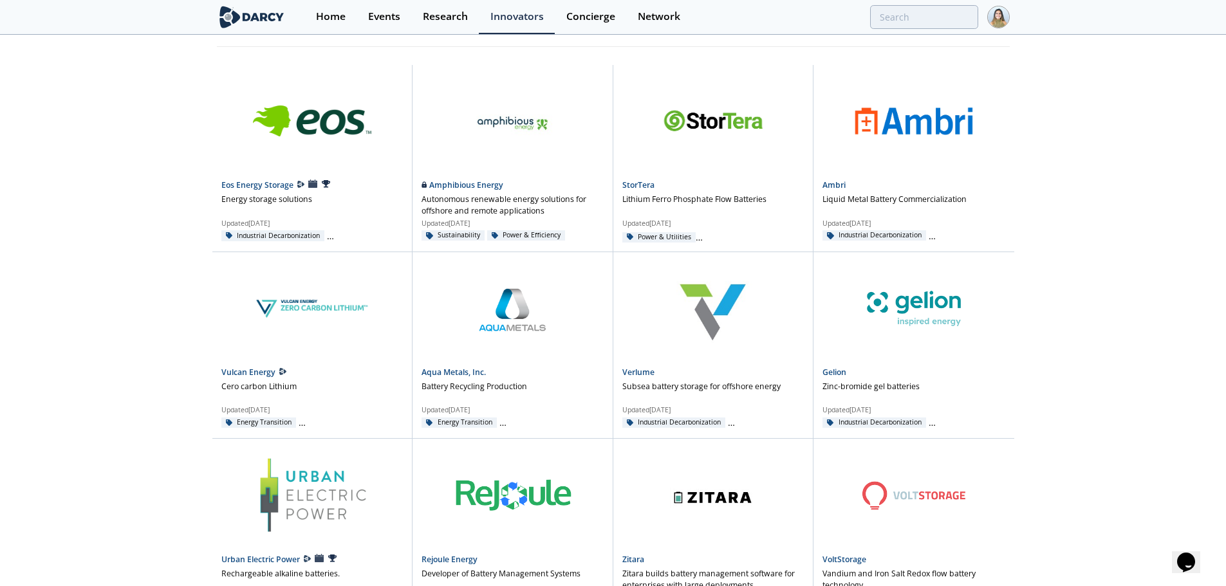
scroll to position [0, 0]
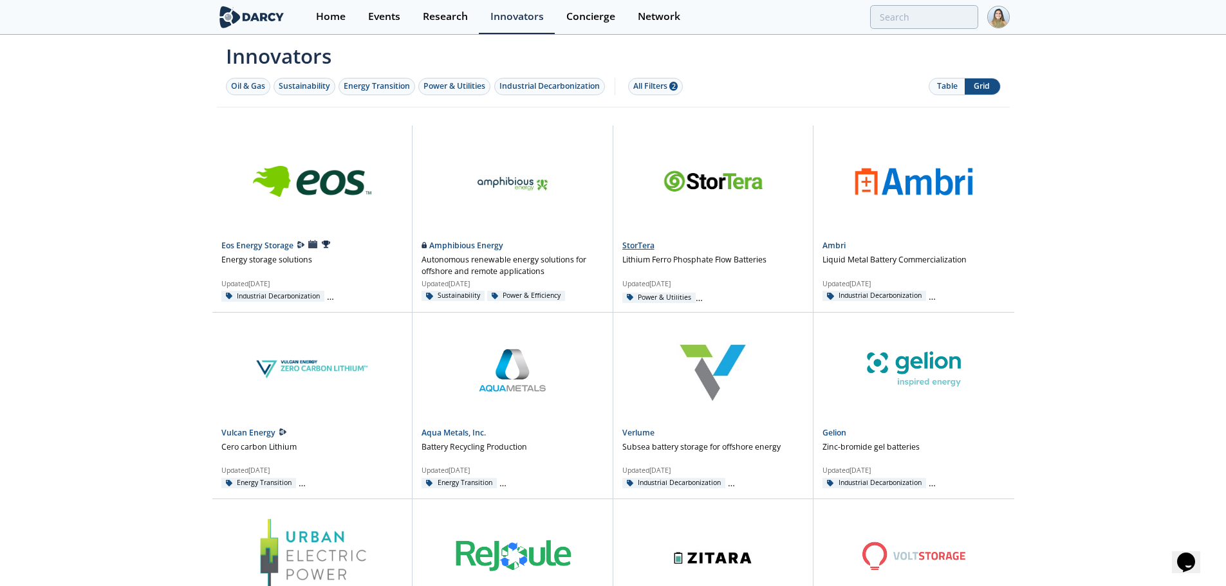
click at [640, 242] on link "StorTera" at bounding box center [638, 245] width 32 height 11
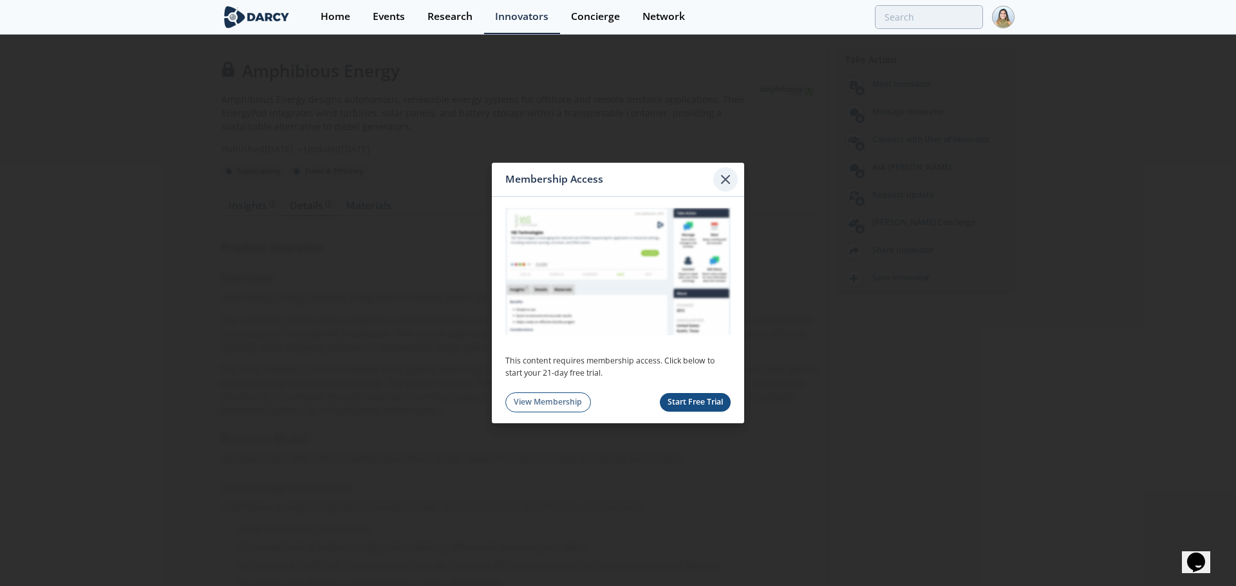
click at [732, 178] on icon at bounding box center [724, 179] width 15 height 15
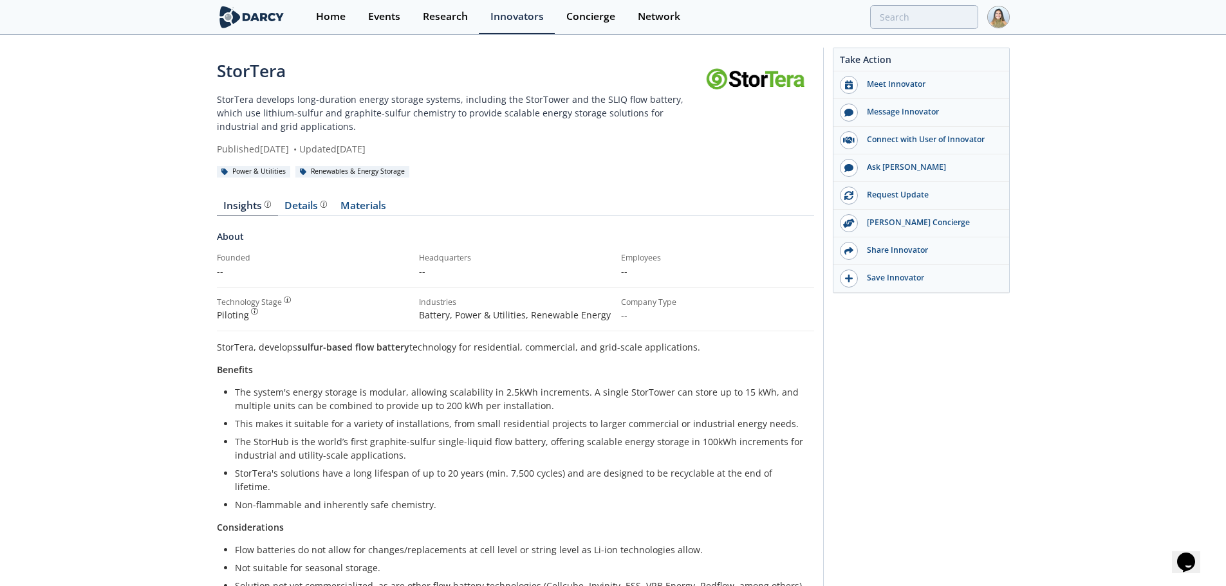
click at [301, 203] on div "Details Product overview, business model, technology and applications as added …" at bounding box center [305, 206] width 42 height 10
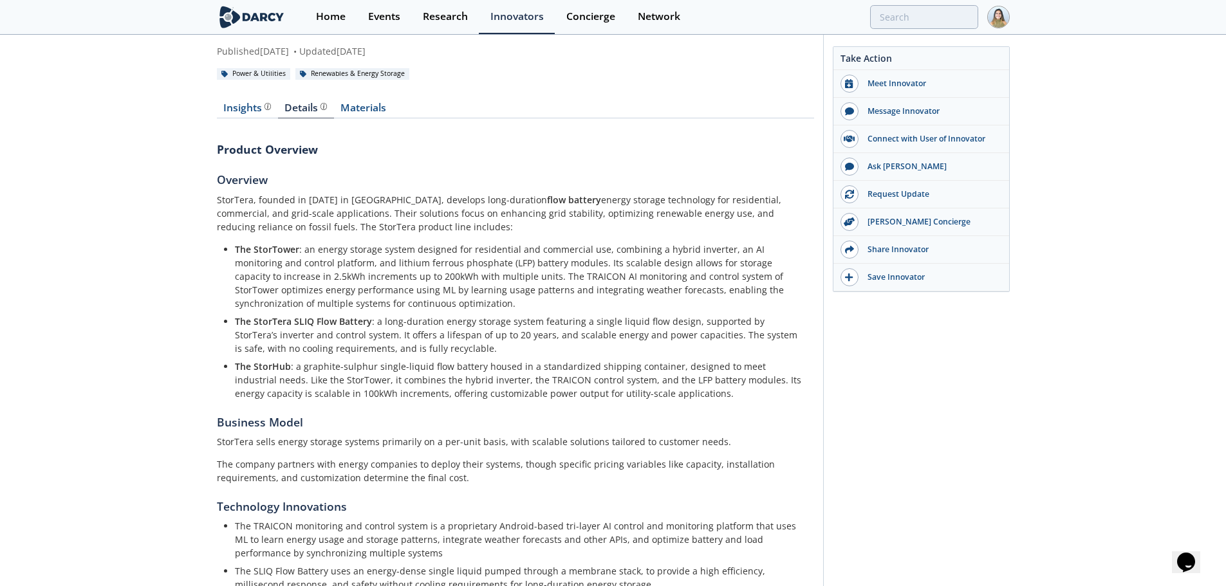
scroll to position [129, 0]
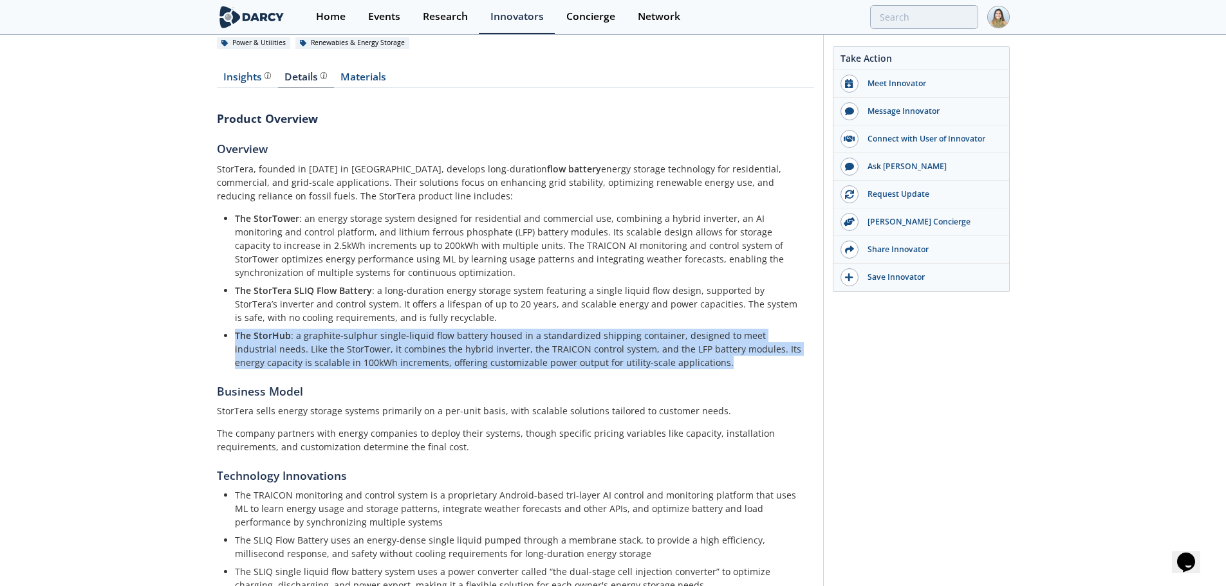
drag, startPoint x: 232, startPoint y: 335, endPoint x: 702, endPoint y: 366, distance: 471.4
click at [702, 366] on ul "The StorTower : an energy storage system designed for residential and commercia…" at bounding box center [515, 291] width 579 height 158
copy li "The StorHub : a graphite-sulphur single-liquid flow battery housed in a standar…"
